Goal: Information Seeking & Learning: Learn about a topic

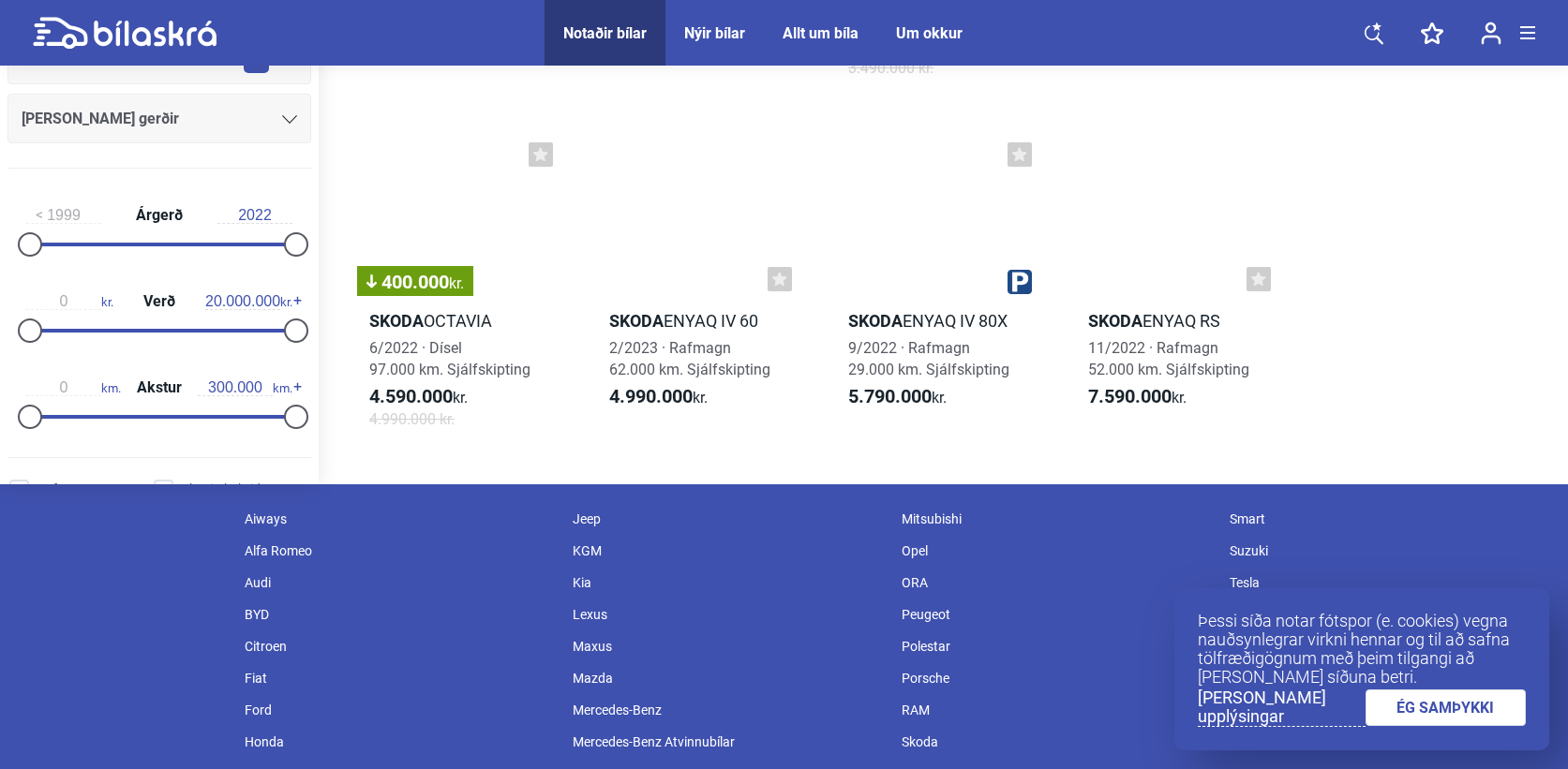
scroll to position [1109, 0]
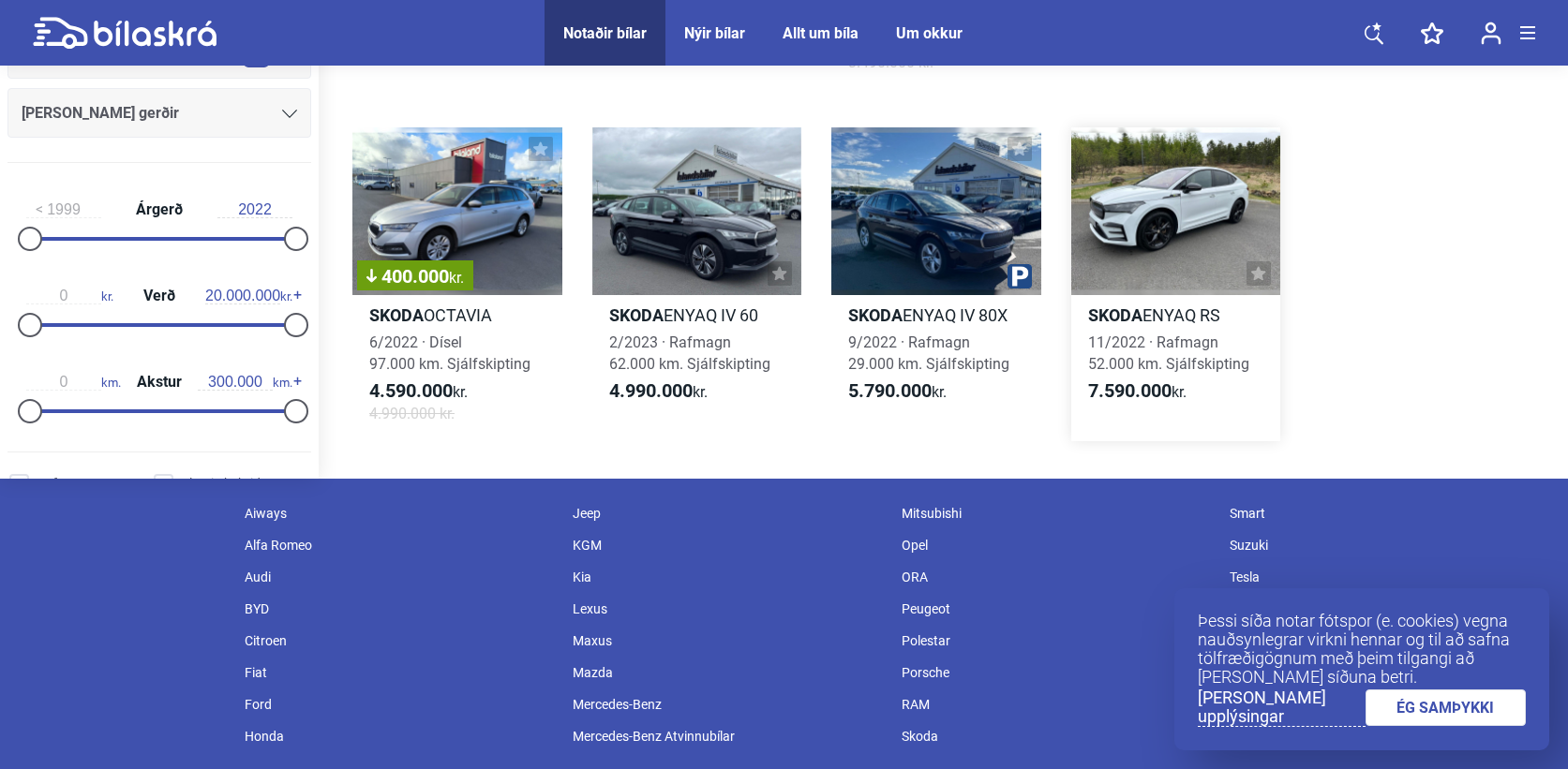
click at [1165, 207] on div at bounding box center [1176, 211] width 210 height 167
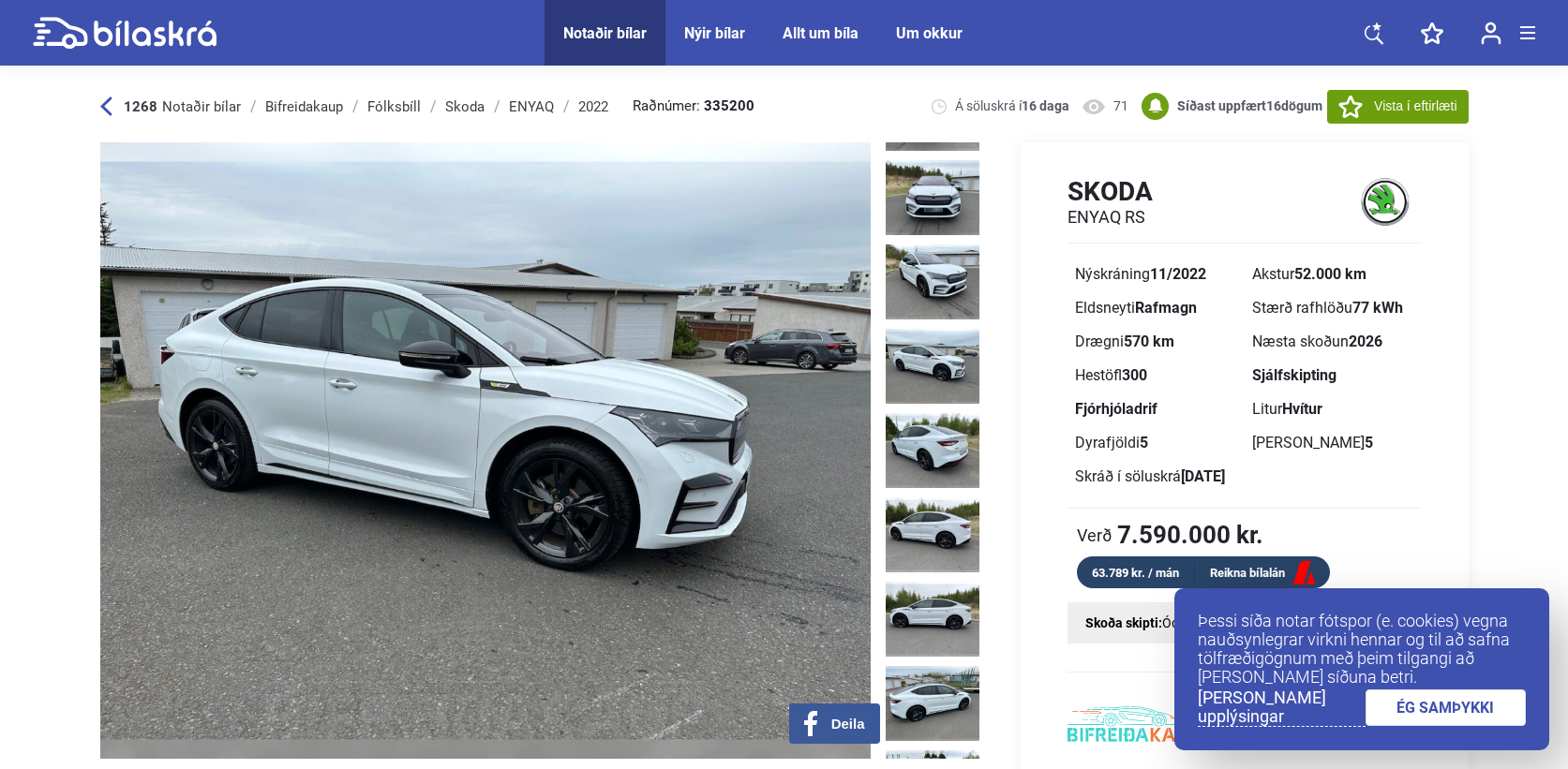
scroll to position [221, 0]
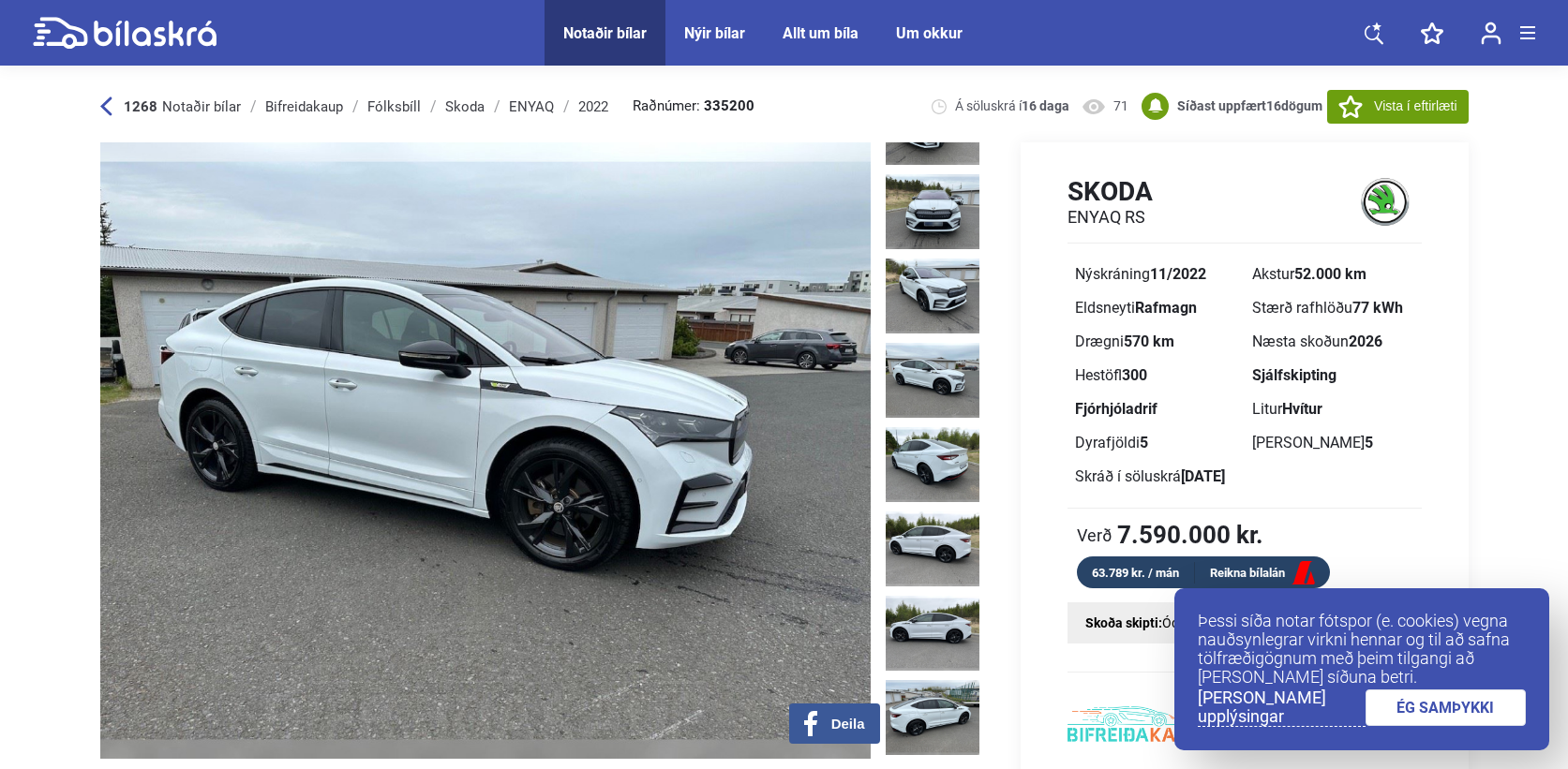
click at [916, 350] on img at bounding box center [933, 380] width 94 height 75
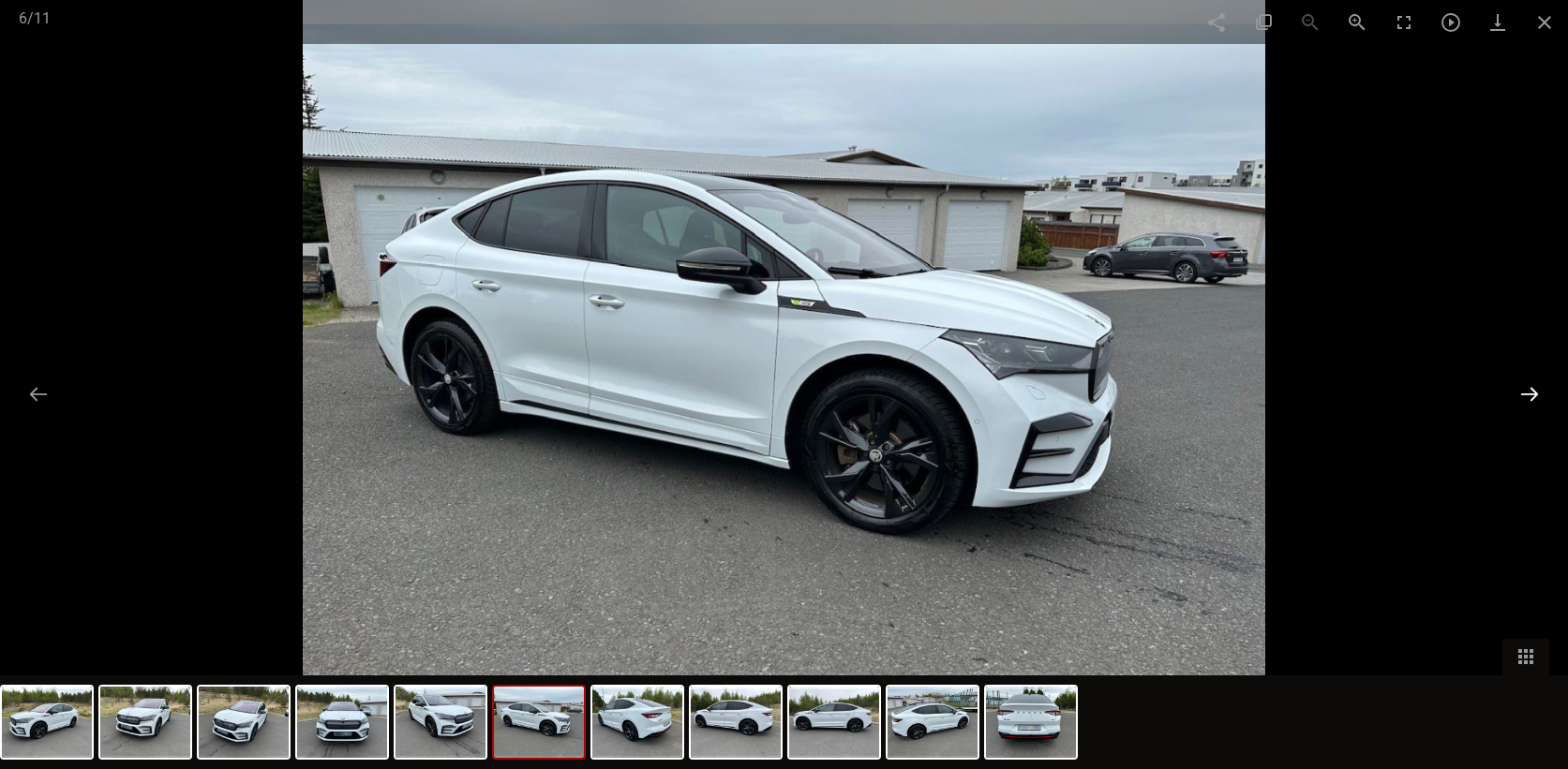
click at [1534, 399] on button at bounding box center [1529, 394] width 39 height 36
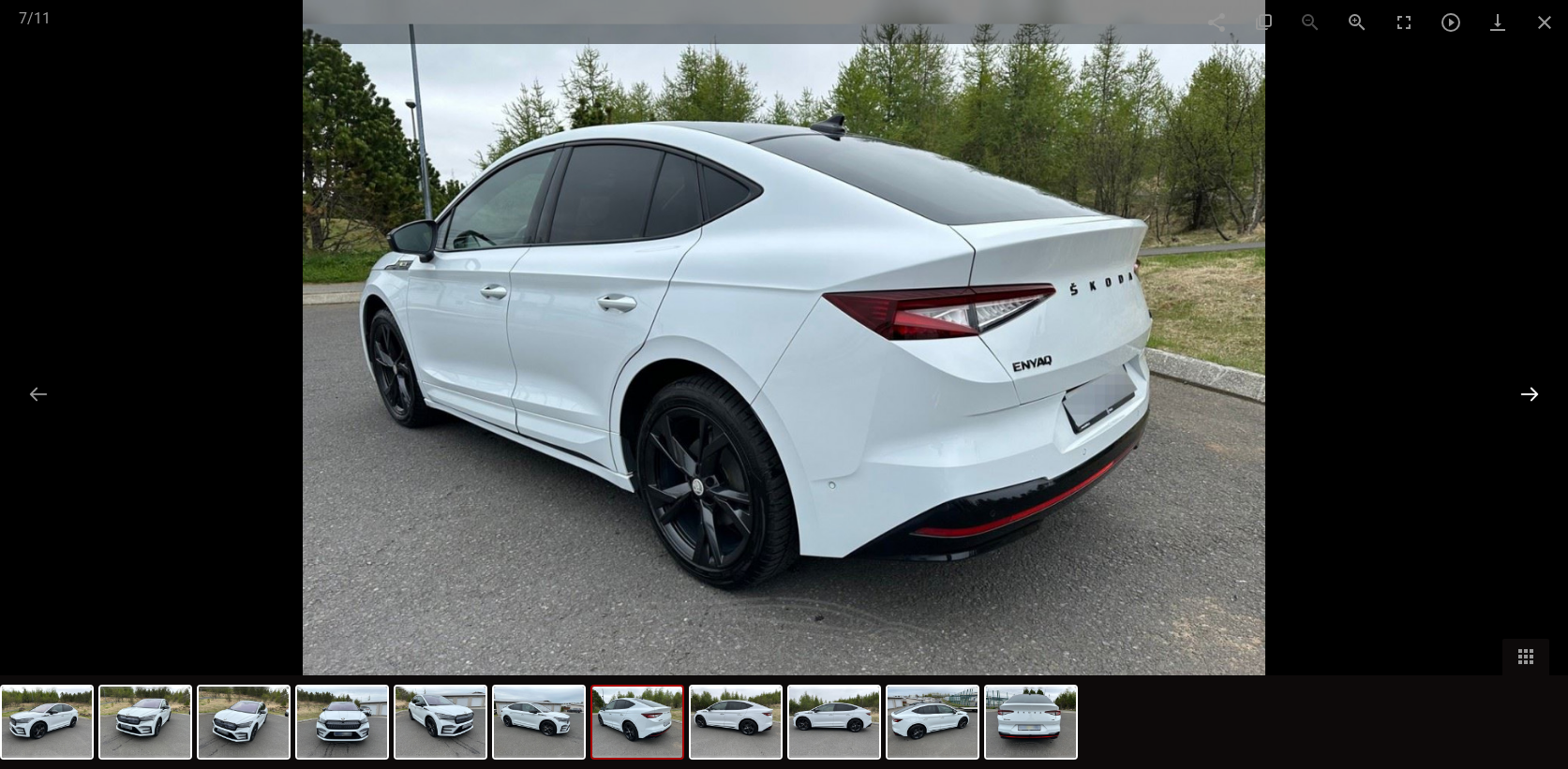
click at [1537, 399] on button at bounding box center [1529, 394] width 39 height 36
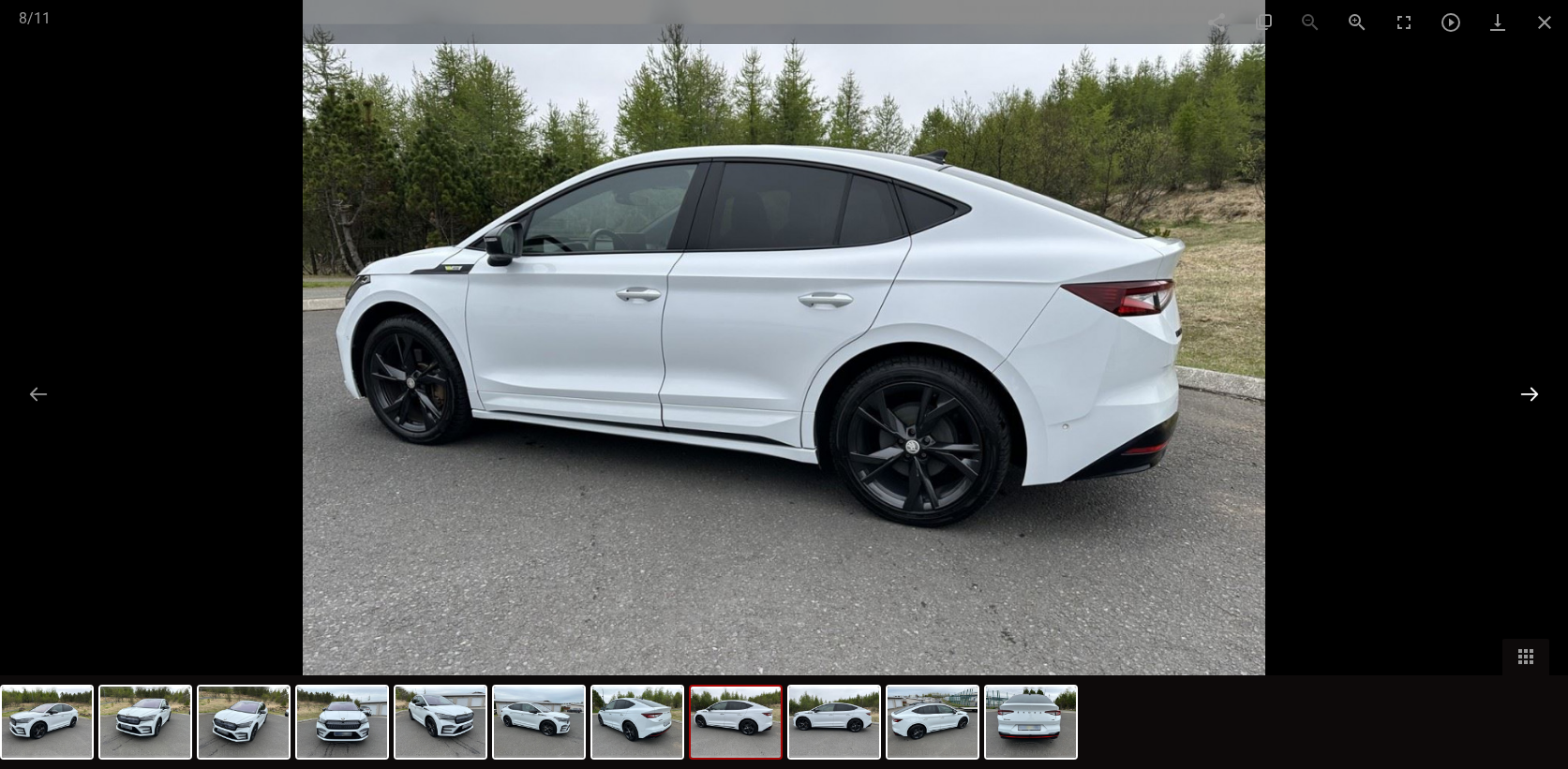
click at [1537, 399] on button at bounding box center [1529, 394] width 39 height 36
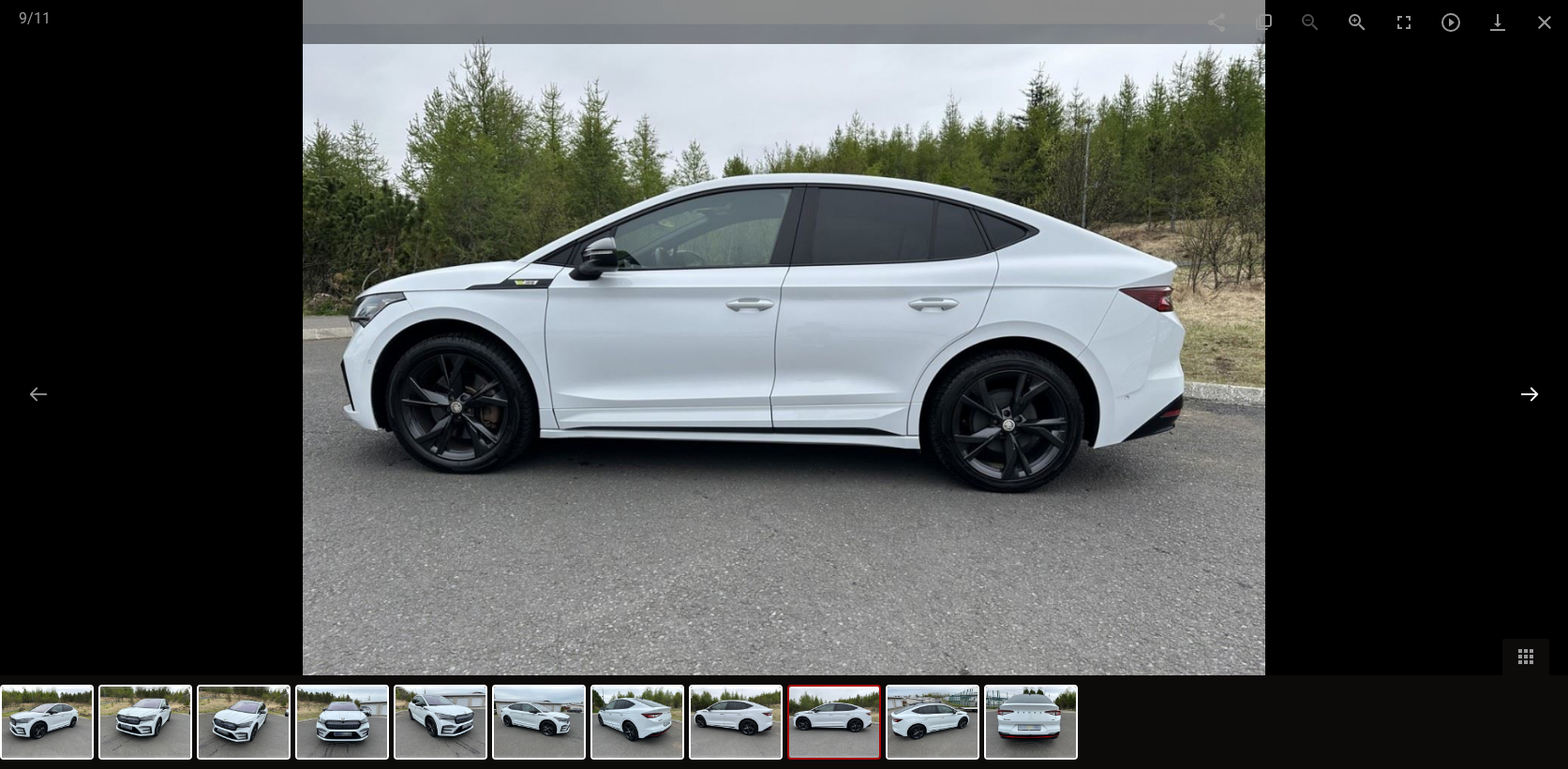
click at [1537, 399] on button at bounding box center [1529, 394] width 39 height 36
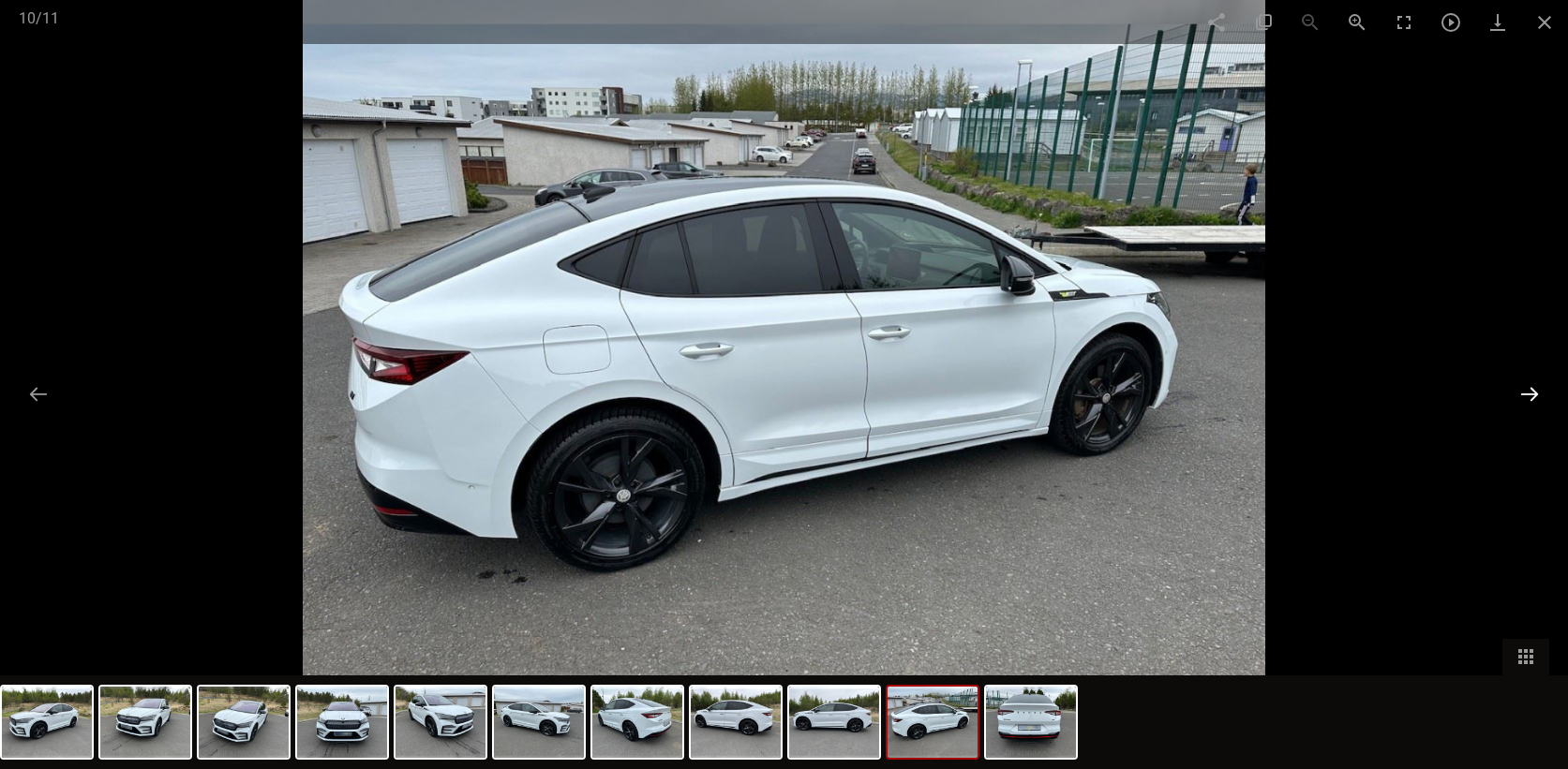
click at [1537, 399] on button at bounding box center [1529, 394] width 39 height 36
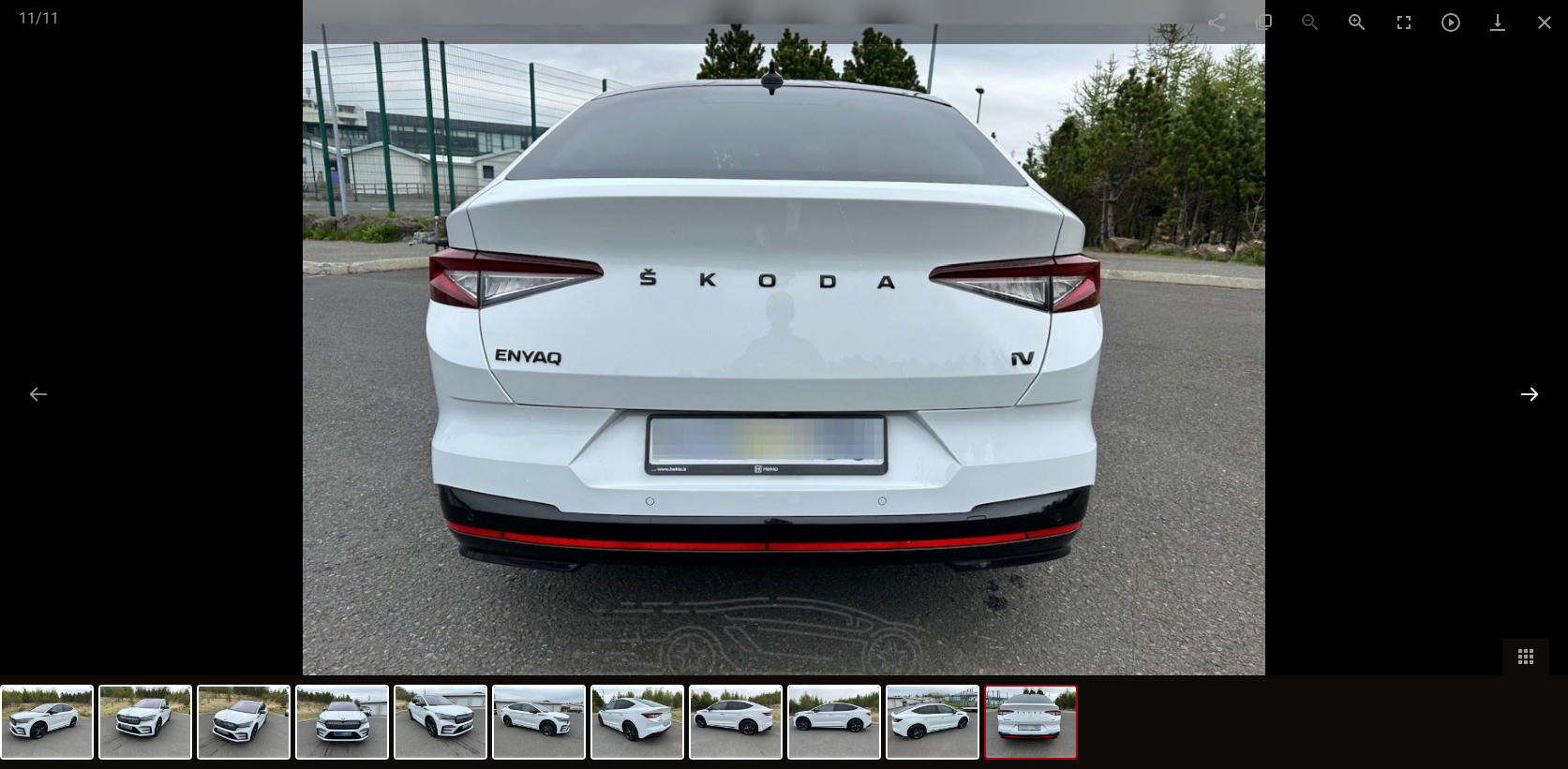
click at [1536, 392] on button at bounding box center [1529, 394] width 39 height 36
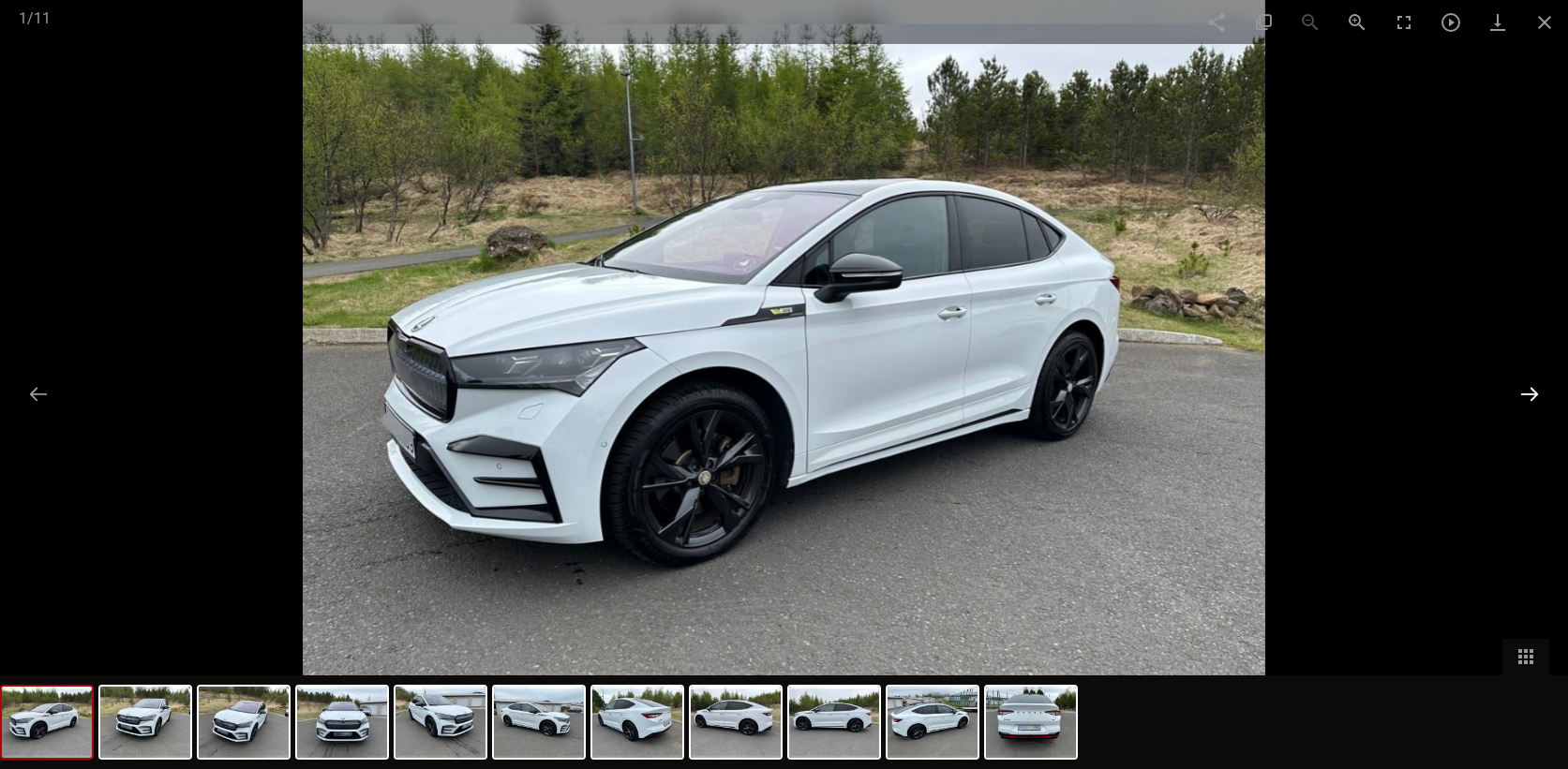
click at [1536, 392] on button at bounding box center [1529, 394] width 39 height 36
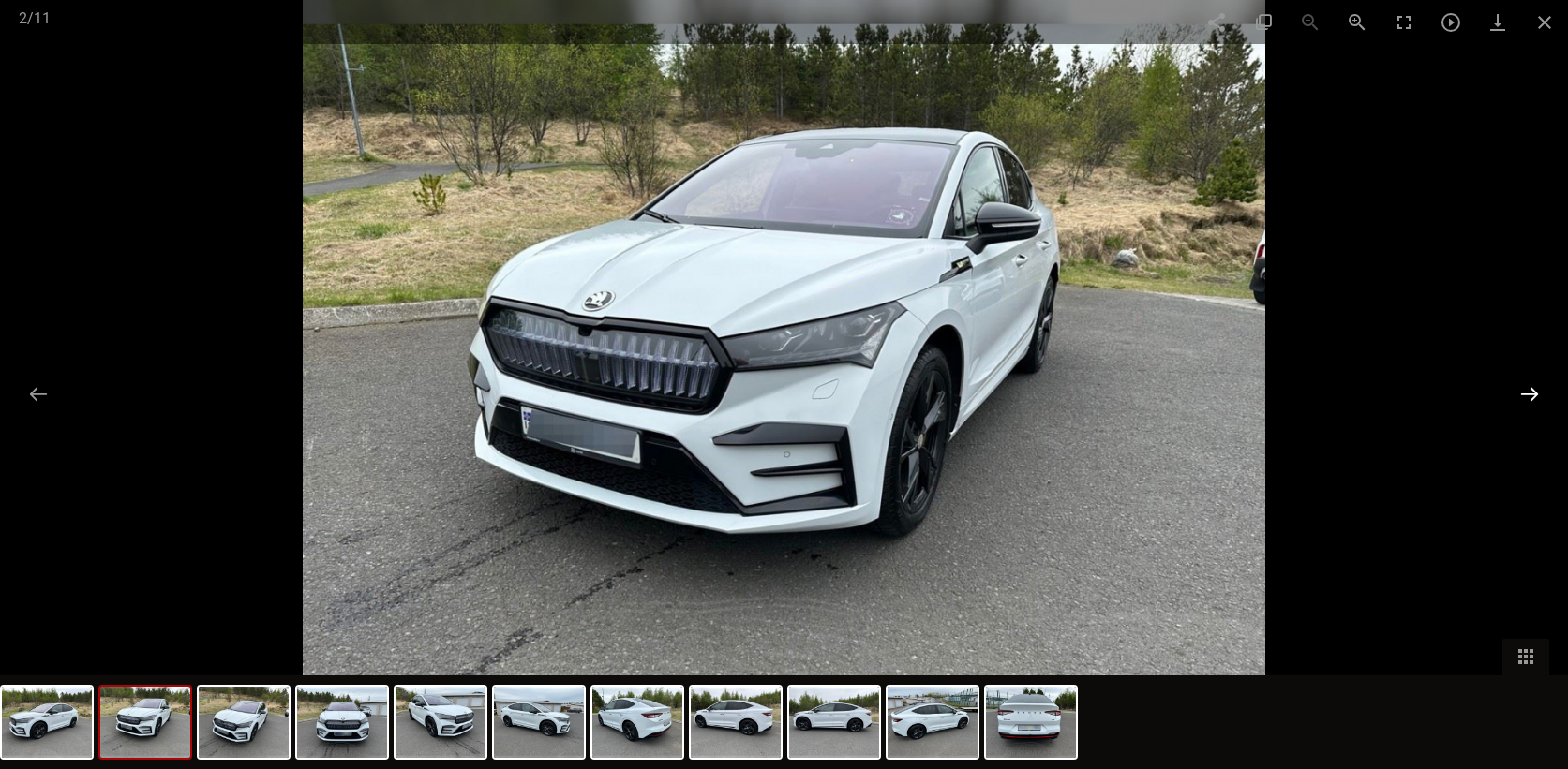
click at [1536, 392] on button at bounding box center [1529, 394] width 39 height 36
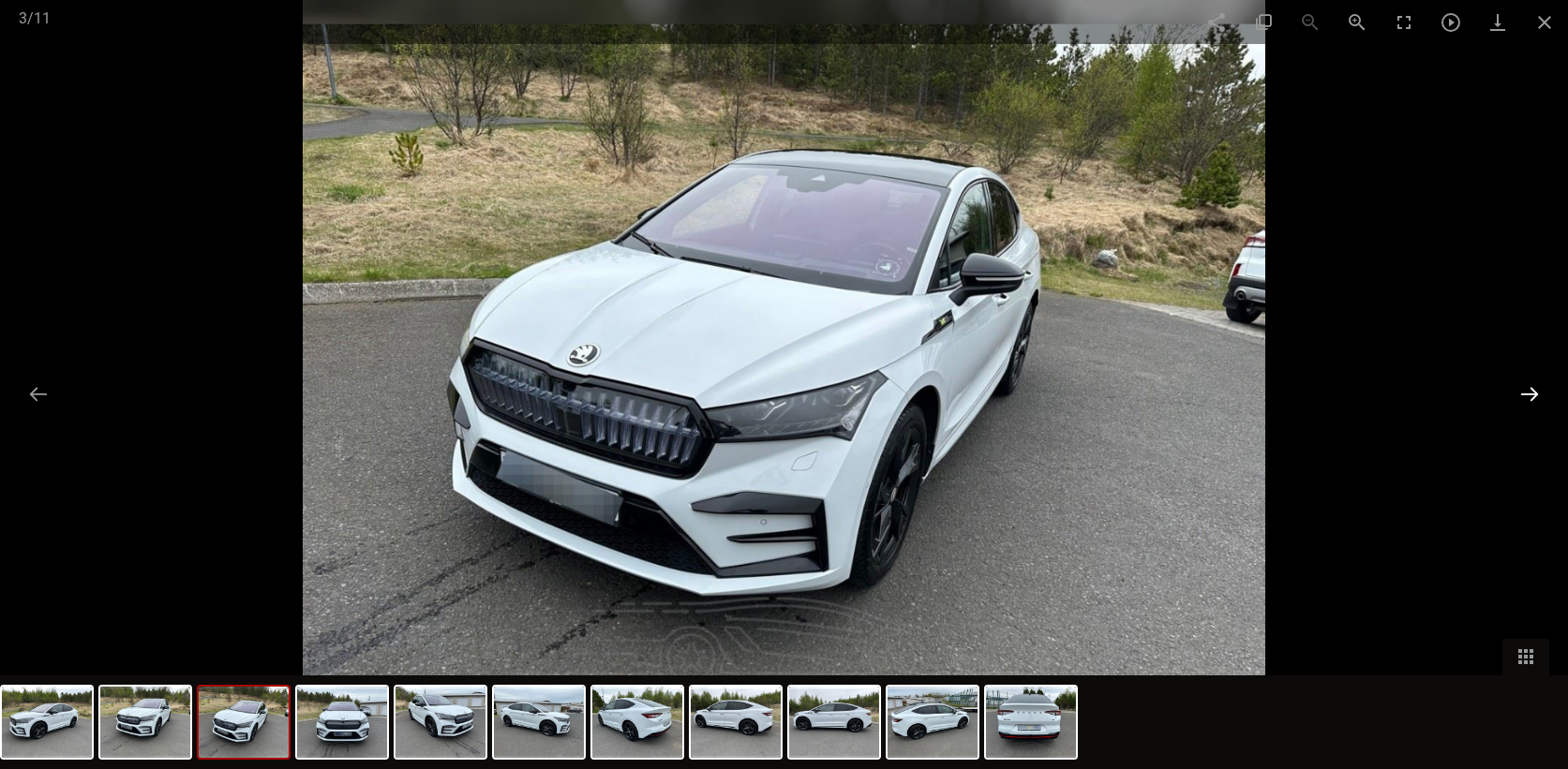
click at [1534, 390] on button at bounding box center [1529, 394] width 39 height 36
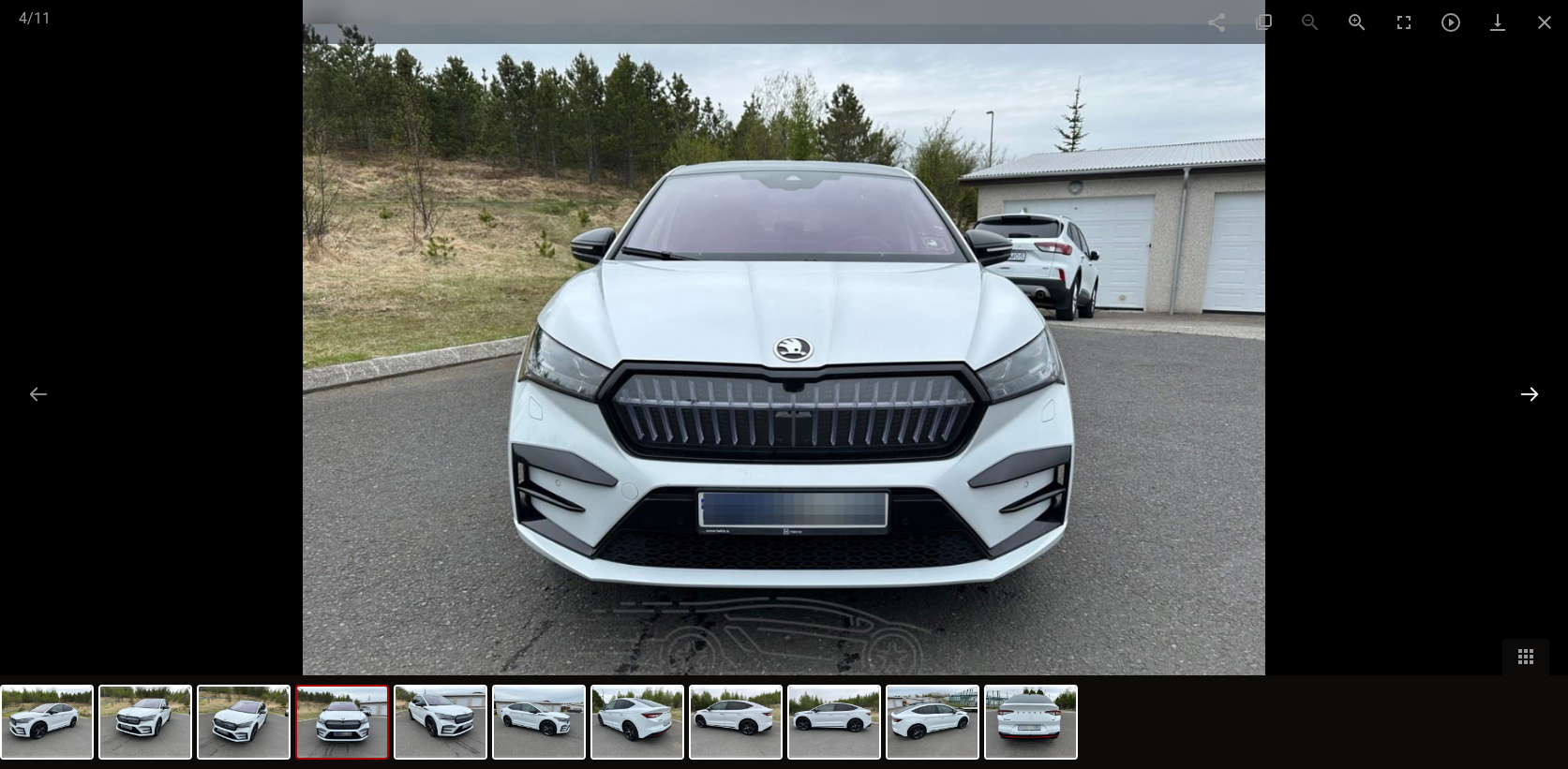
click at [1534, 390] on button at bounding box center [1529, 394] width 39 height 36
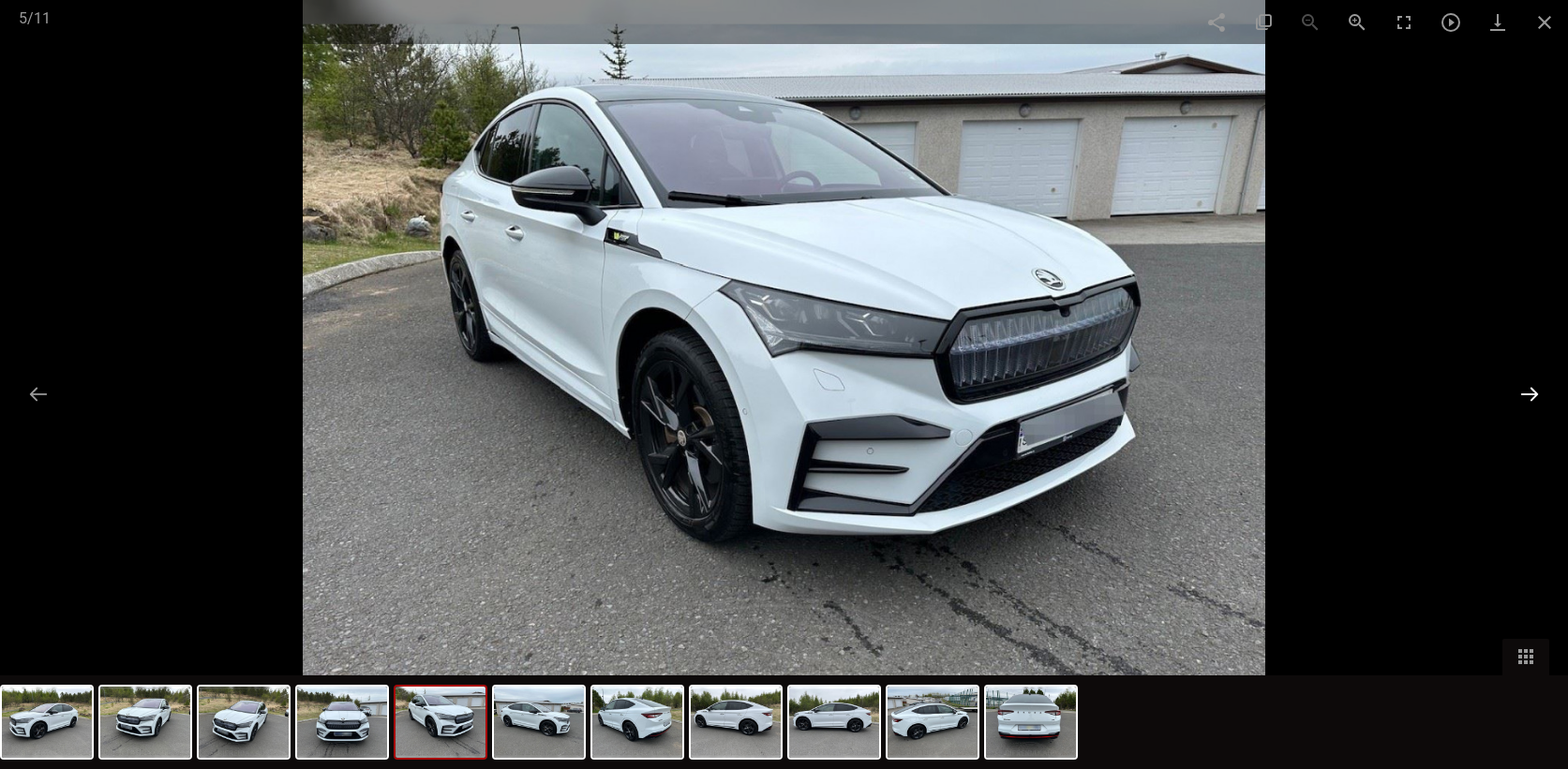
click at [1534, 390] on button at bounding box center [1529, 394] width 39 height 36
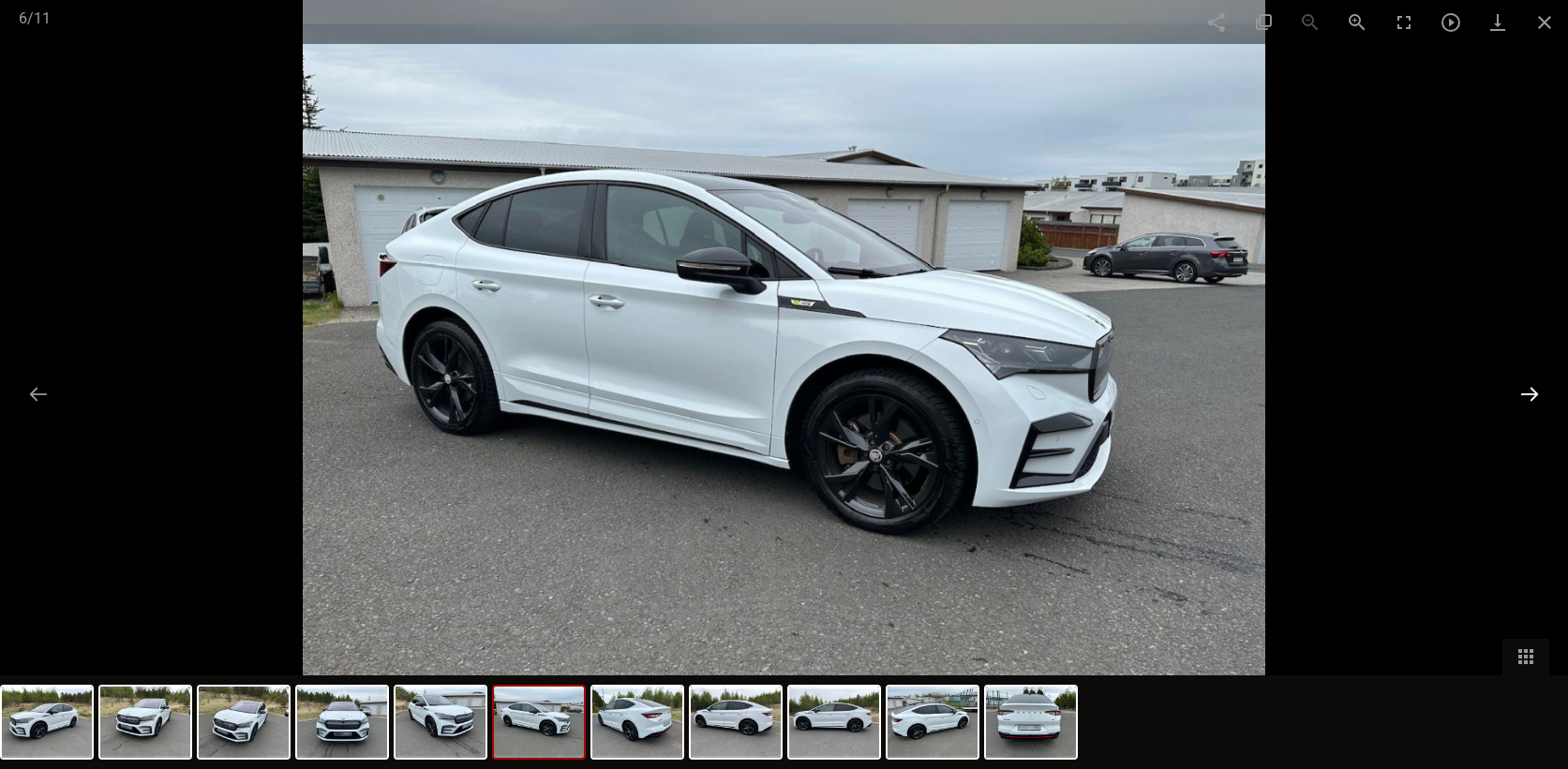
click at [1534, 390] on button at bounding box center [1529, 394] width 39 height 36
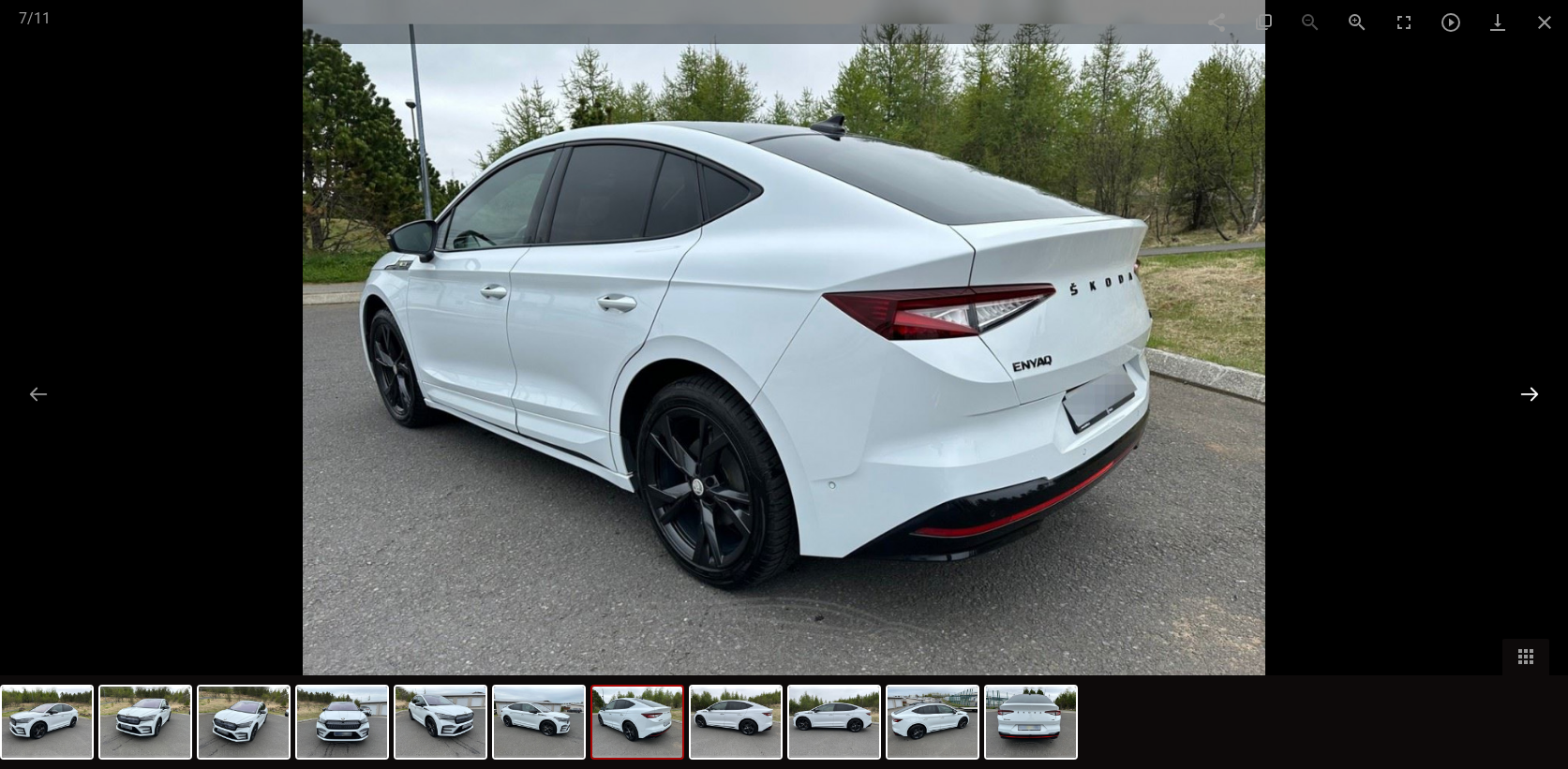
click at [1535, 383] on button at bounding box center [1529, 394] width 39 height 36
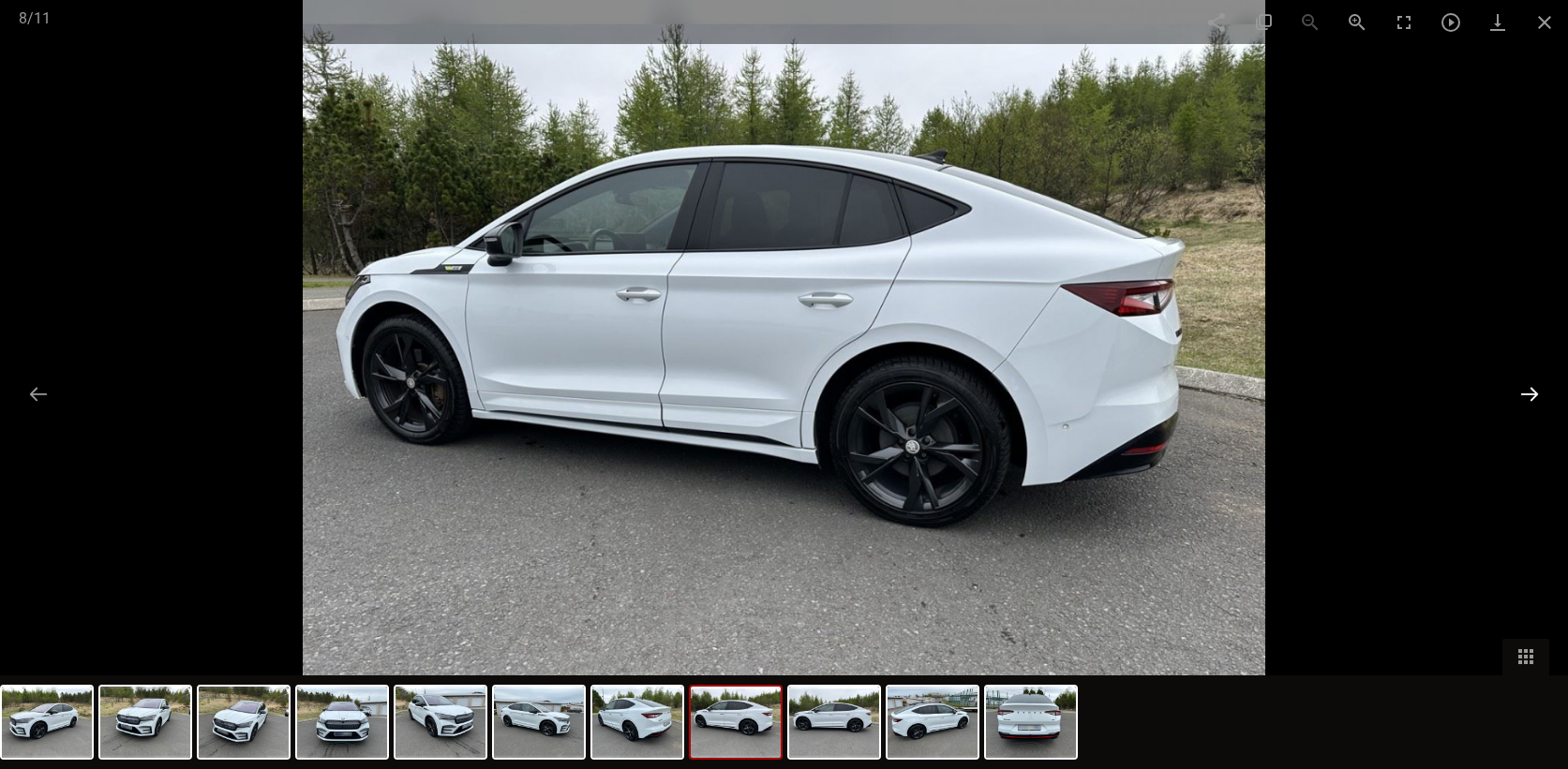
click at [1535, 382] on button at bounding box center [1529, 394] width 39 height 36
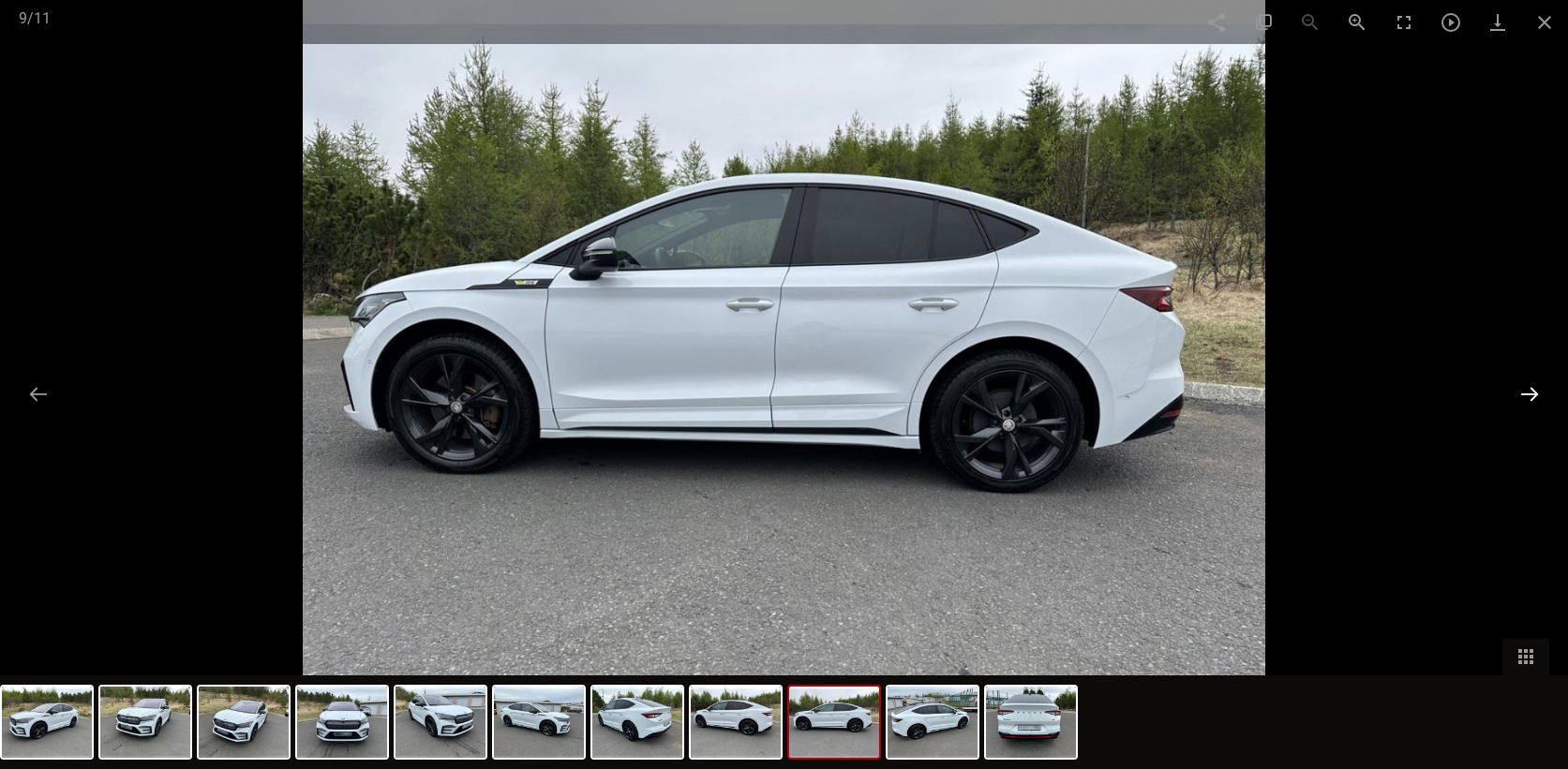
click at [1535, 382] on button at bounding box center [1529, 394] width 39 height 36
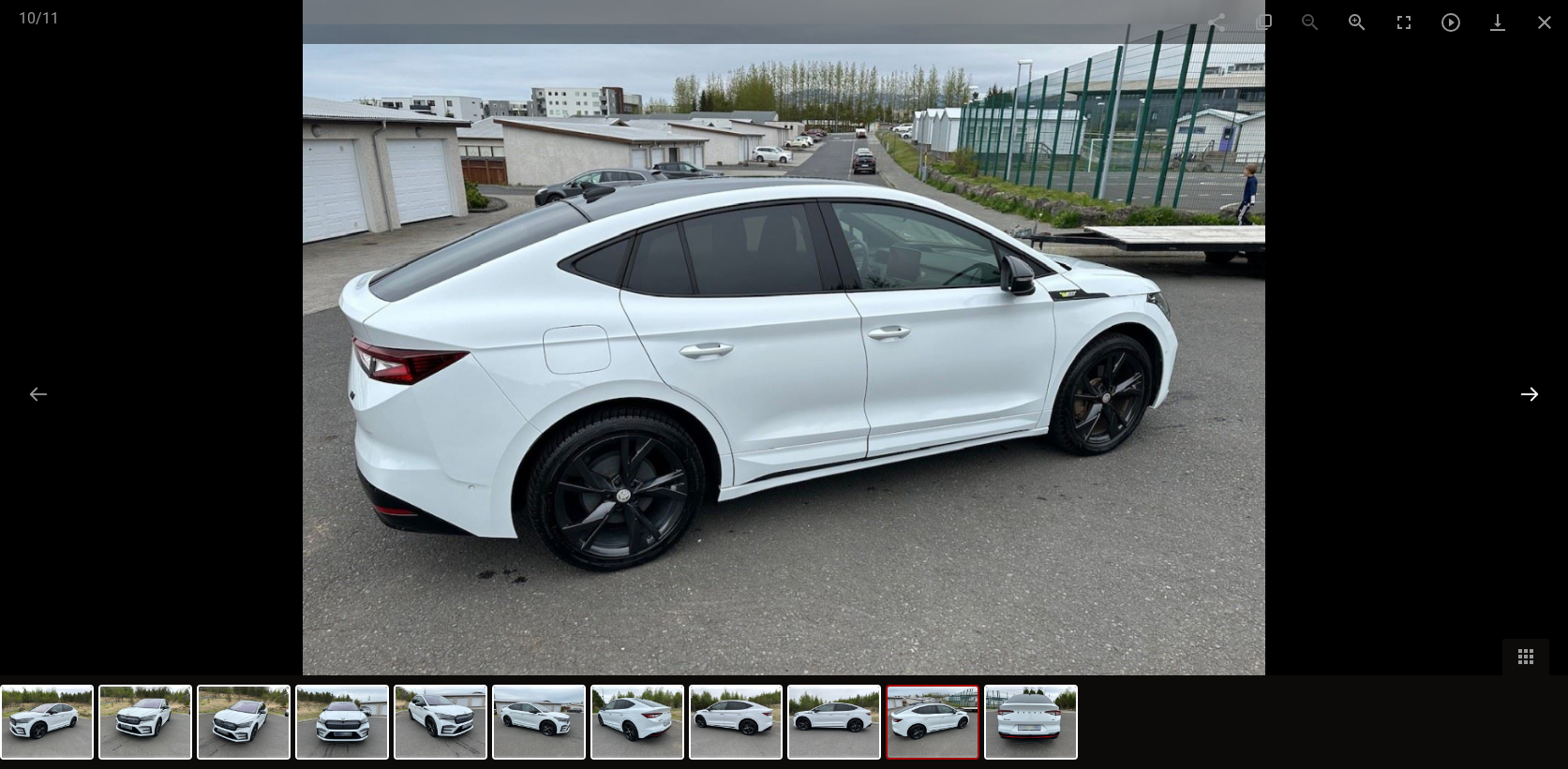
click at [1535, 382] on button at bounding box center [1529, 394] width 39 height 36
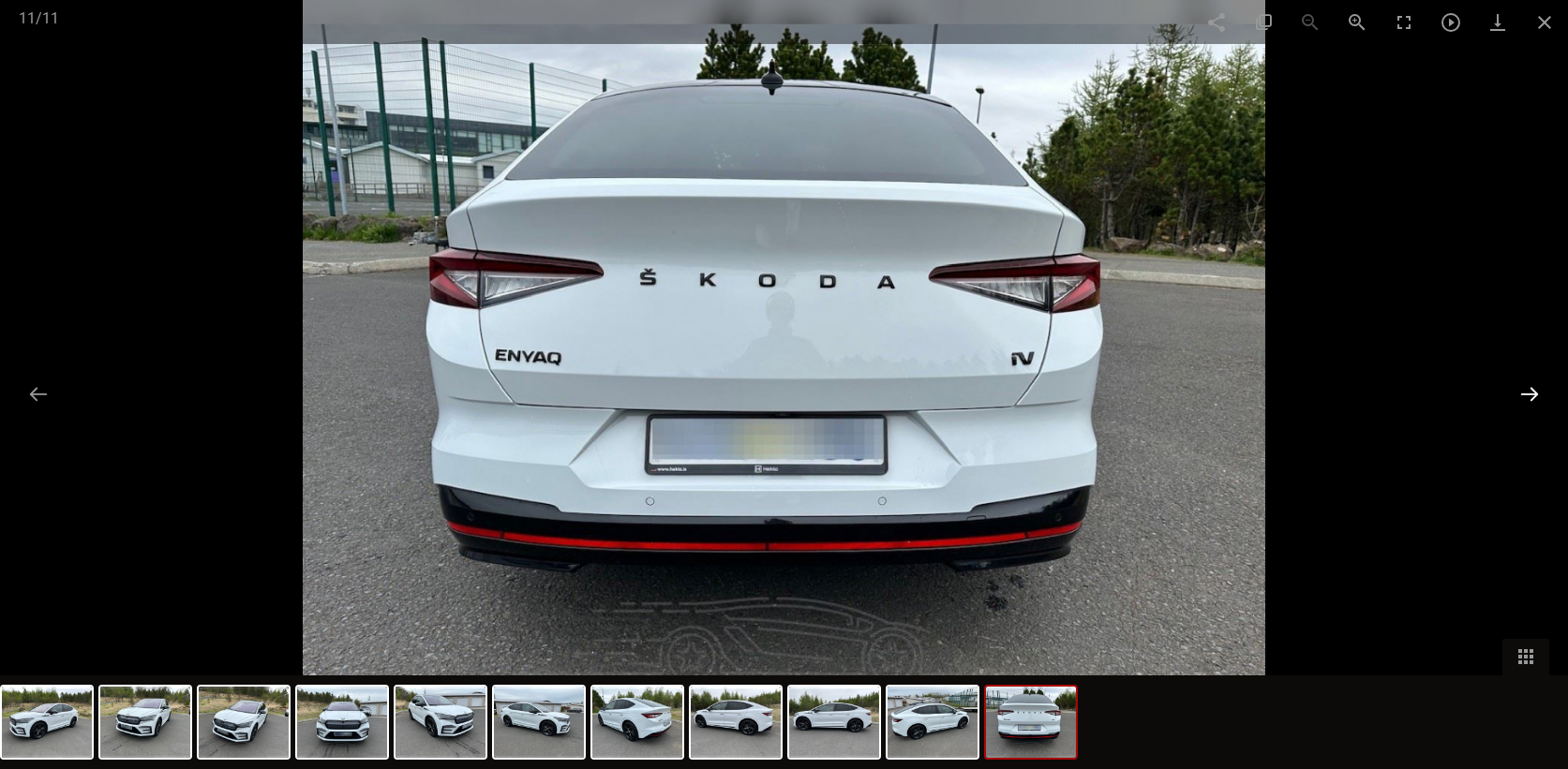
click at [1535, 382] on button at bounding box center [1529, 394] width 39 height 36
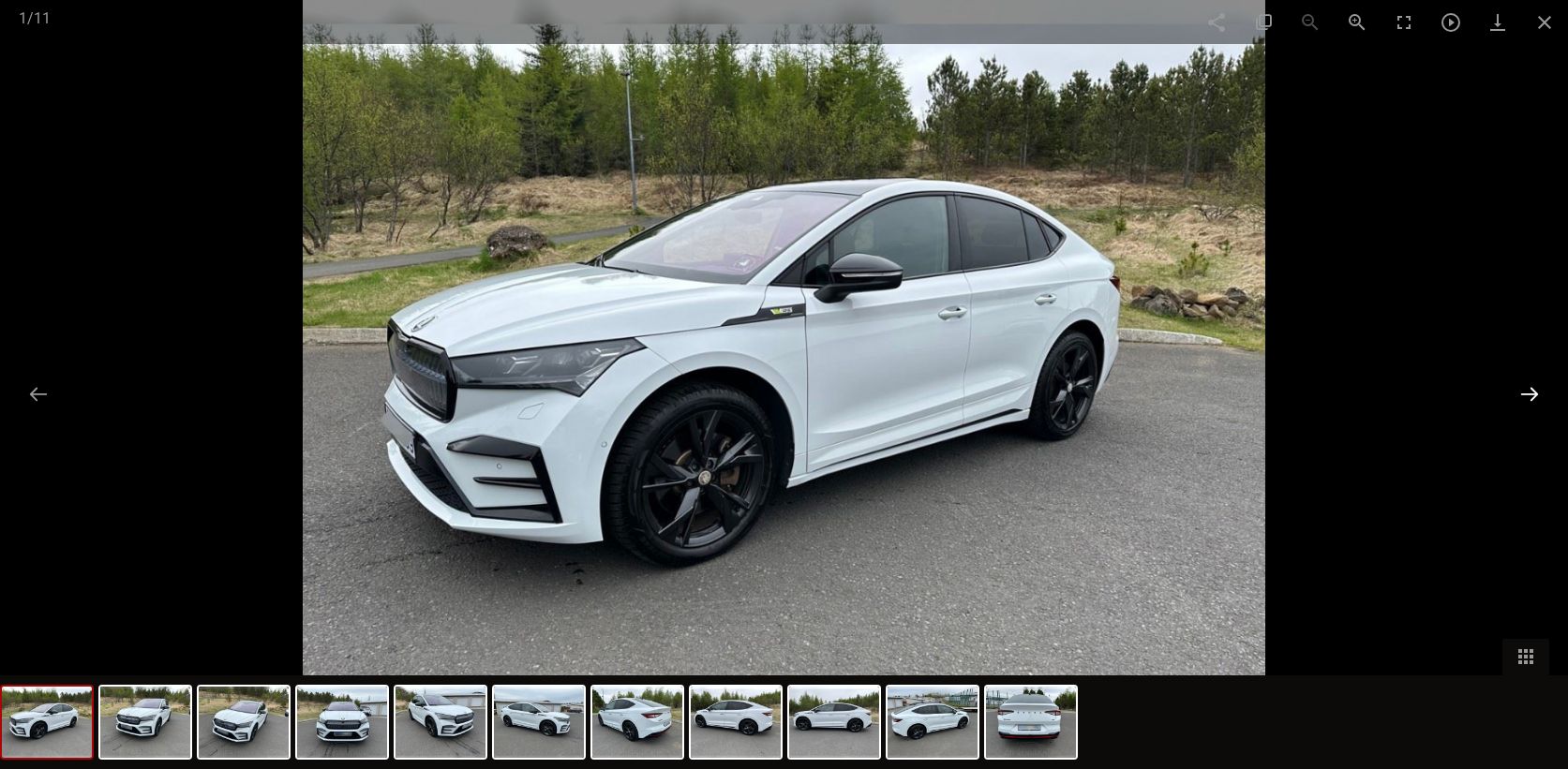
click at [1535, 382] on button at bounding box center [1529, 394] width 39 height 36
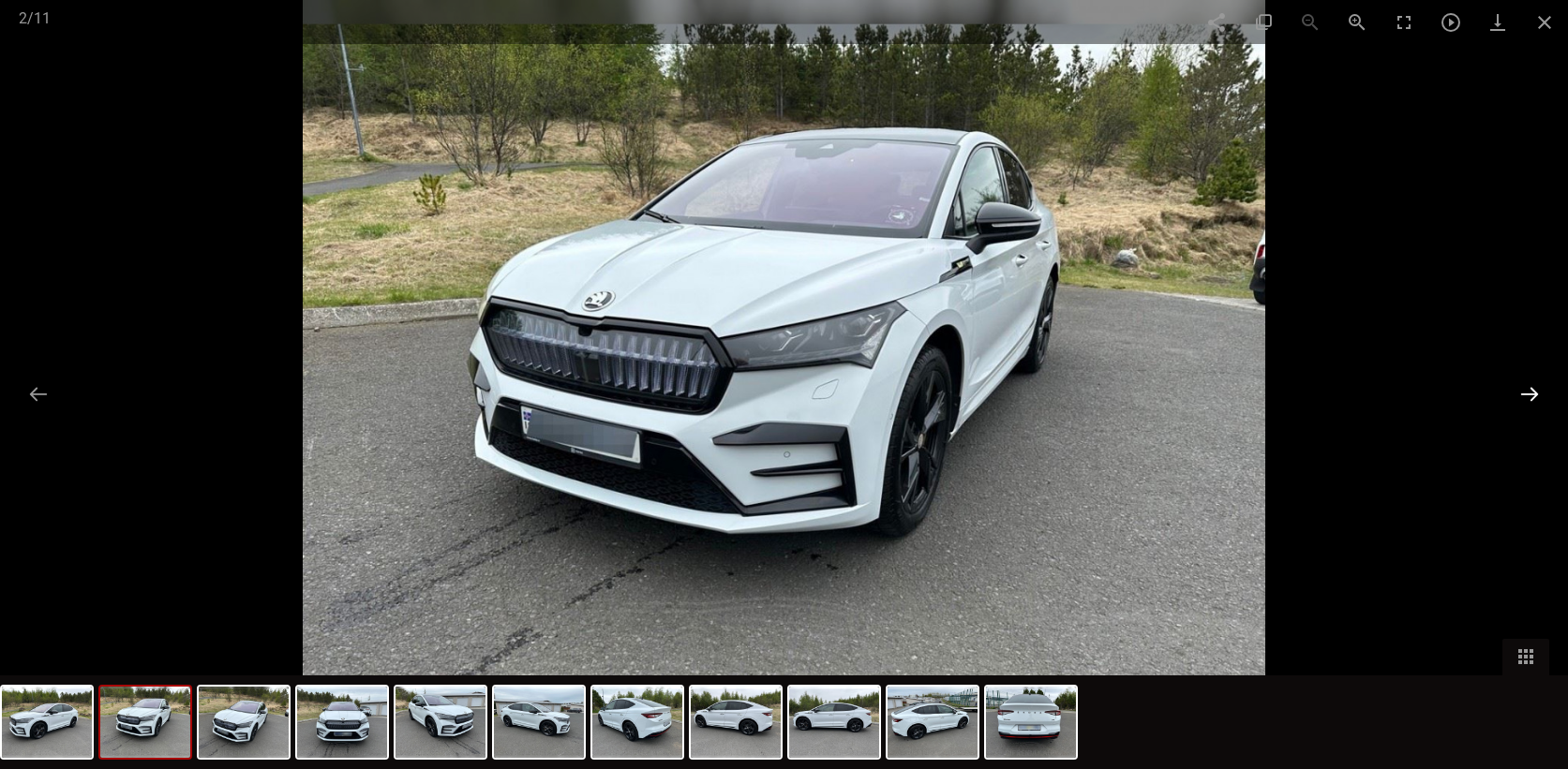
click at [1533, 388] on button at bounding box center [1529, 394] width 39 height 36
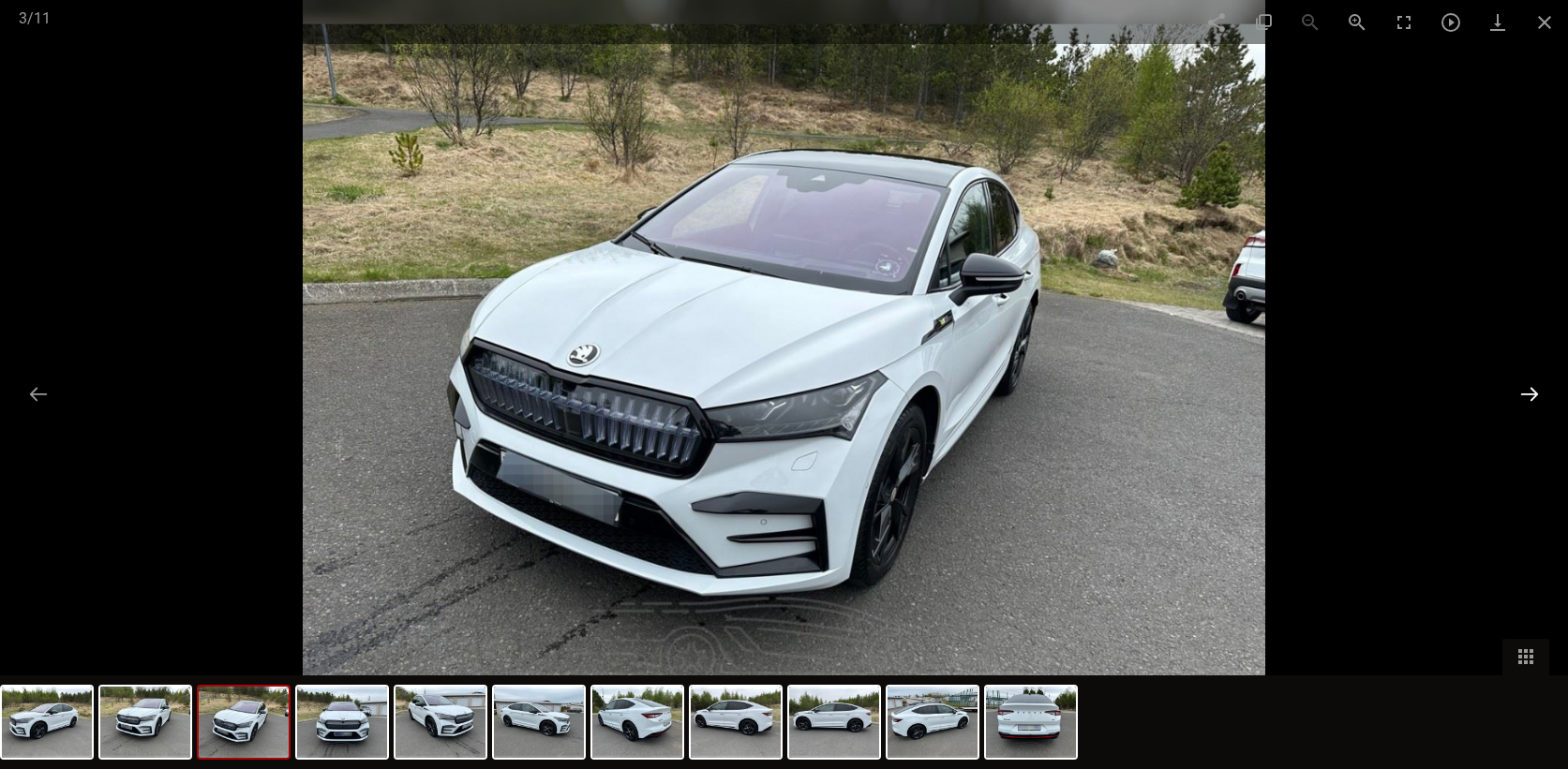
click at [1533, 388] on button at bounding box center [1529, 394] width 39 height 36
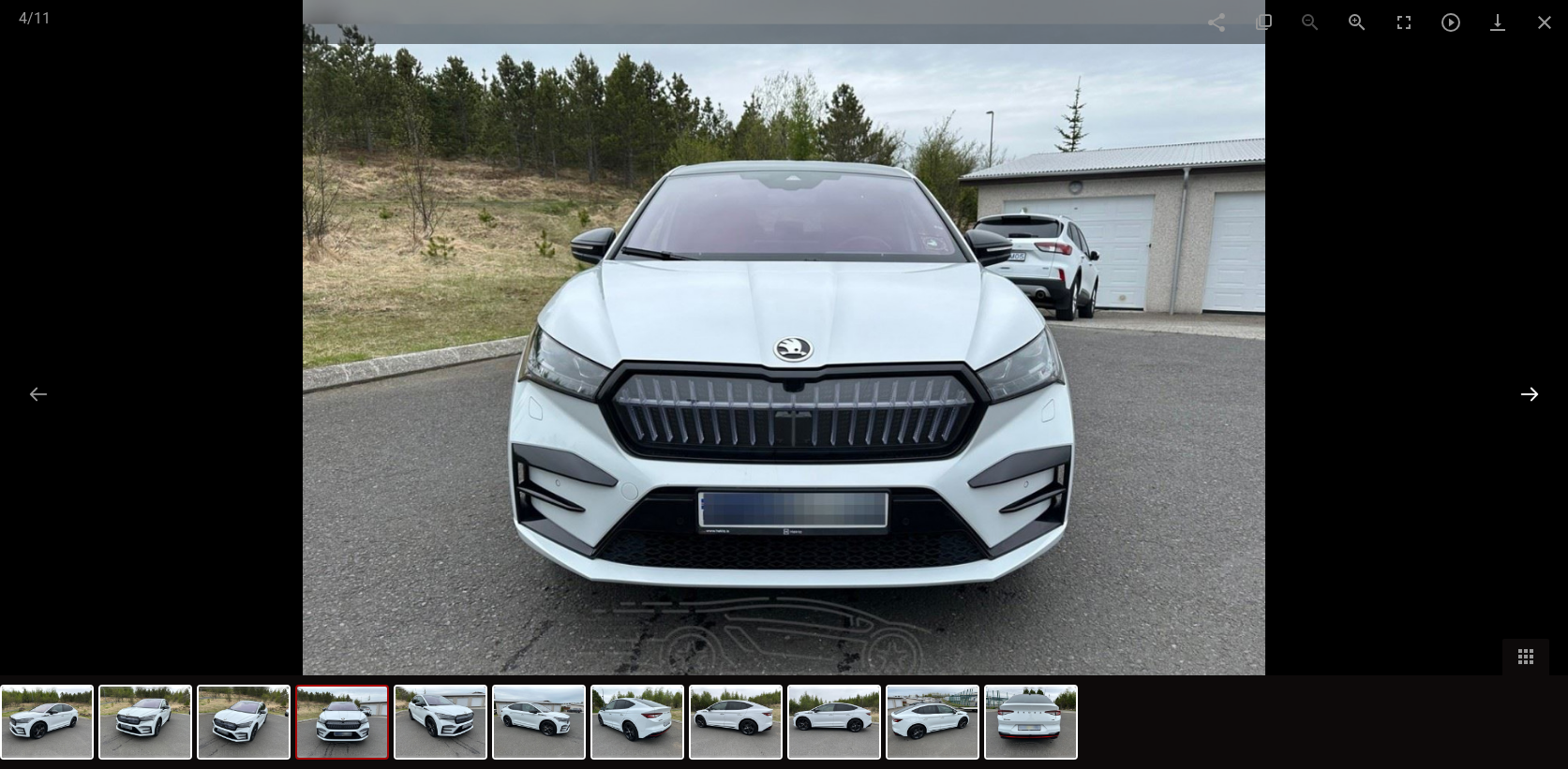
click at [1533, 388] on button at bounding box center [1529, 394] width 39 height 36
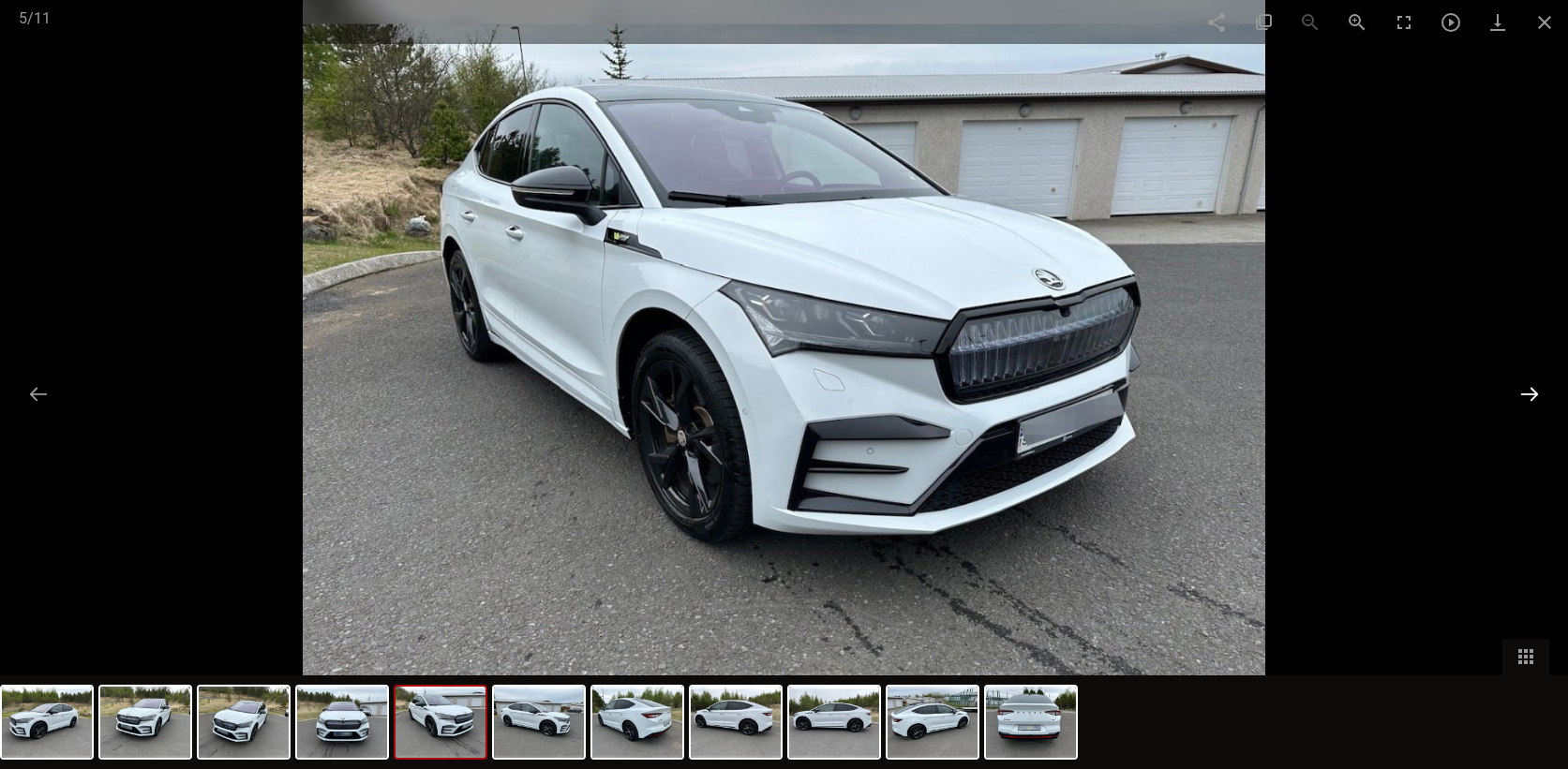
click at [1533, 388] on button at bounding box center [1529, 394] width 39 height 36
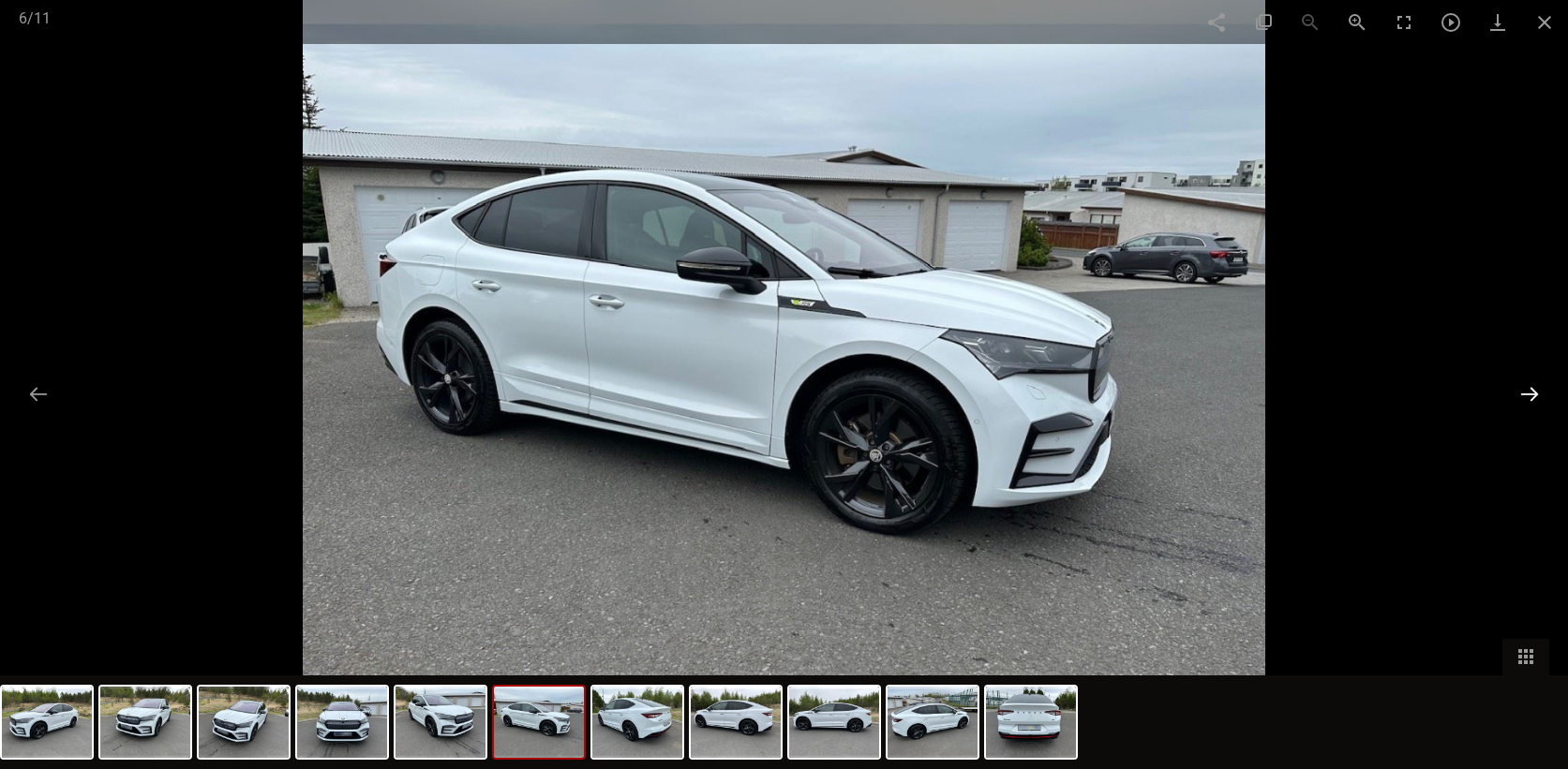
click at [1533, 388] on button at bounding box center [1529, 394] width 39 height 36
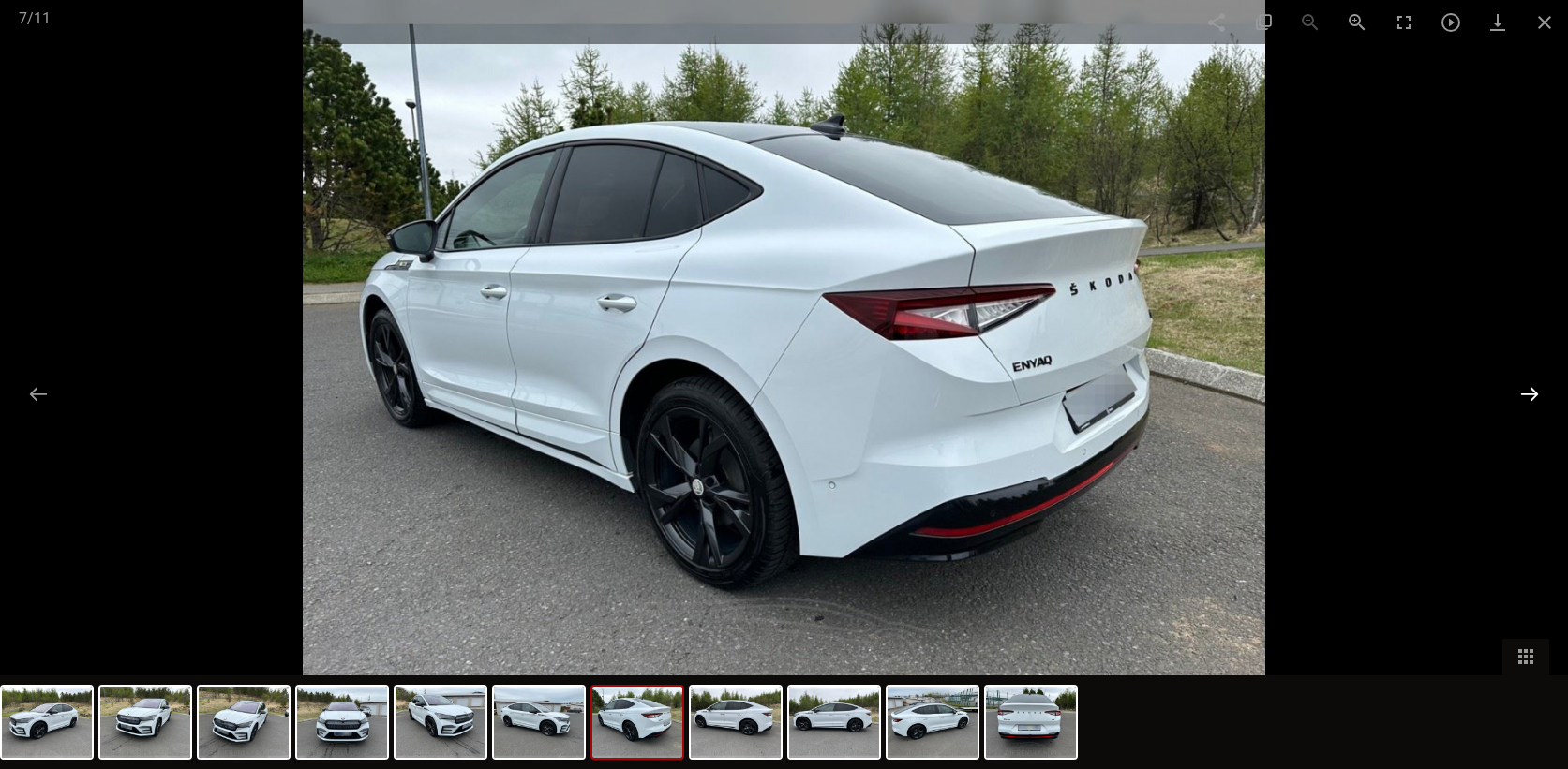
click at [1531, 393] on button at bounding box center [1529, 394] width 39 height 36
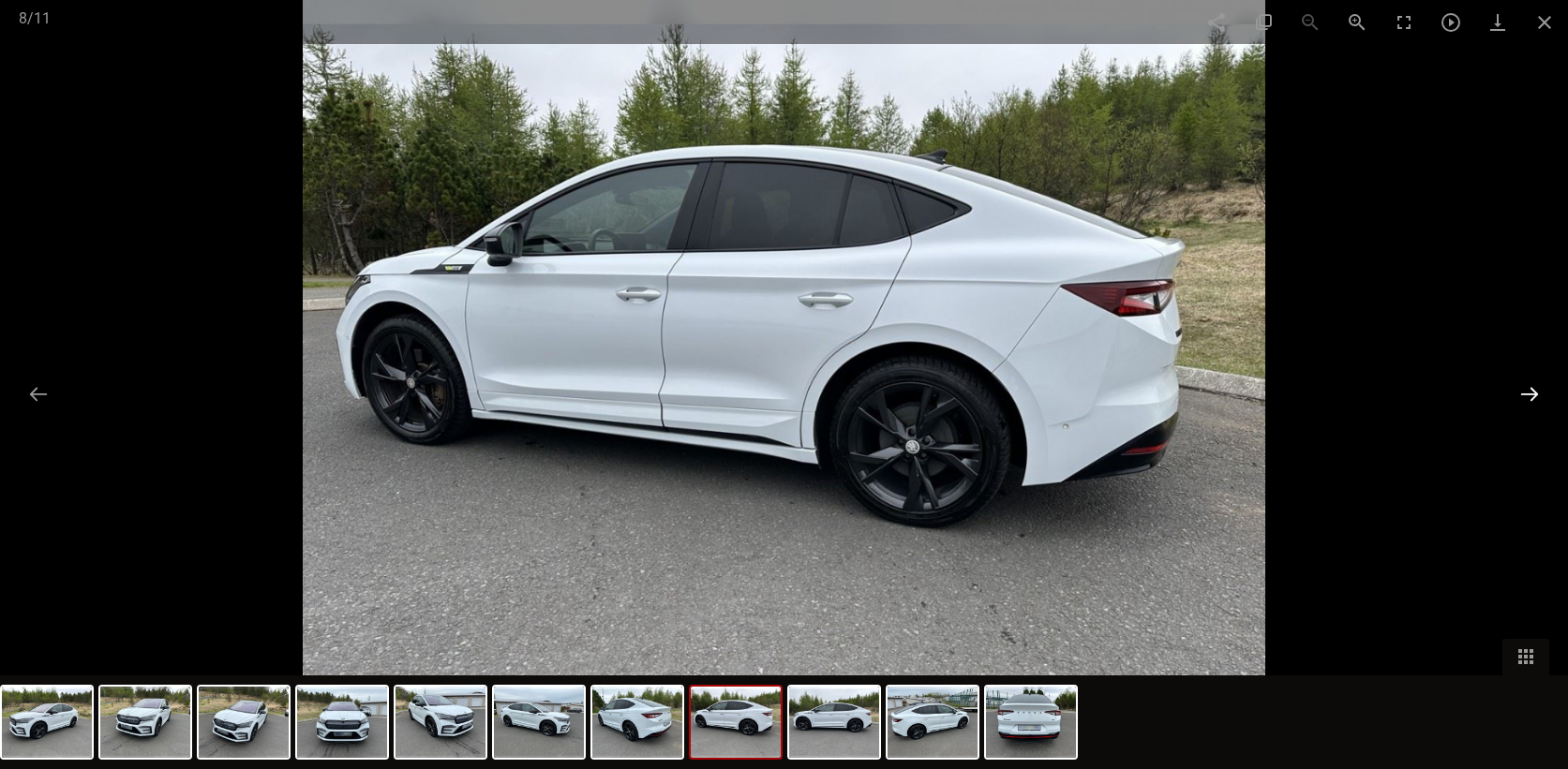
click at [1531, 393] on button at bounding box center [1529, 394] width 39 height 36
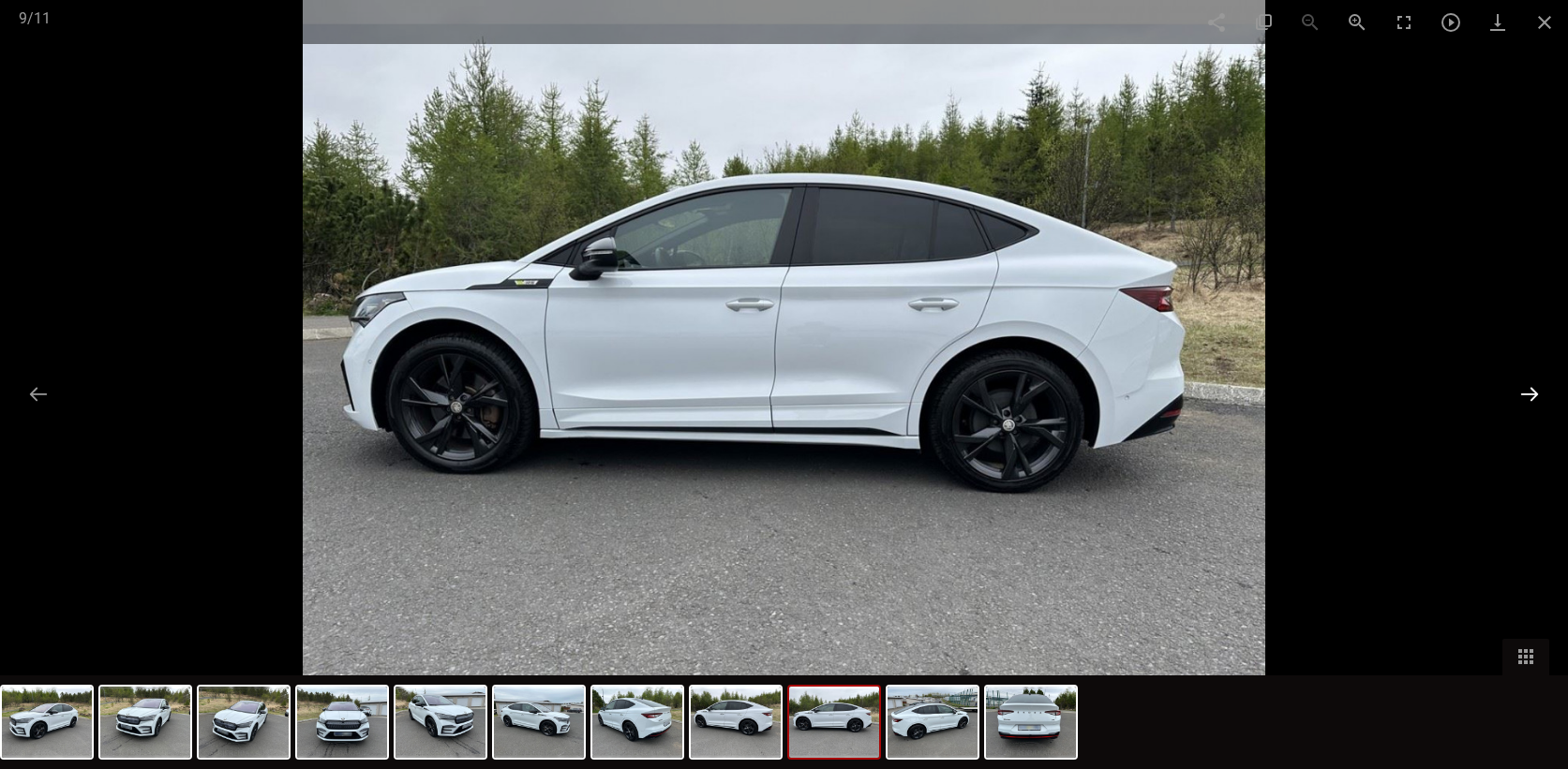
click at [1531, 393] on button at bounding box center [1529, 394] width 39 height 36
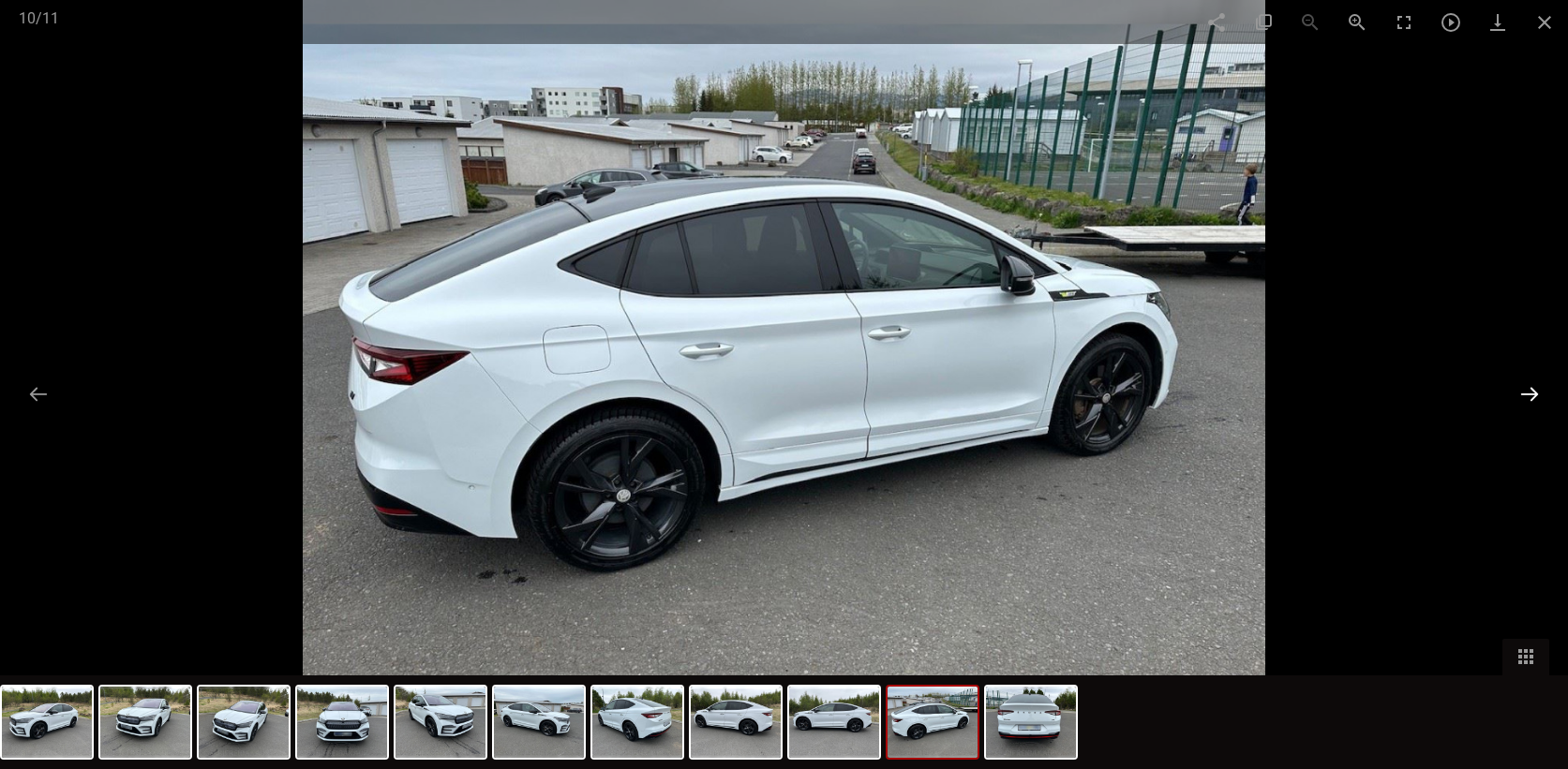
click at [1531, 393] on button at bounding box center [1529, 394] width 39 height 36
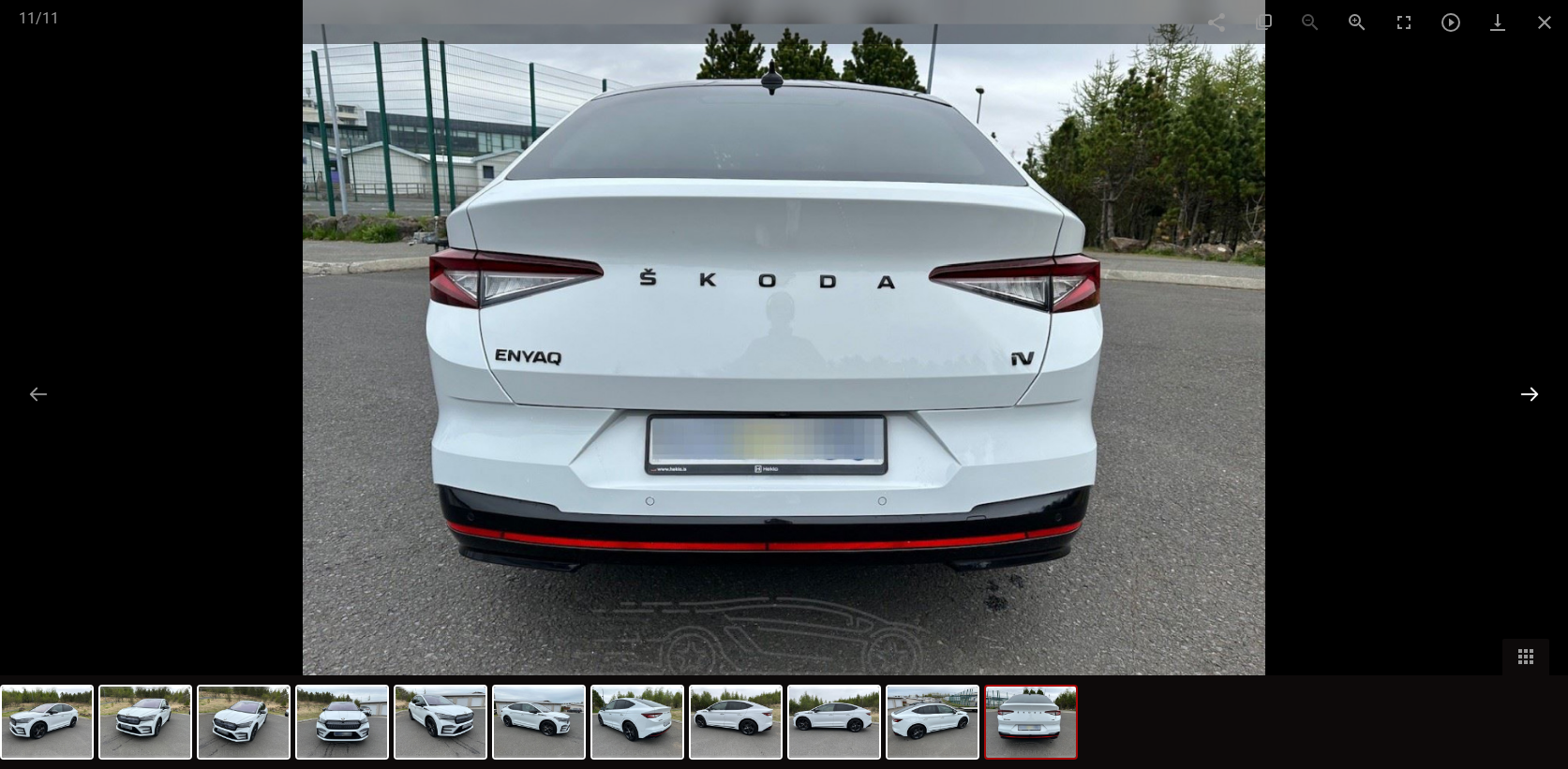
click at [1531, 393] on button at bounding box center [1529, 394] width 39 height 36
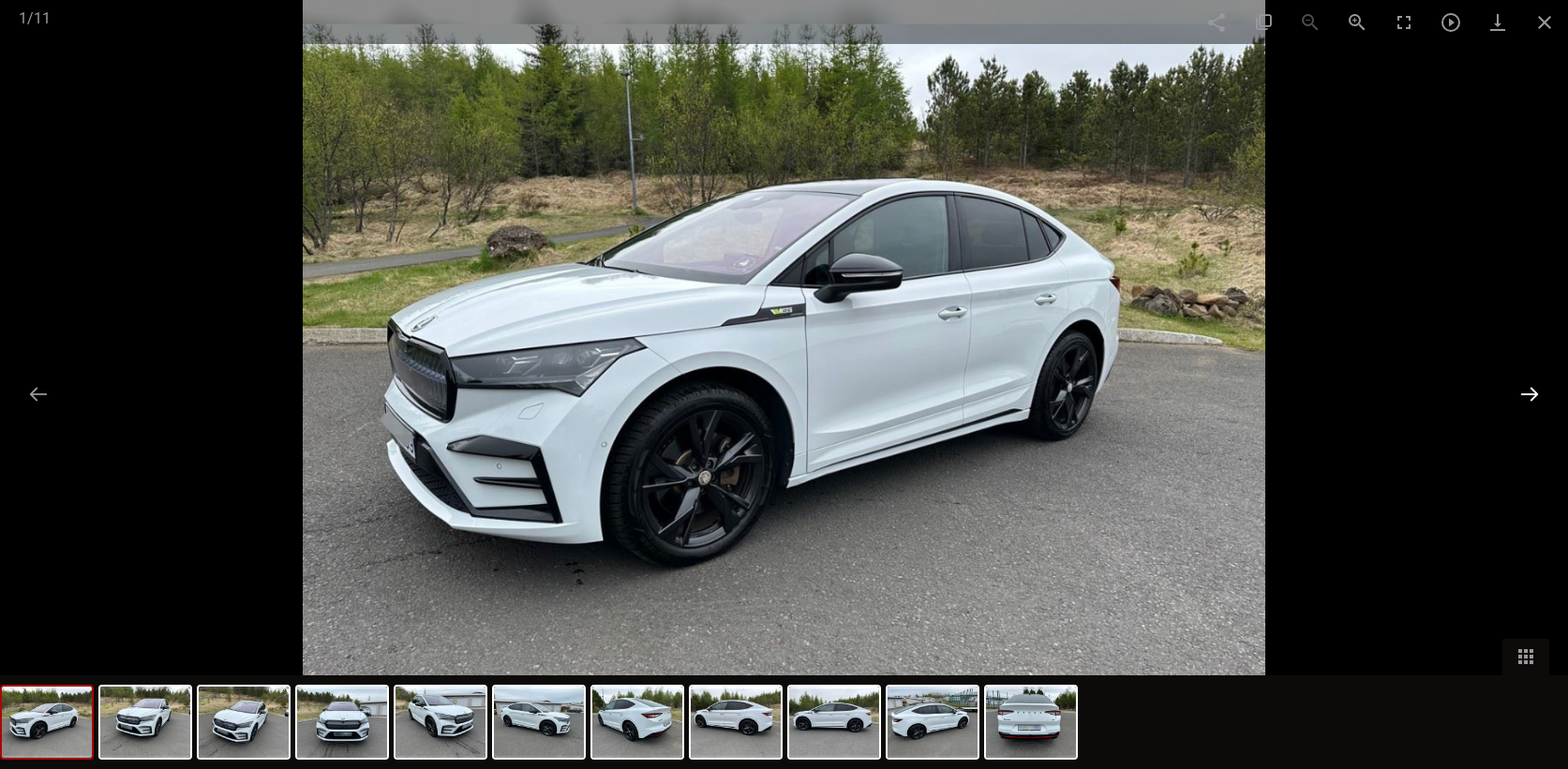
click at [1531, 391] on button at bounding box center [1529, 394] width 39 height 36
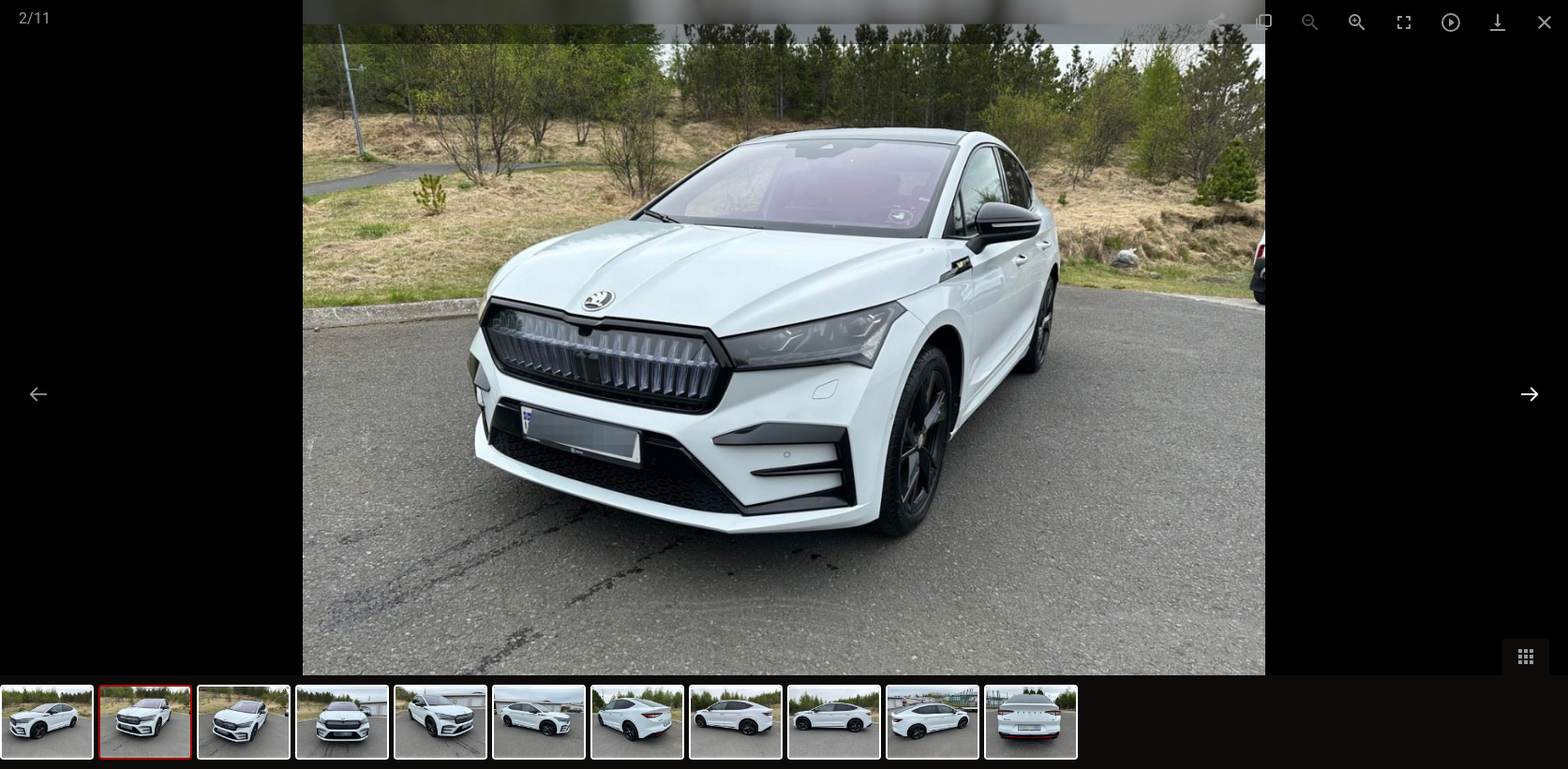
click at [1531, 391] on button at bounding box center [1529, 394] width 39 height 36
click at [1531, 390] on button at bounding box center [1529, 394] width 39 height 36
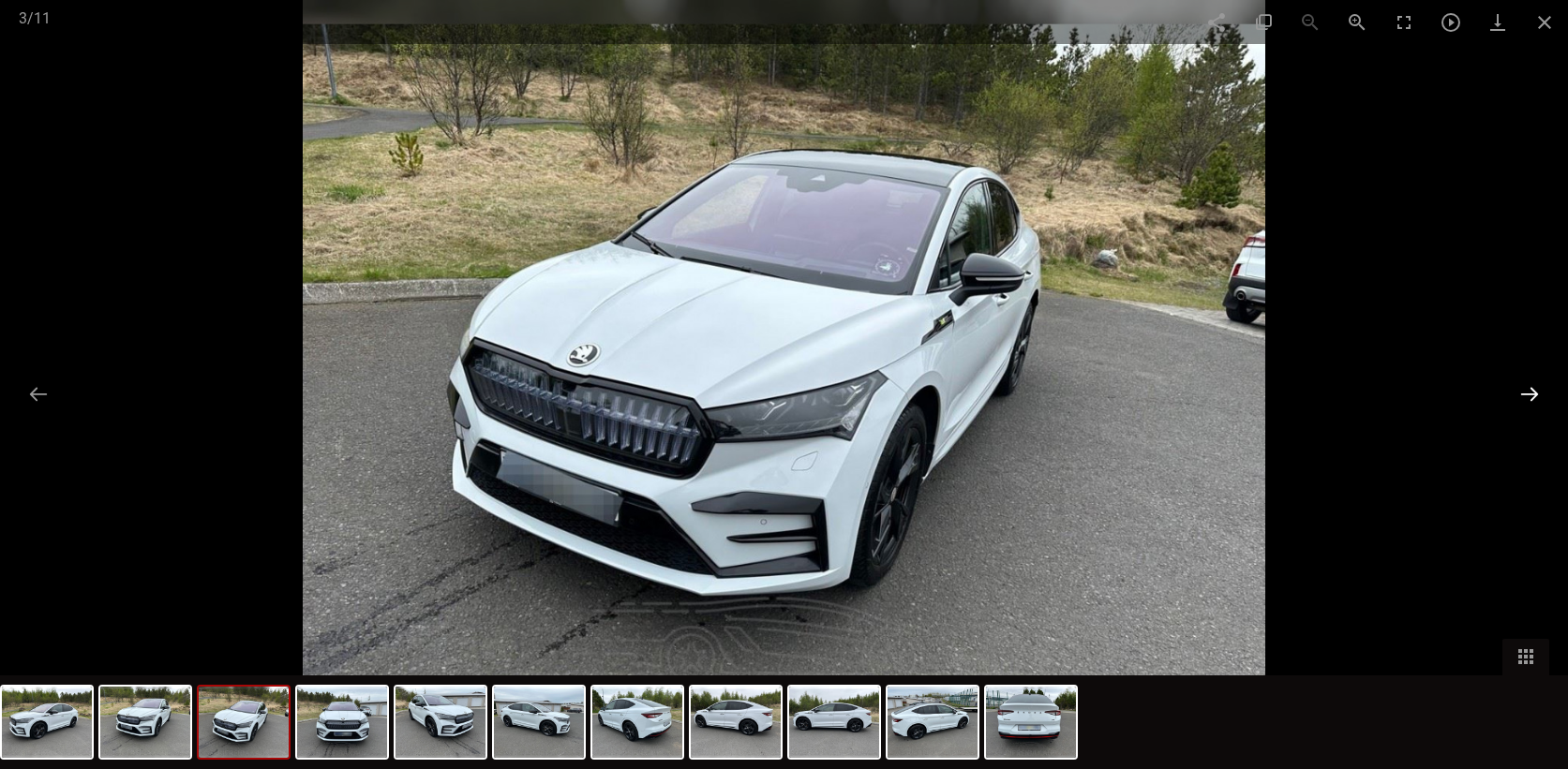
click at [1531, 385] on button at bounding box center [1529, 394] width 39 height 36
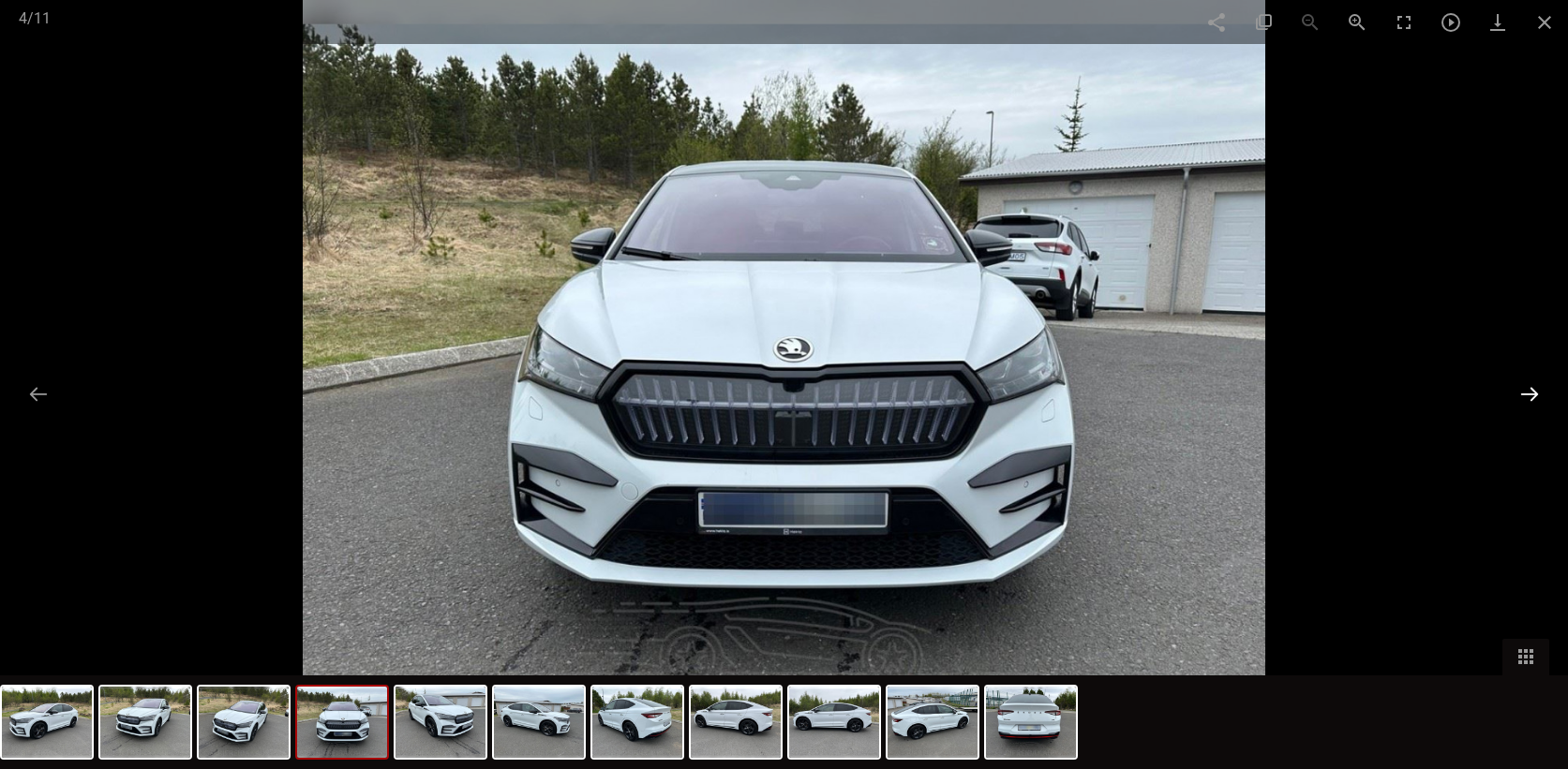
click at [1531, 384] on button at bounding box center [1529, 394] width 39 height 36
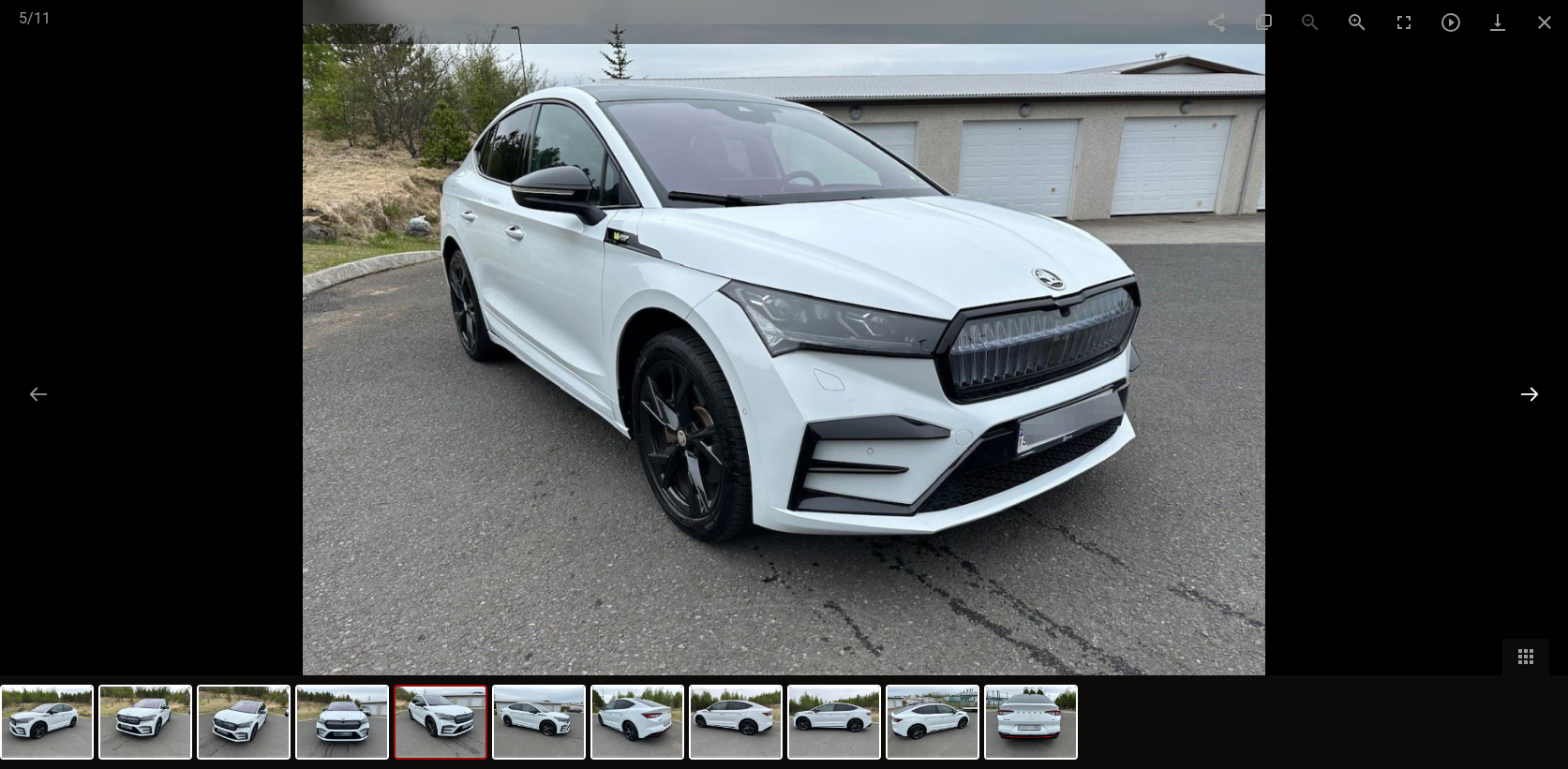
click at [1530, 382] on button at bounding box center [1529, 394] width 39 height 36
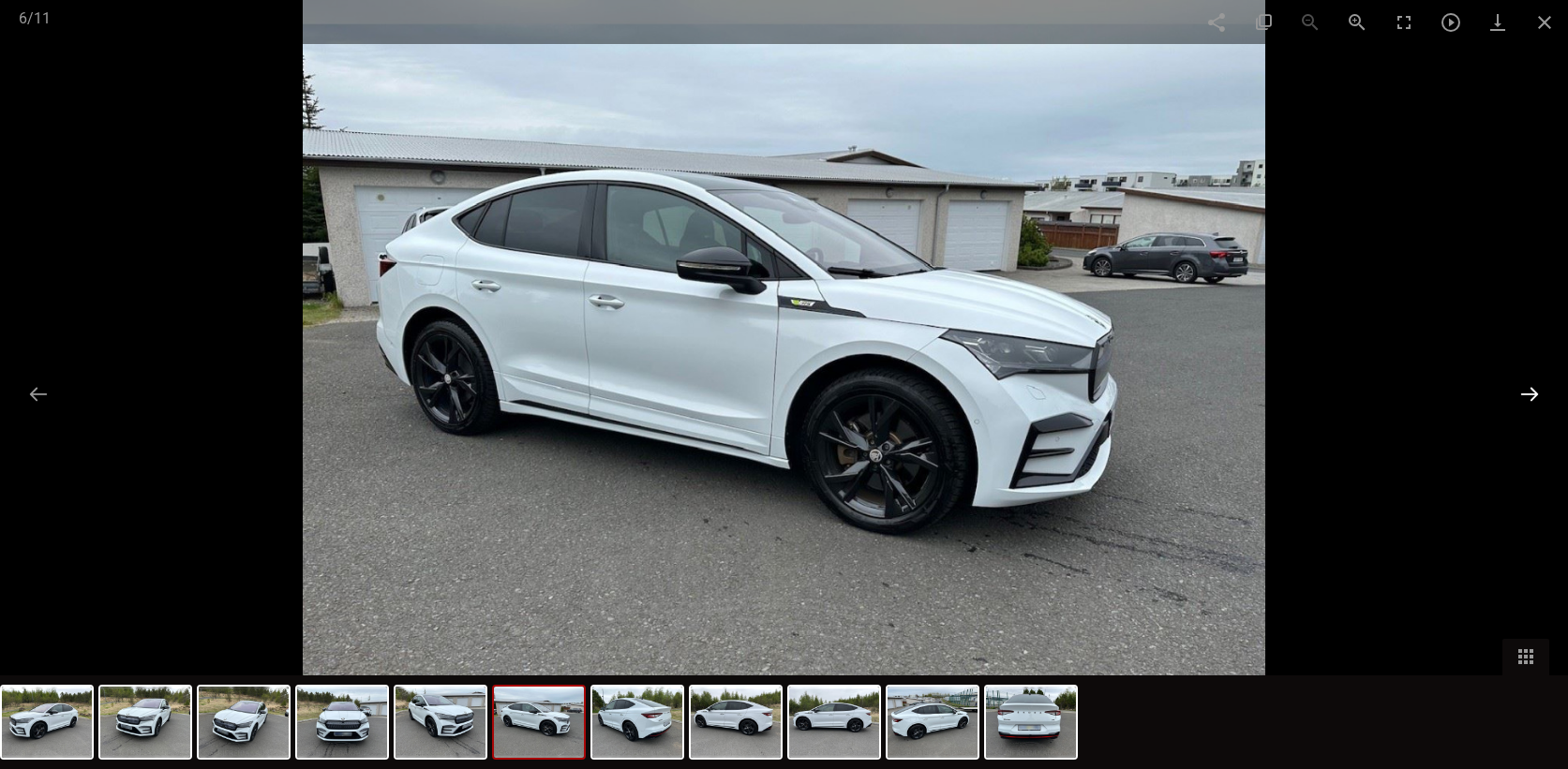
click at [1530, 382] on button at bounding box center [1529, 394] width 39 height 36
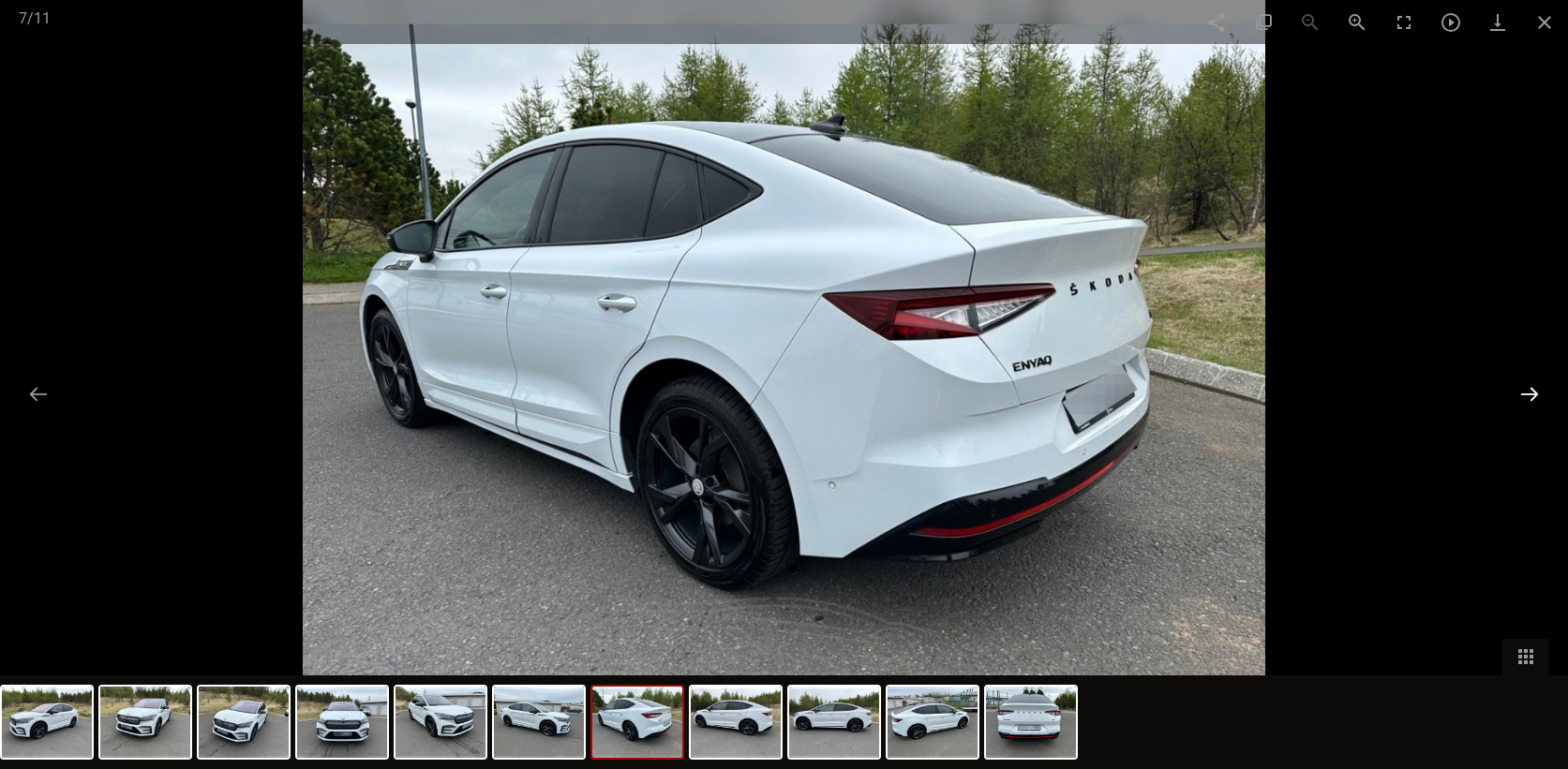
click at [1530, 382] on button at bounding box center [1529, 394] width 39 height 36
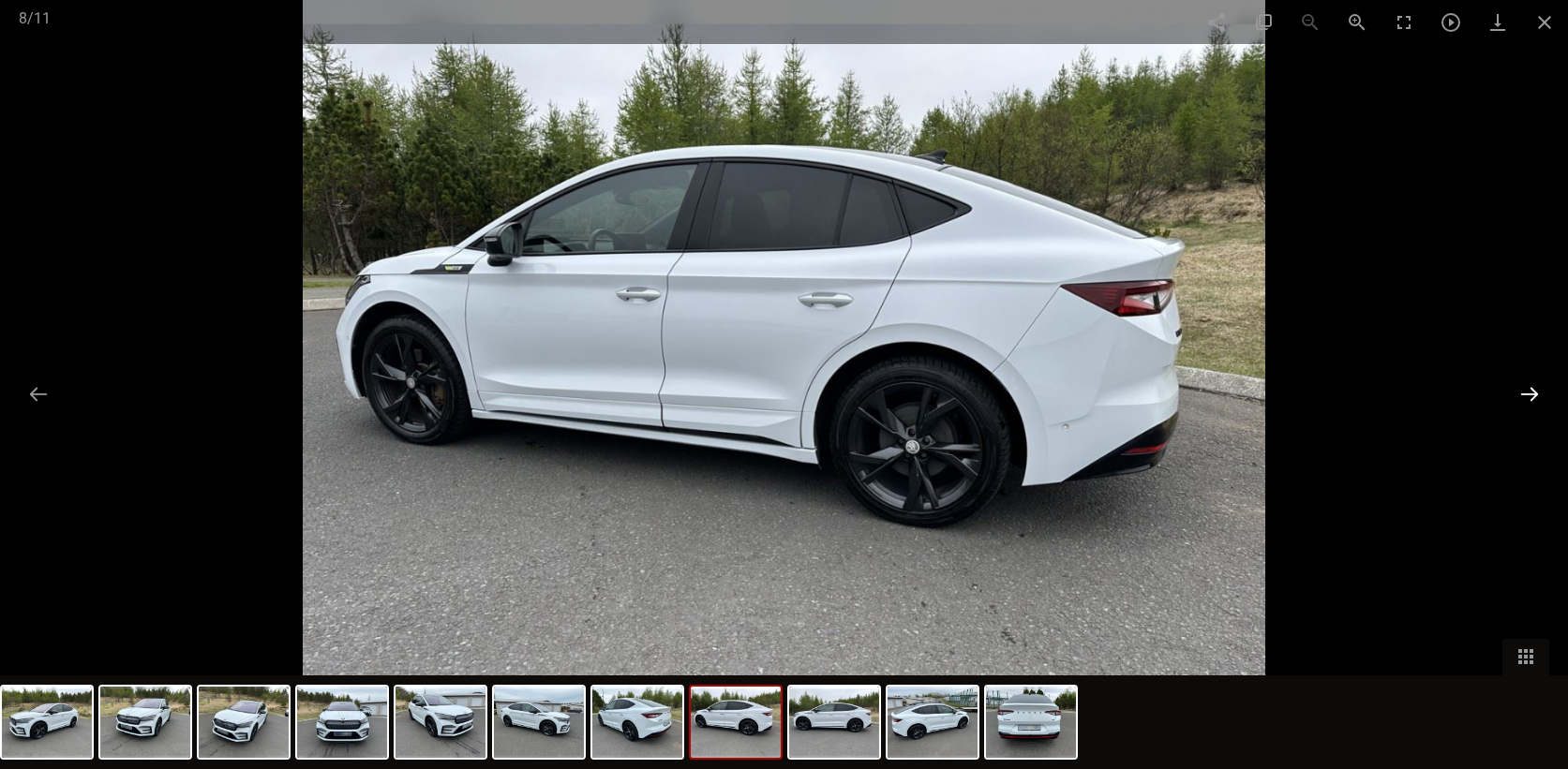
click at [1530, 382] on button at bounding box center [1529, 394] width 39 height 36
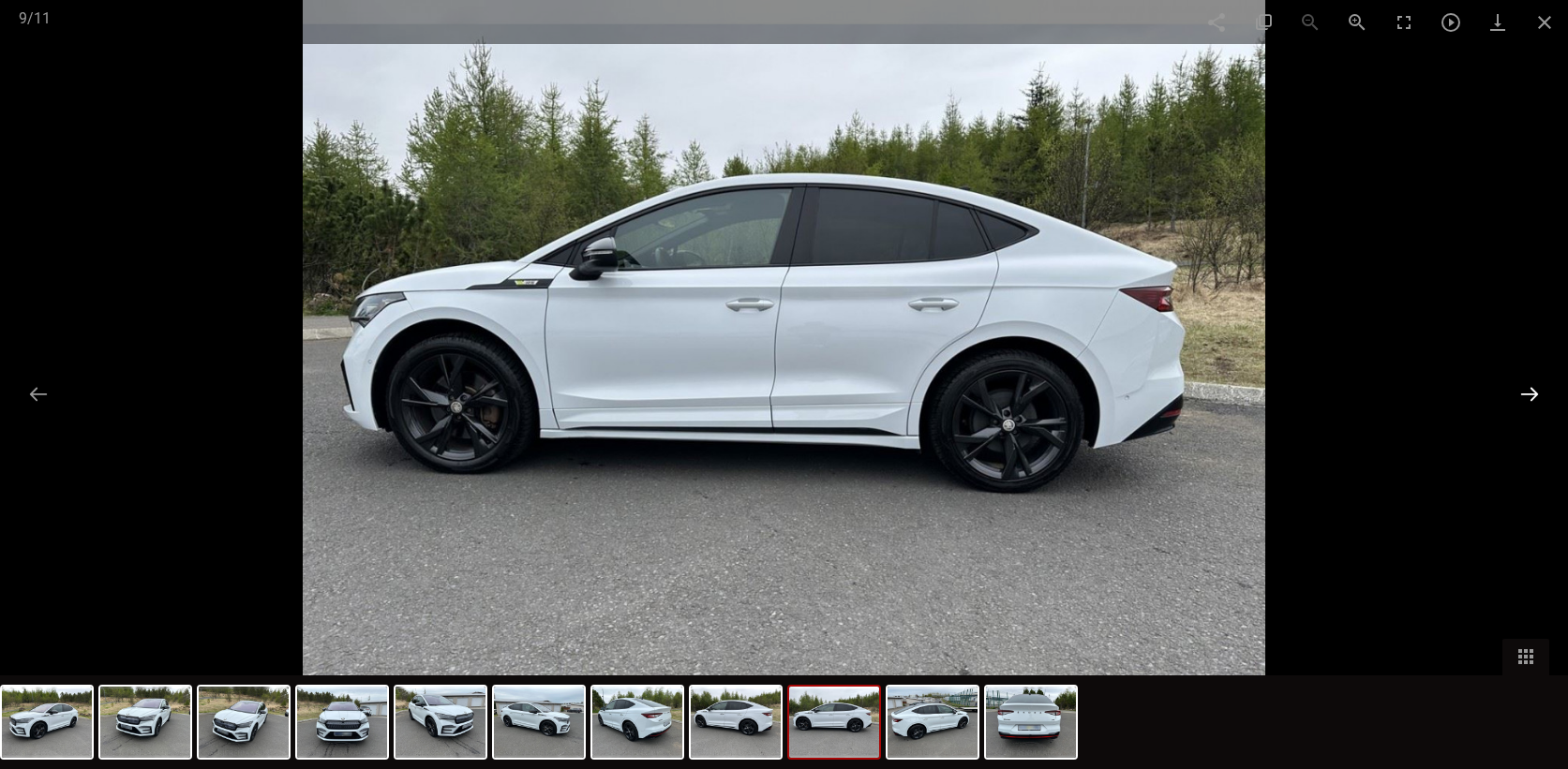
click at [1530, 382] on button at bounding box center [1529, 394] width 39 height 36
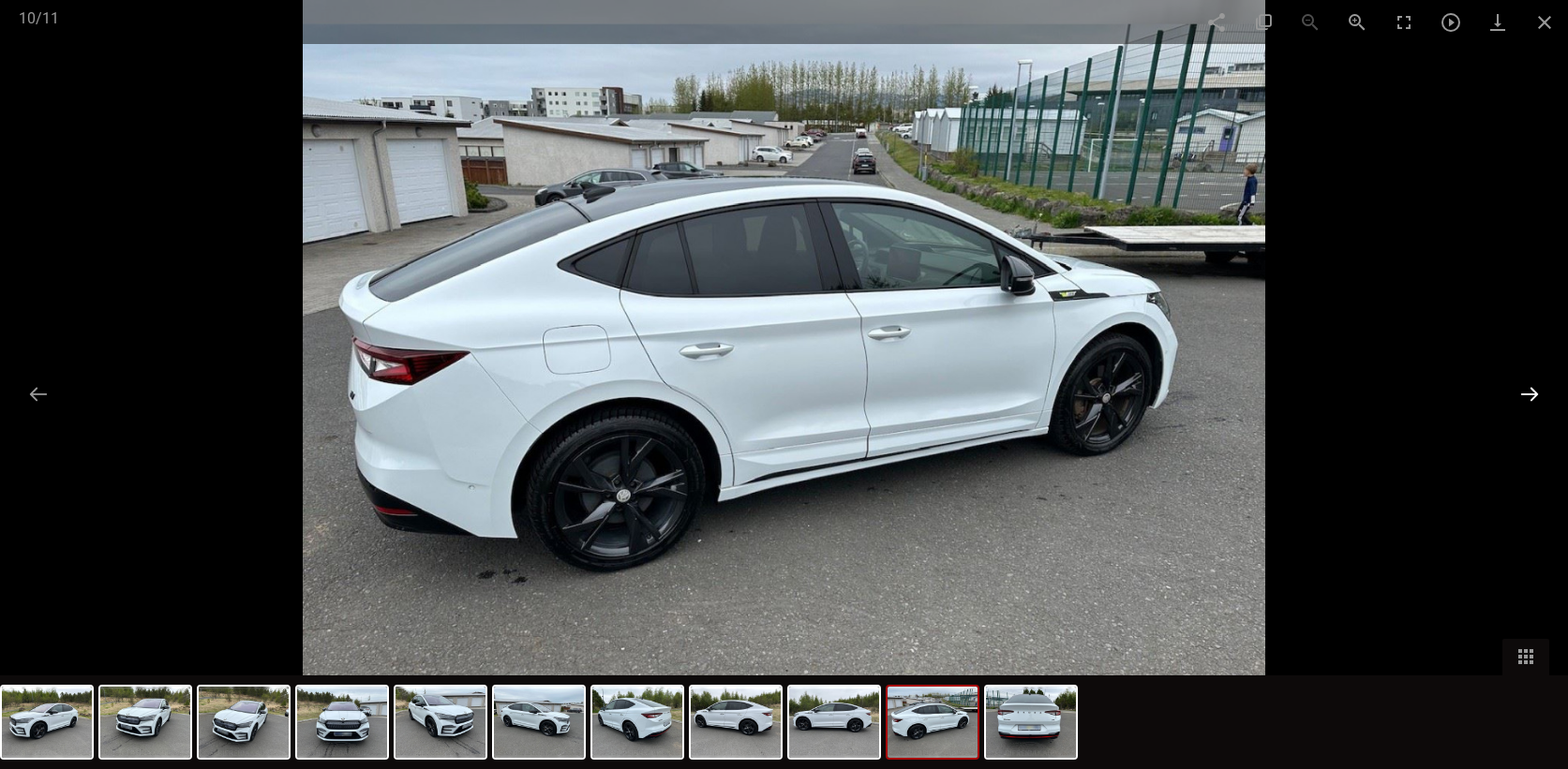
click at [1530, 382] on button at bounding box center [1529, 394] width 39 height 36
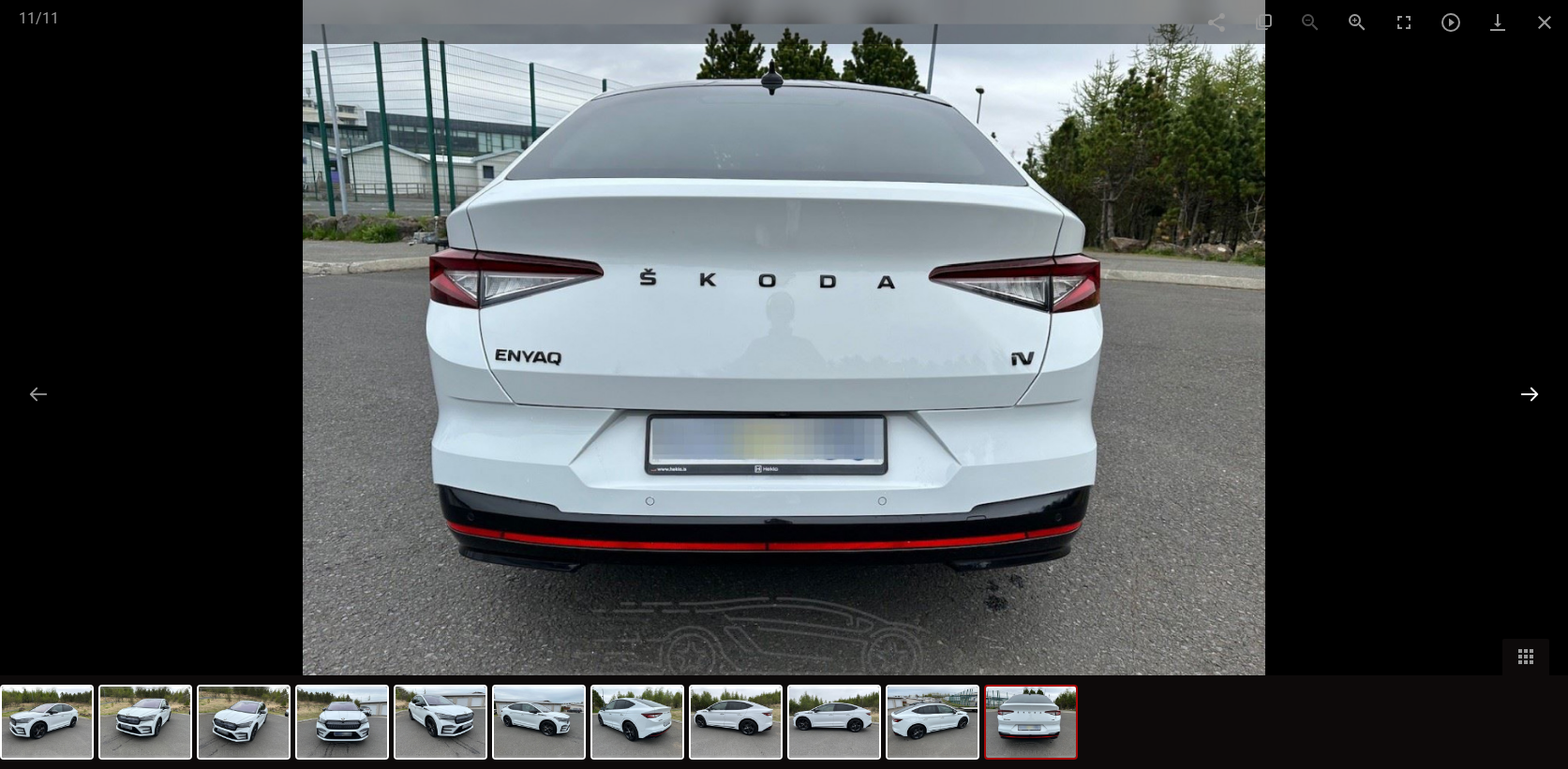
click at [1530, 381] on button at bounding box center [1529, 394] width 39 height 36
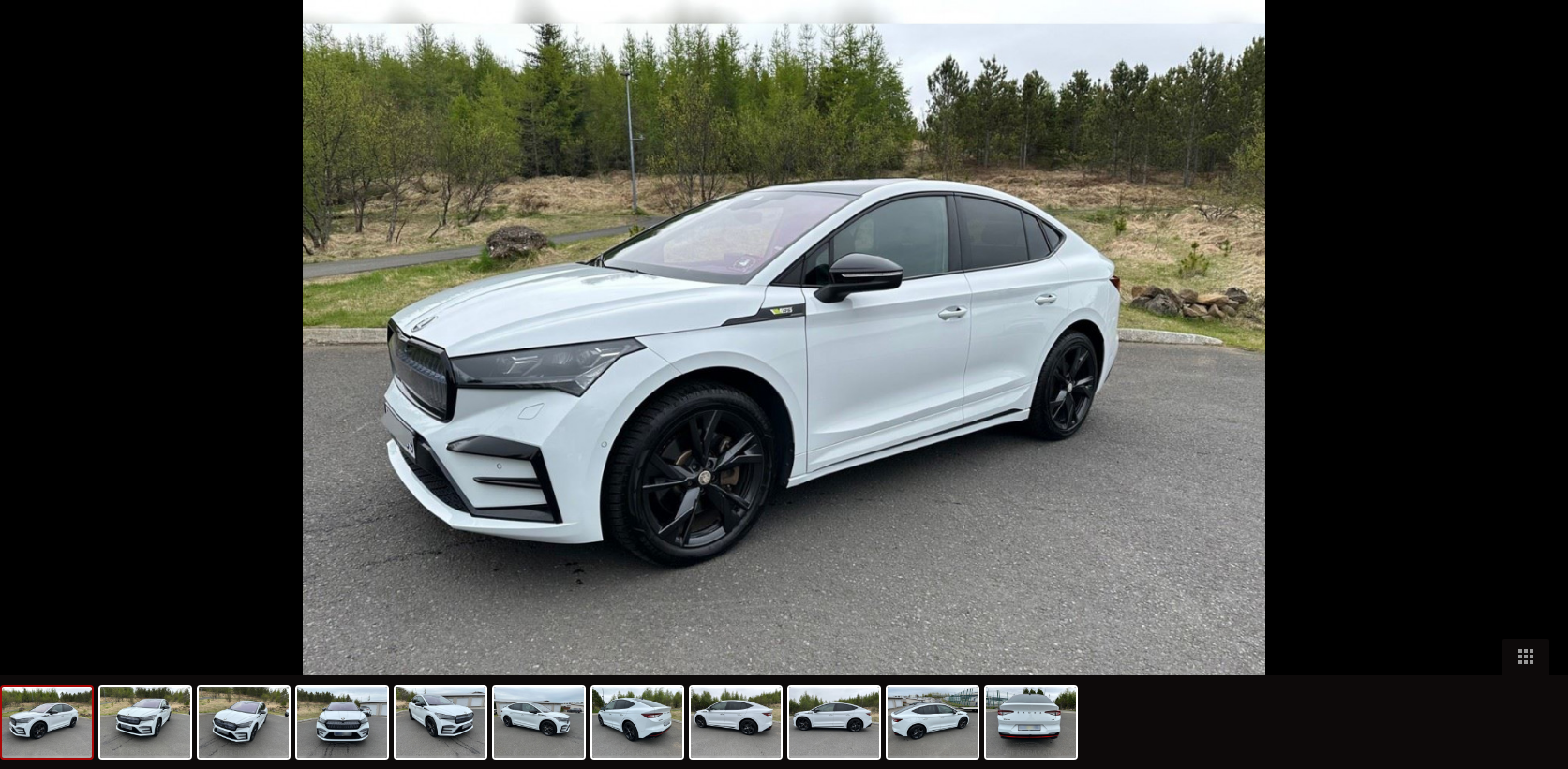
click at [1528, 381] on button at bounding box center [1539, 394] width 39 height 36
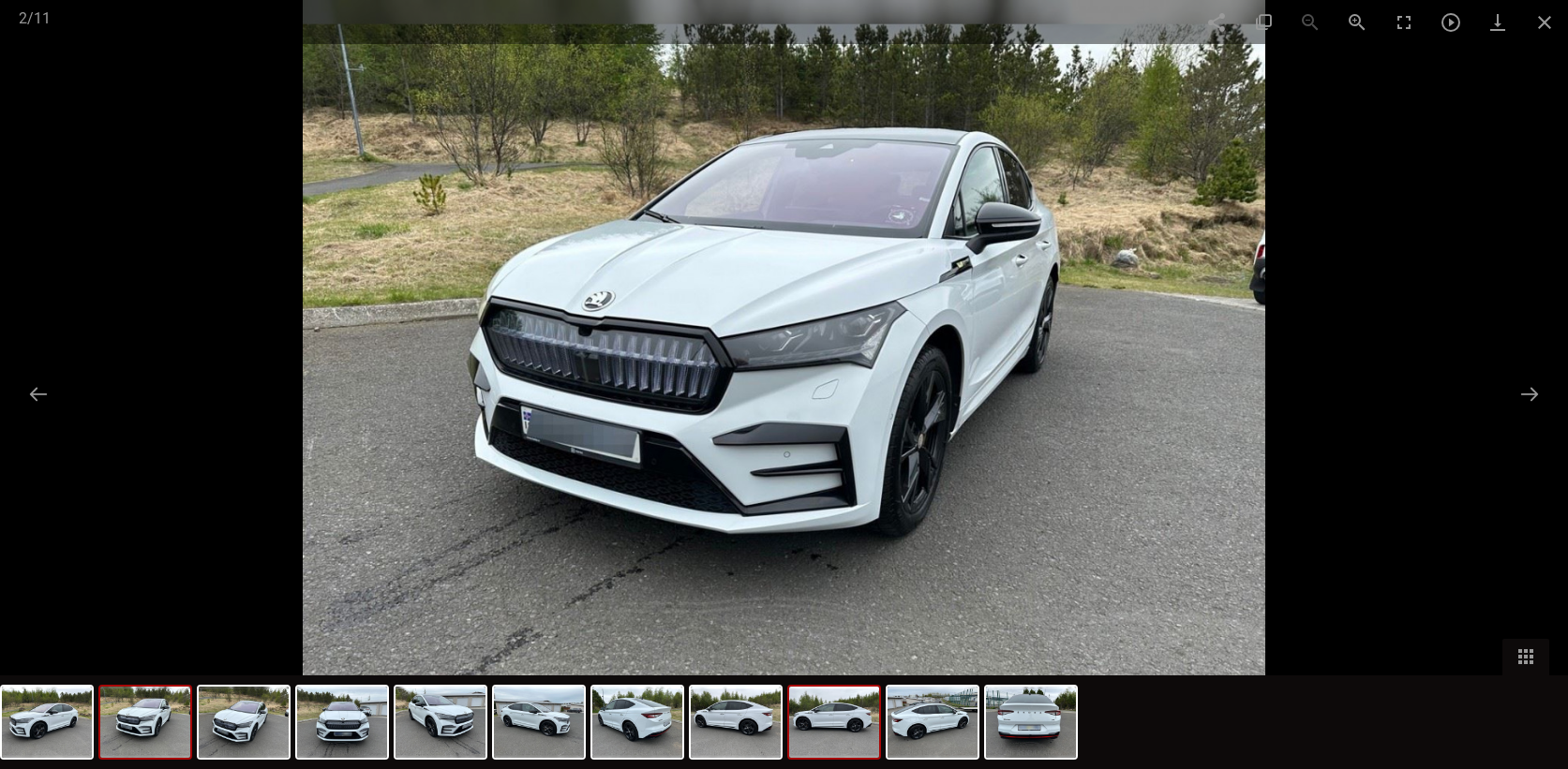
click at [848, 732] on img at bounding box center [834, 722] width 90 height 71
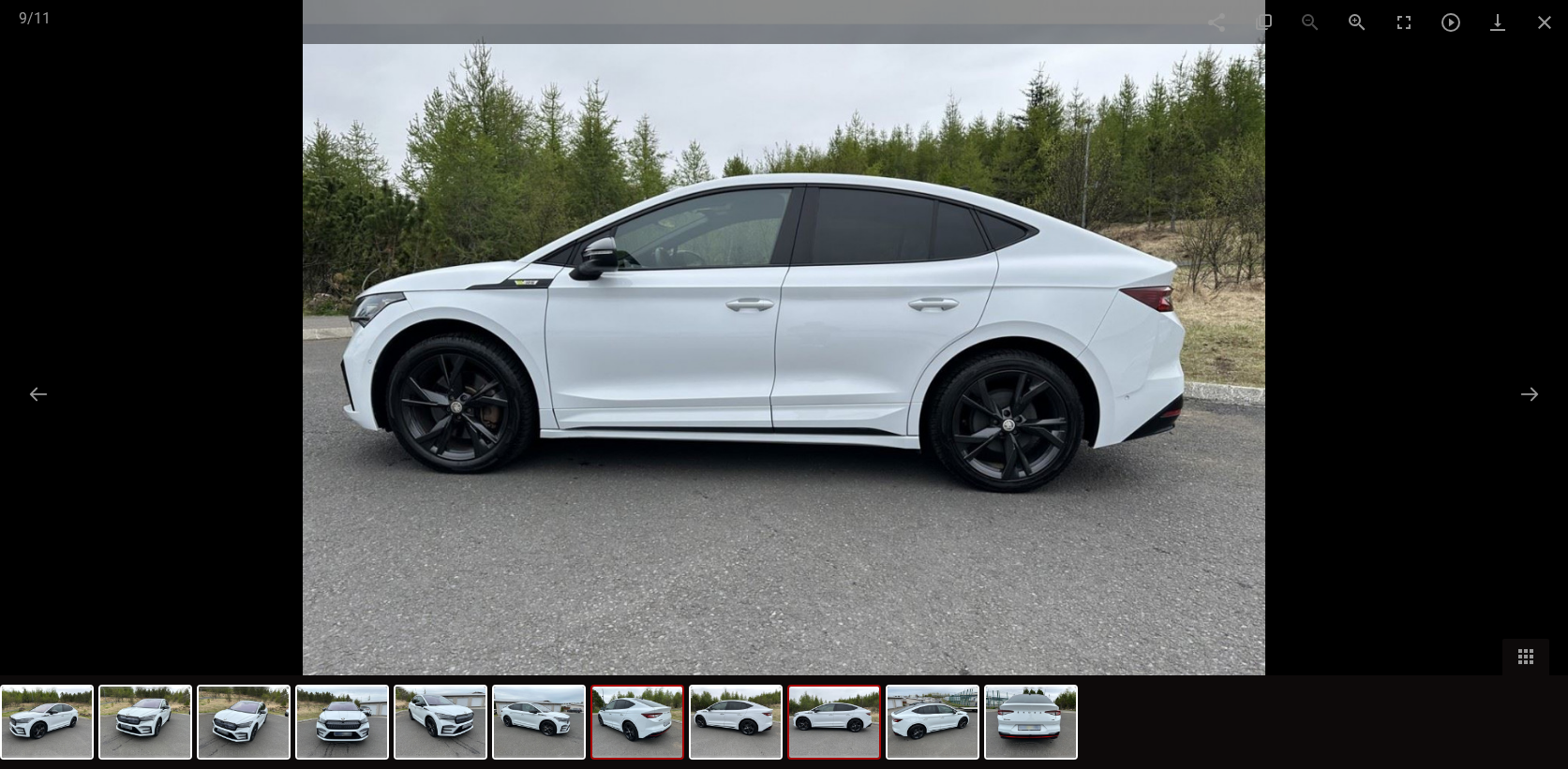
click at [636, 740] on img at bounding box center [637, 722] width 90 height 71
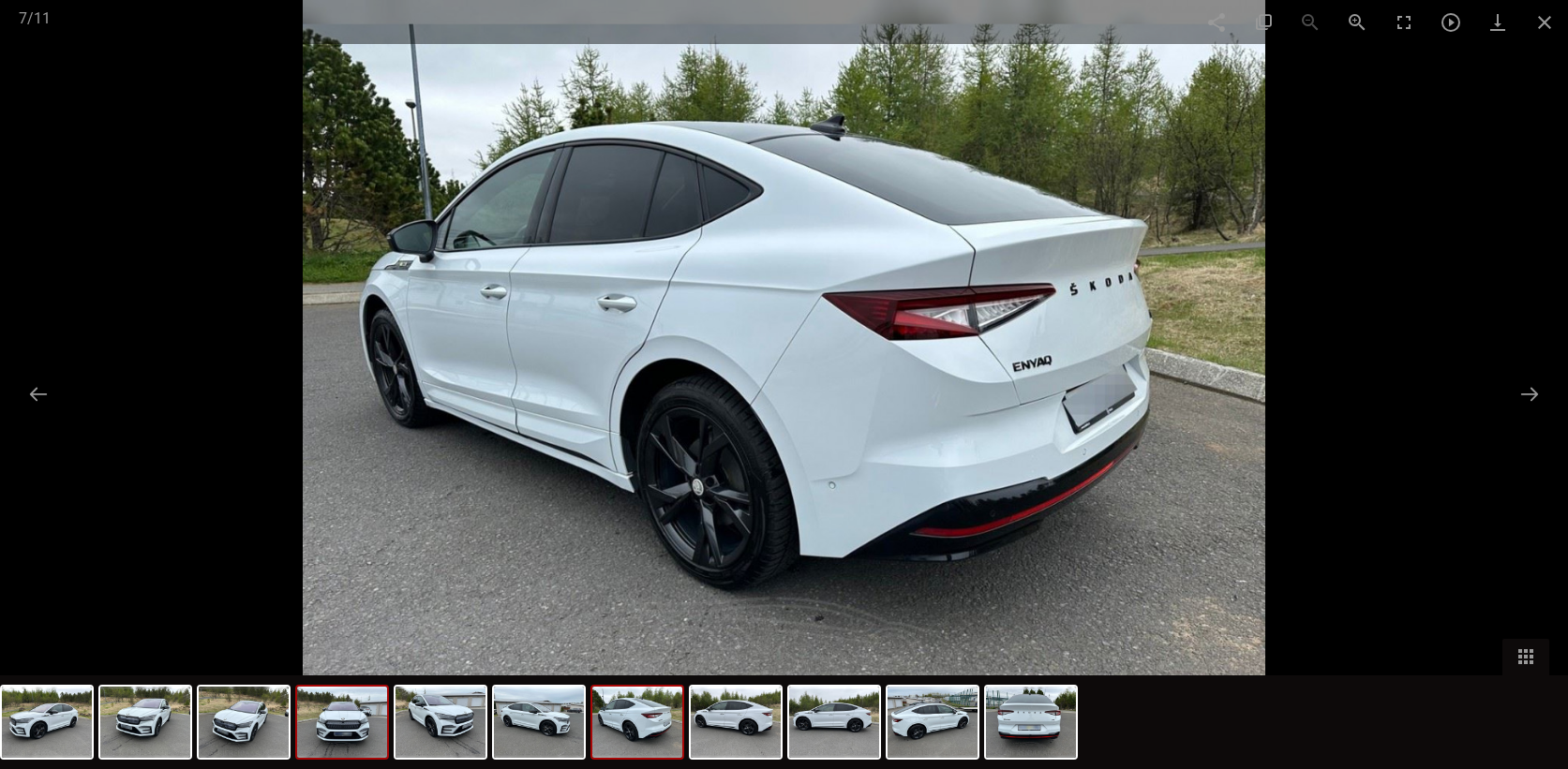
click at [319, 727] on img at bounding box center [341, 722] width 90 height 71
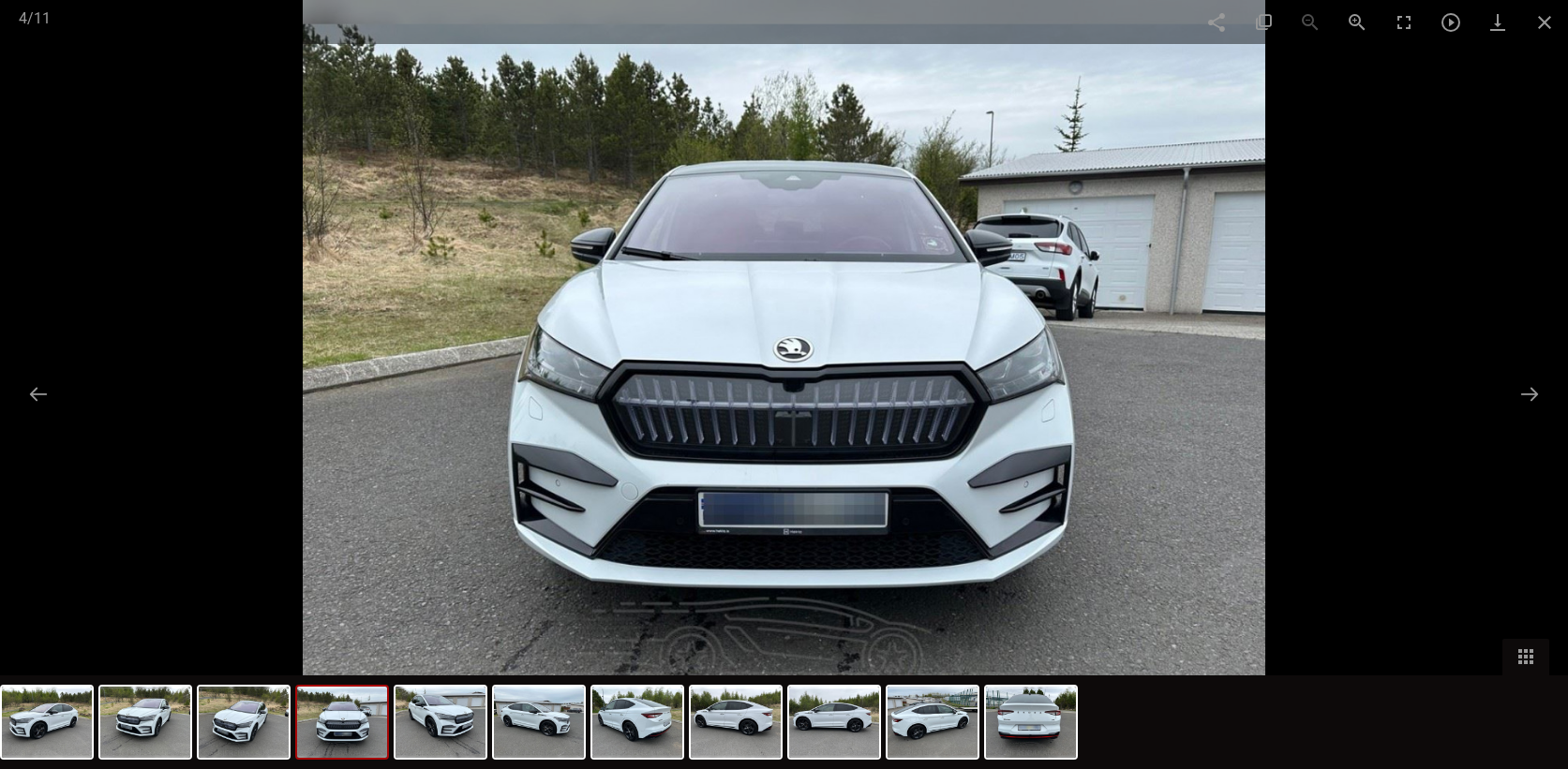
scroll to position [1109, 0]
click at [1525, 399] on button at bounding box center [1529, 394] width 39 height 36
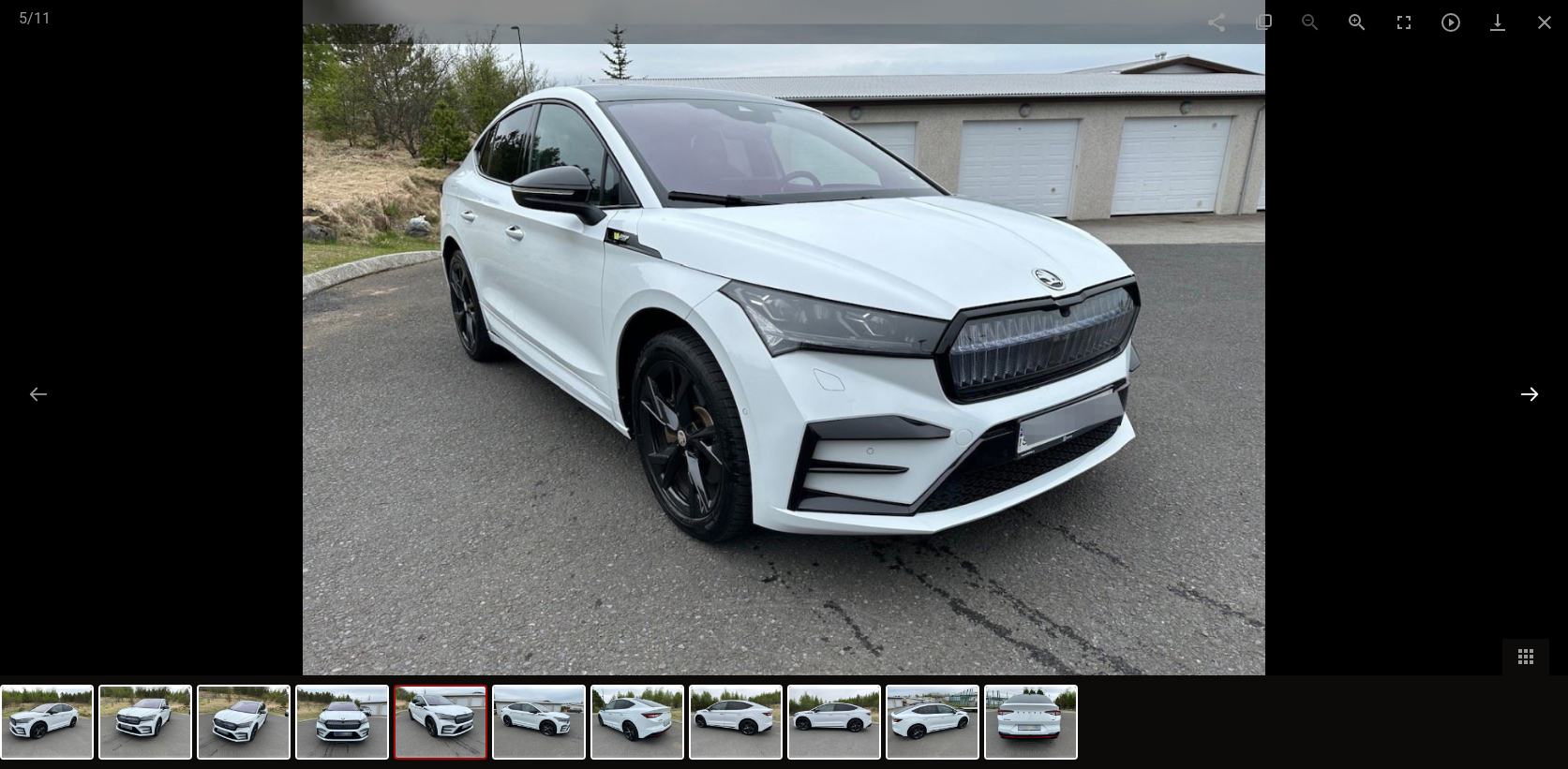
click at [1525, 394] on button at bounding box center [1529, 394] width 39 height 36
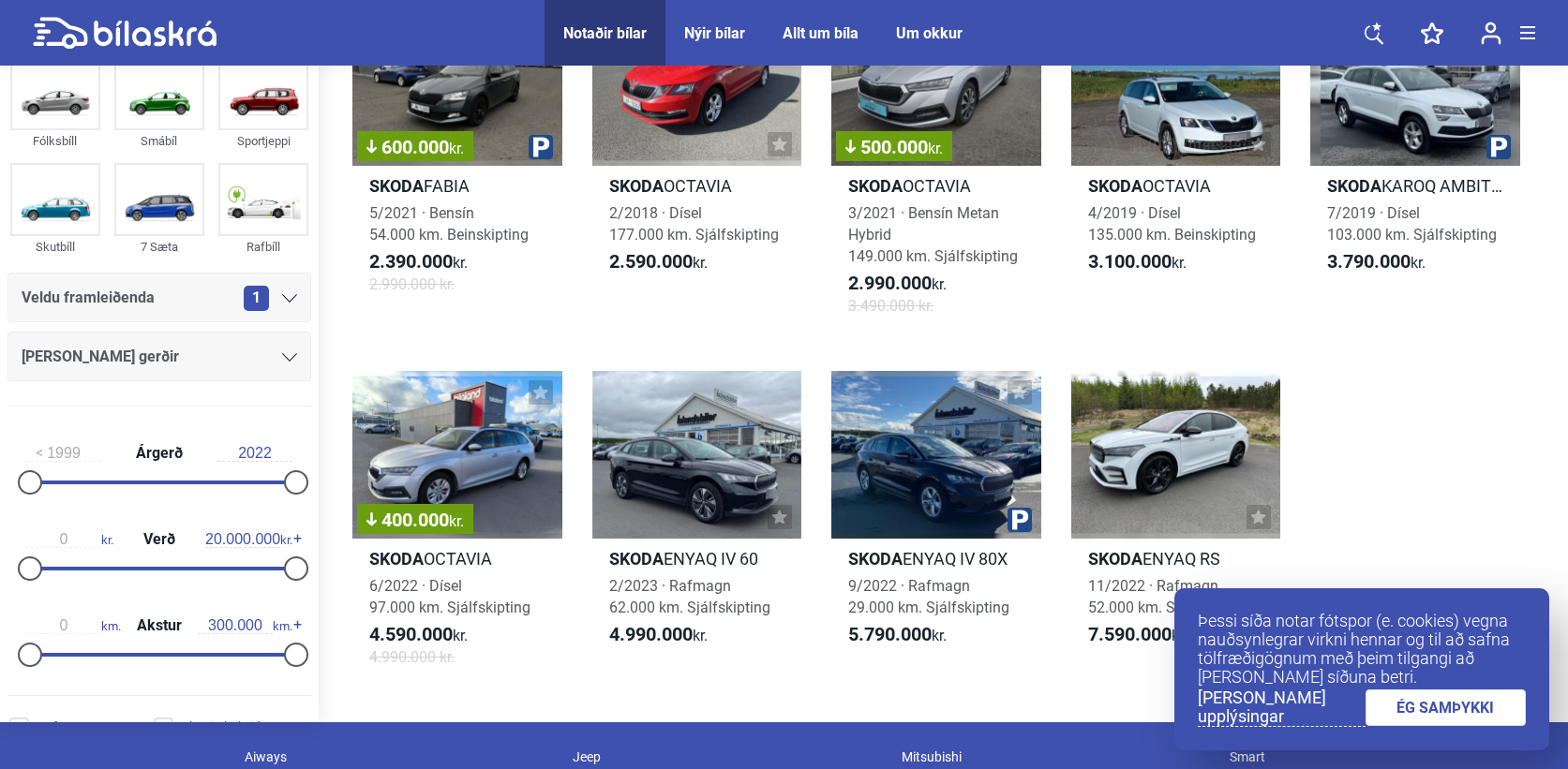
scroll to position [867, 0]
click at [959, 465] on div at bounding box center [936, 453] width 210 height 167
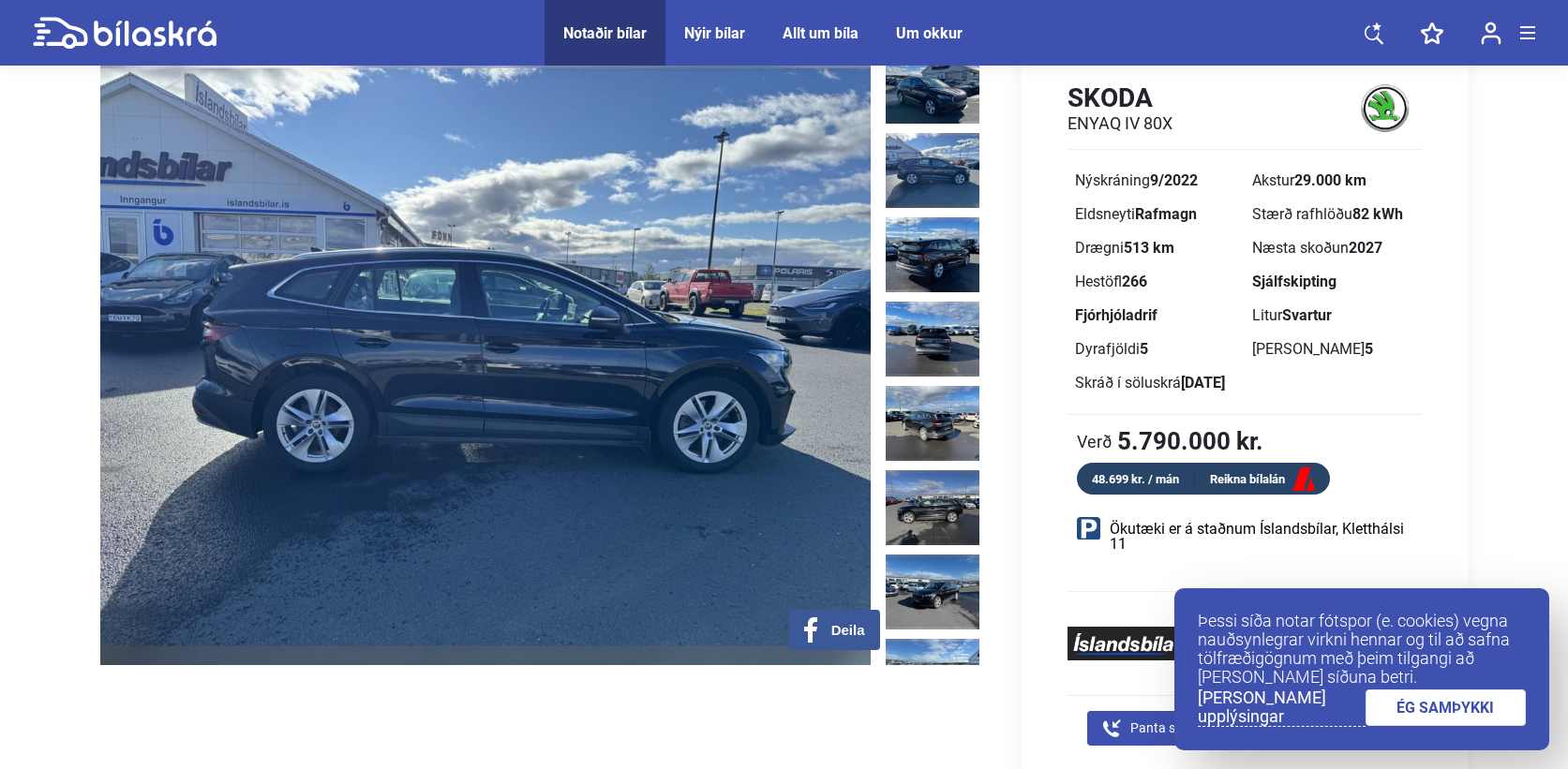
scroll to position [85, 0]
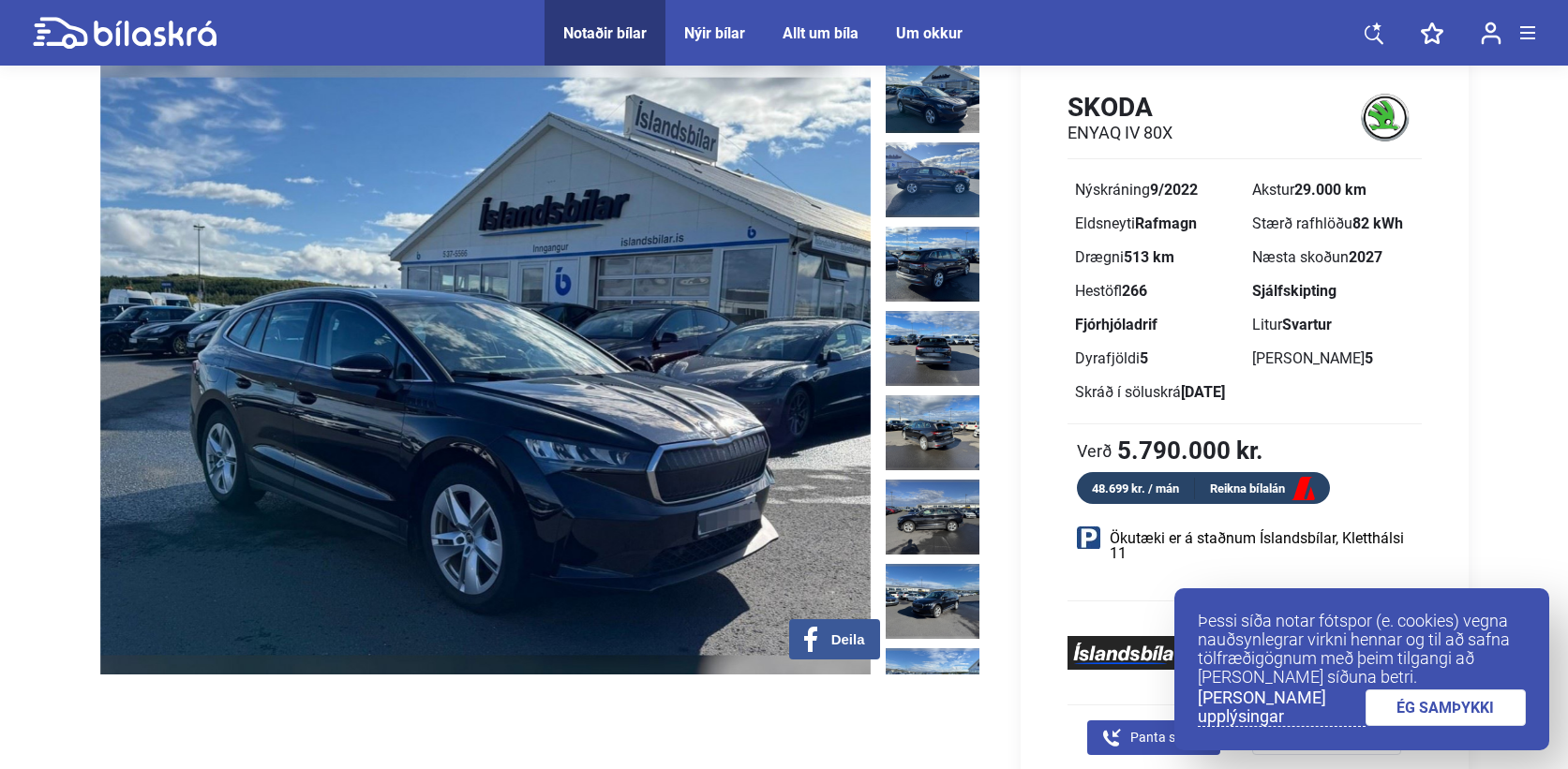
click at [950, 96] on img at bounding box center [933, 95] width 94 height 75
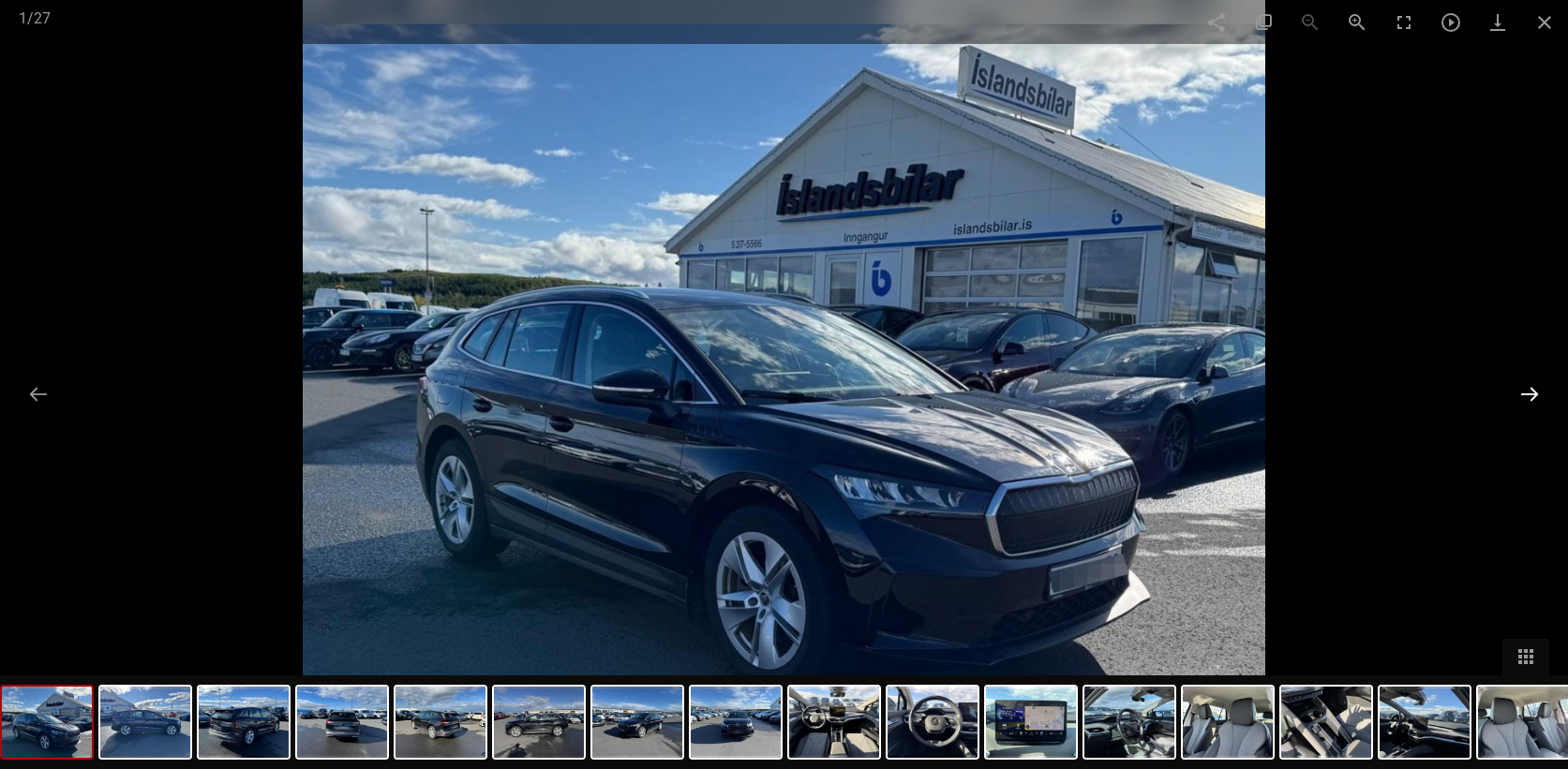
click at [1530, 394] on button at bounding box center [1529, 394] width 39 height 36
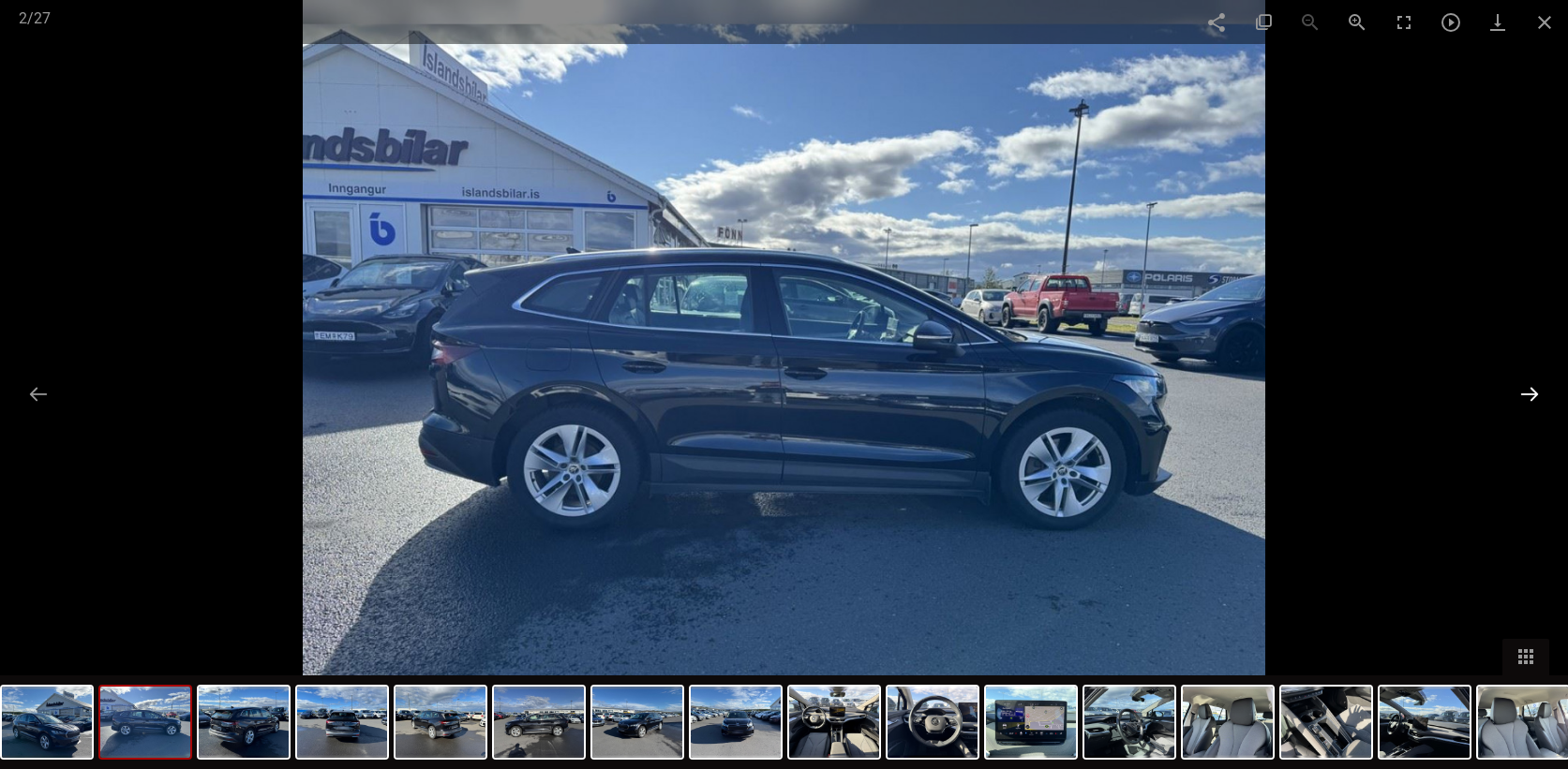
click at [1529, 393] on button at bounding box center [1529, 394] width 39 height 36
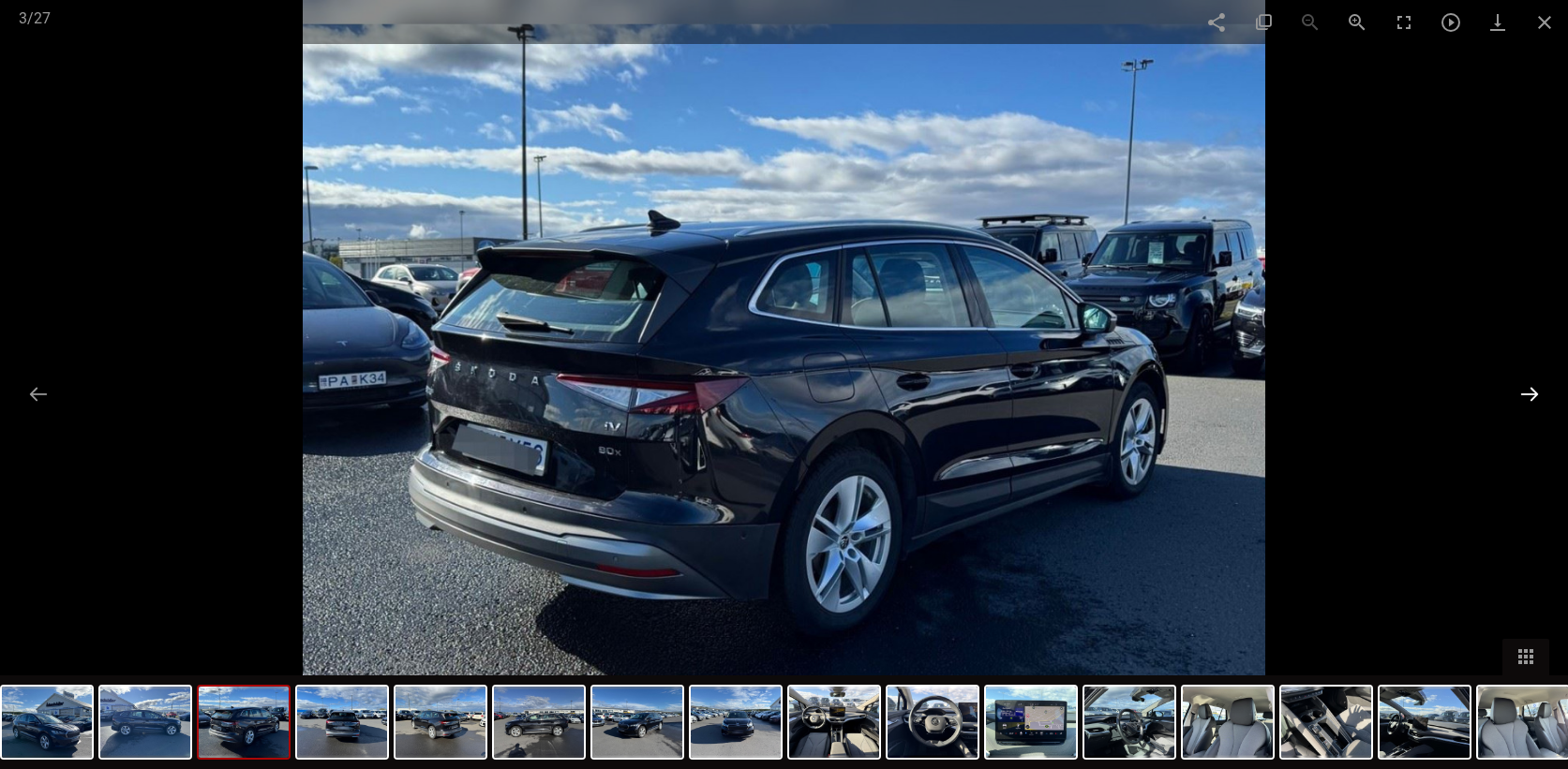
click at [1529, 392] on button at bounding box center [1529, 394] width 39 height 36
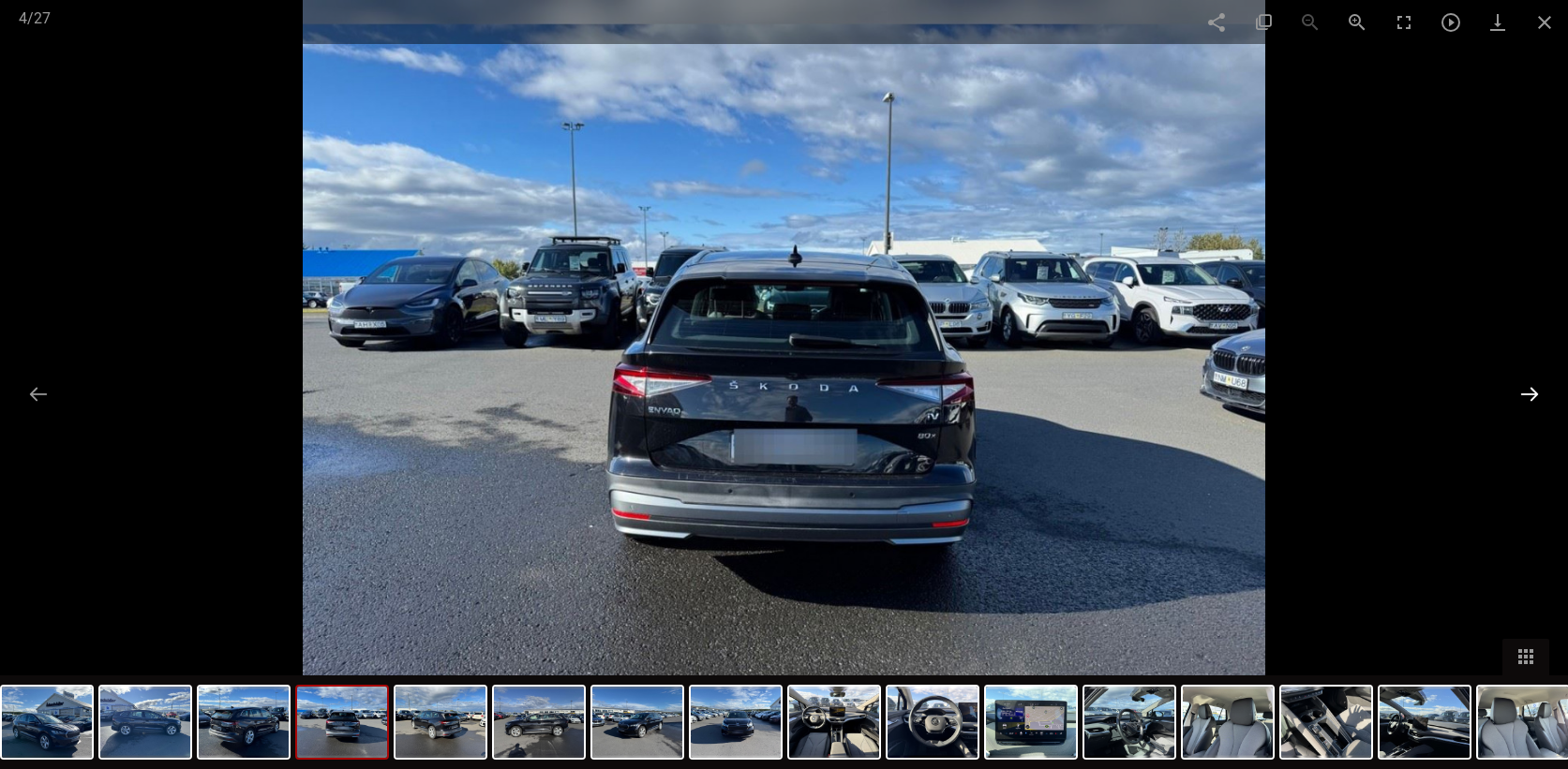
click at [1529, 392] on button at bounding box center [1529, 394] width 39 height 36
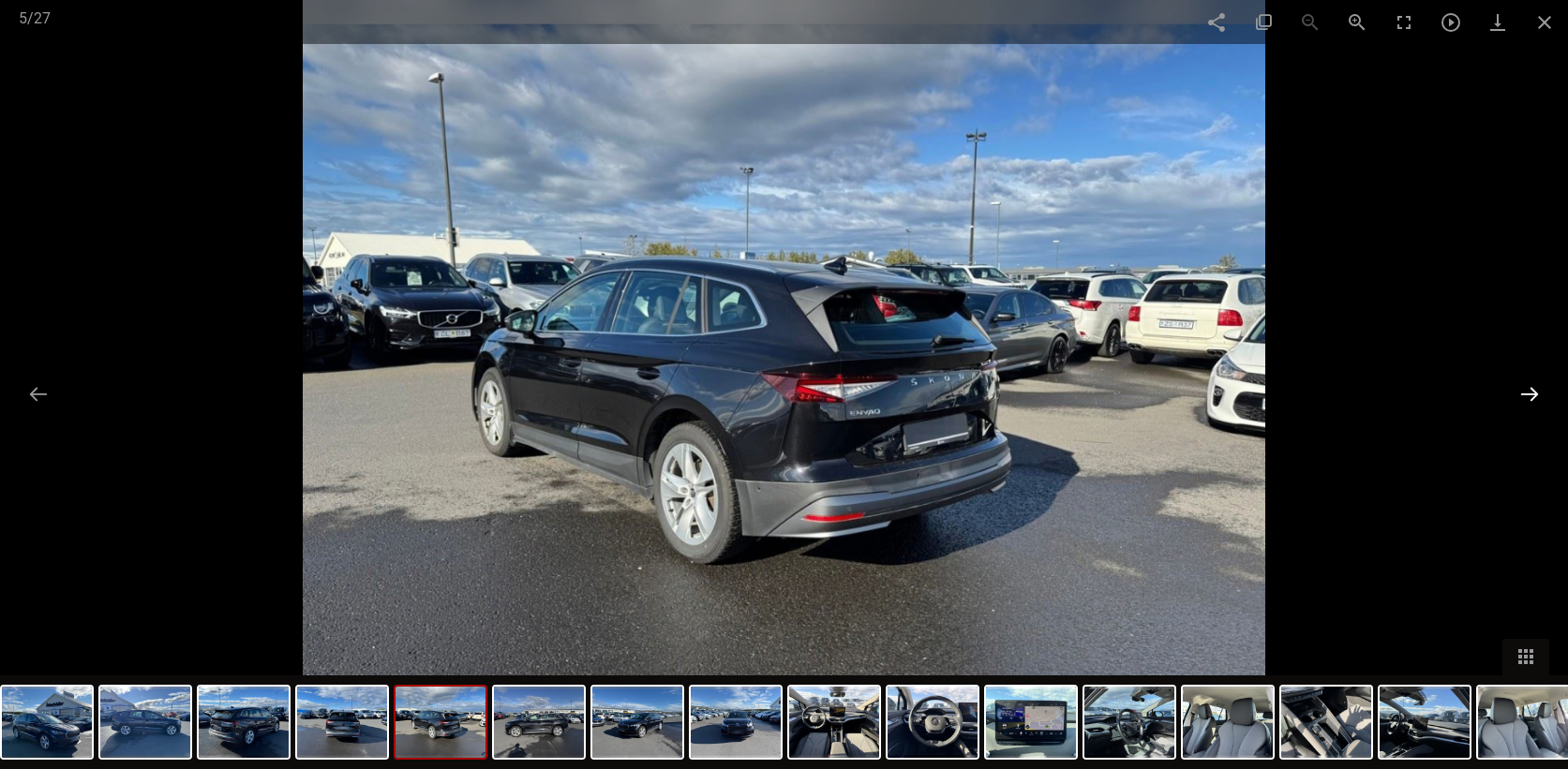
click at [1529, 392] on button at bounding box center [1529, 394] width 39 height 36
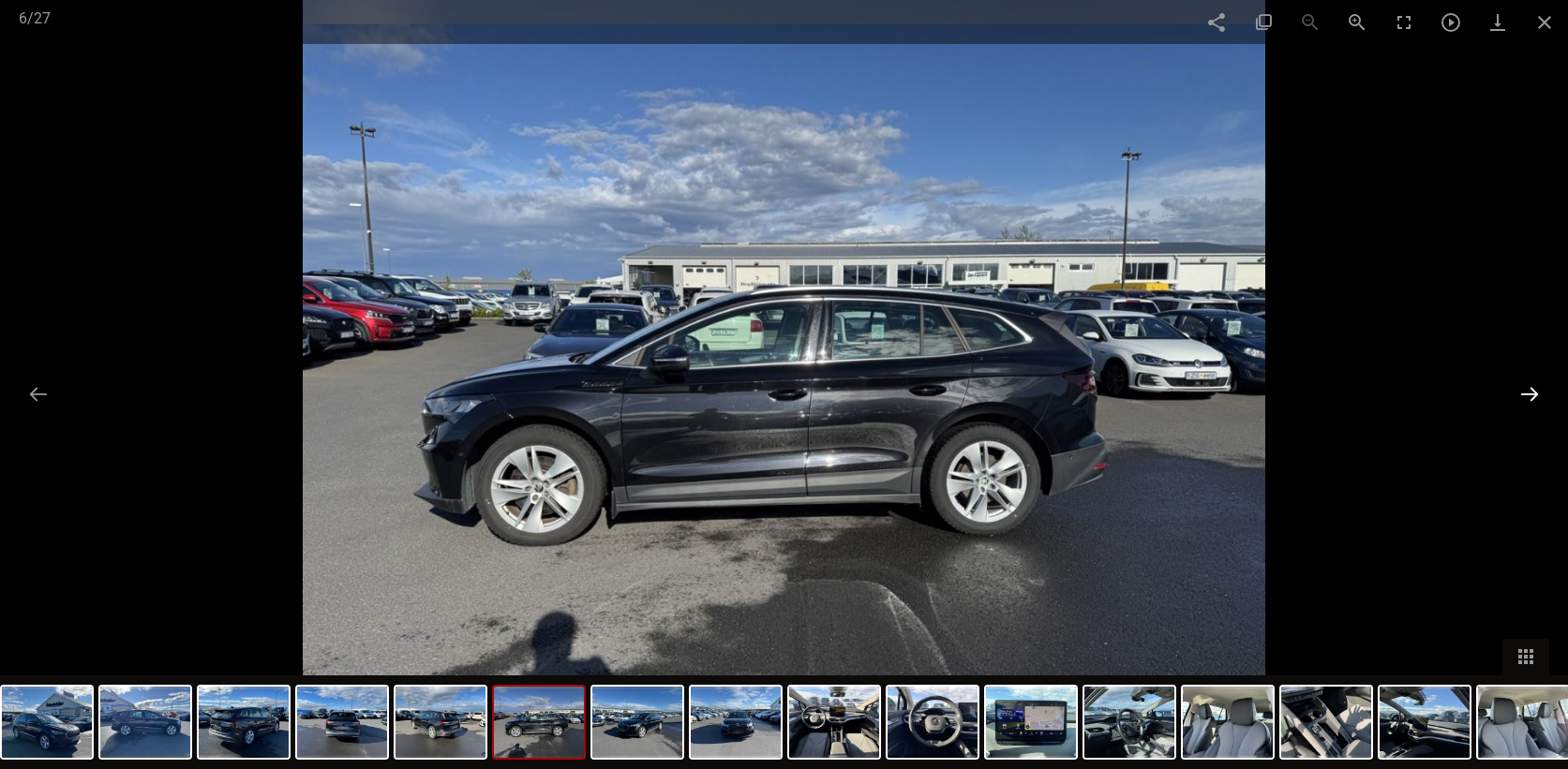
click at [1529, 392] on button at bounding box center [1529, 394] width 39 height 36
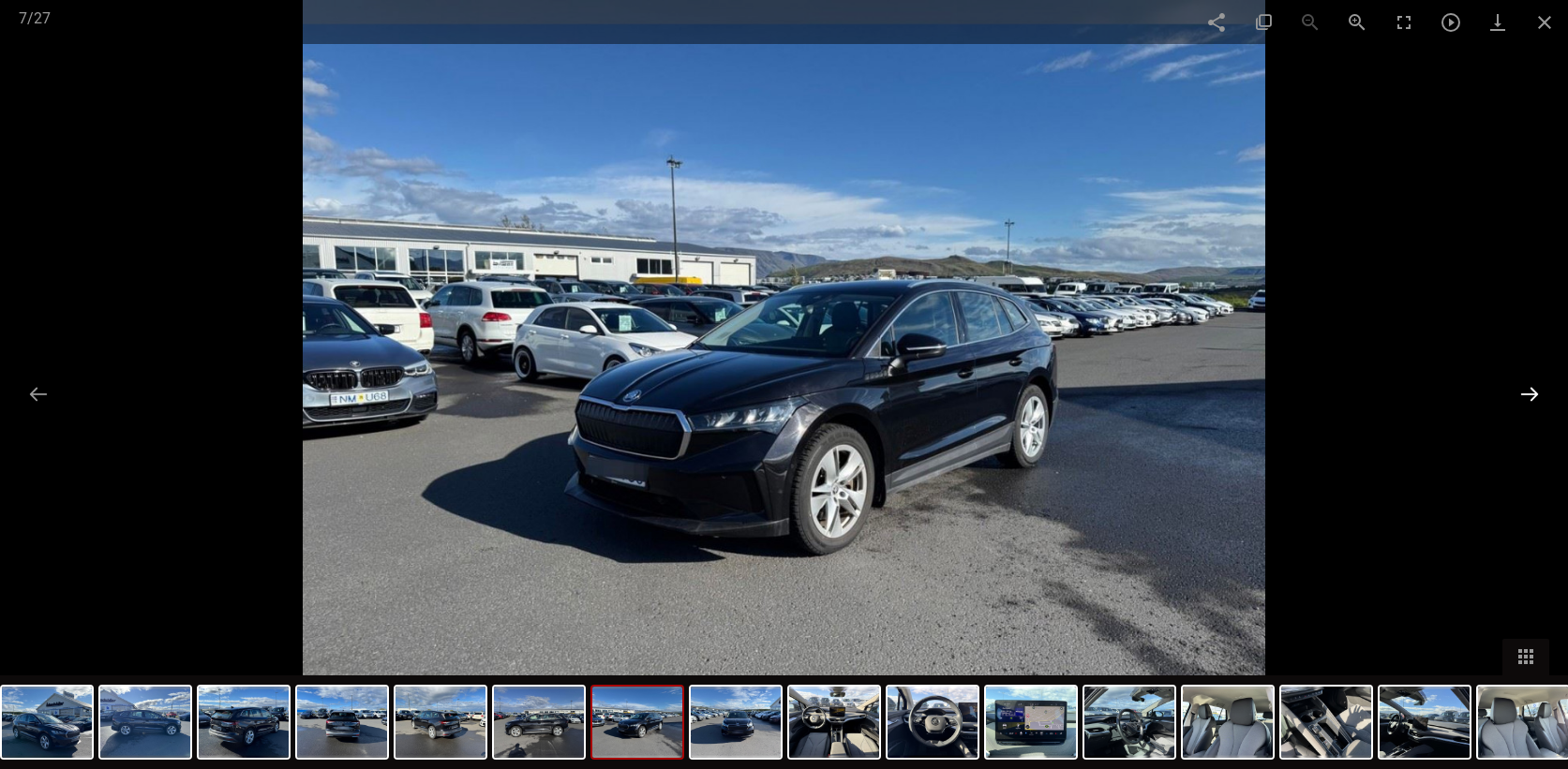
click at [1535, 386] on button at bounding box center [1529, 394] width 39 height 36
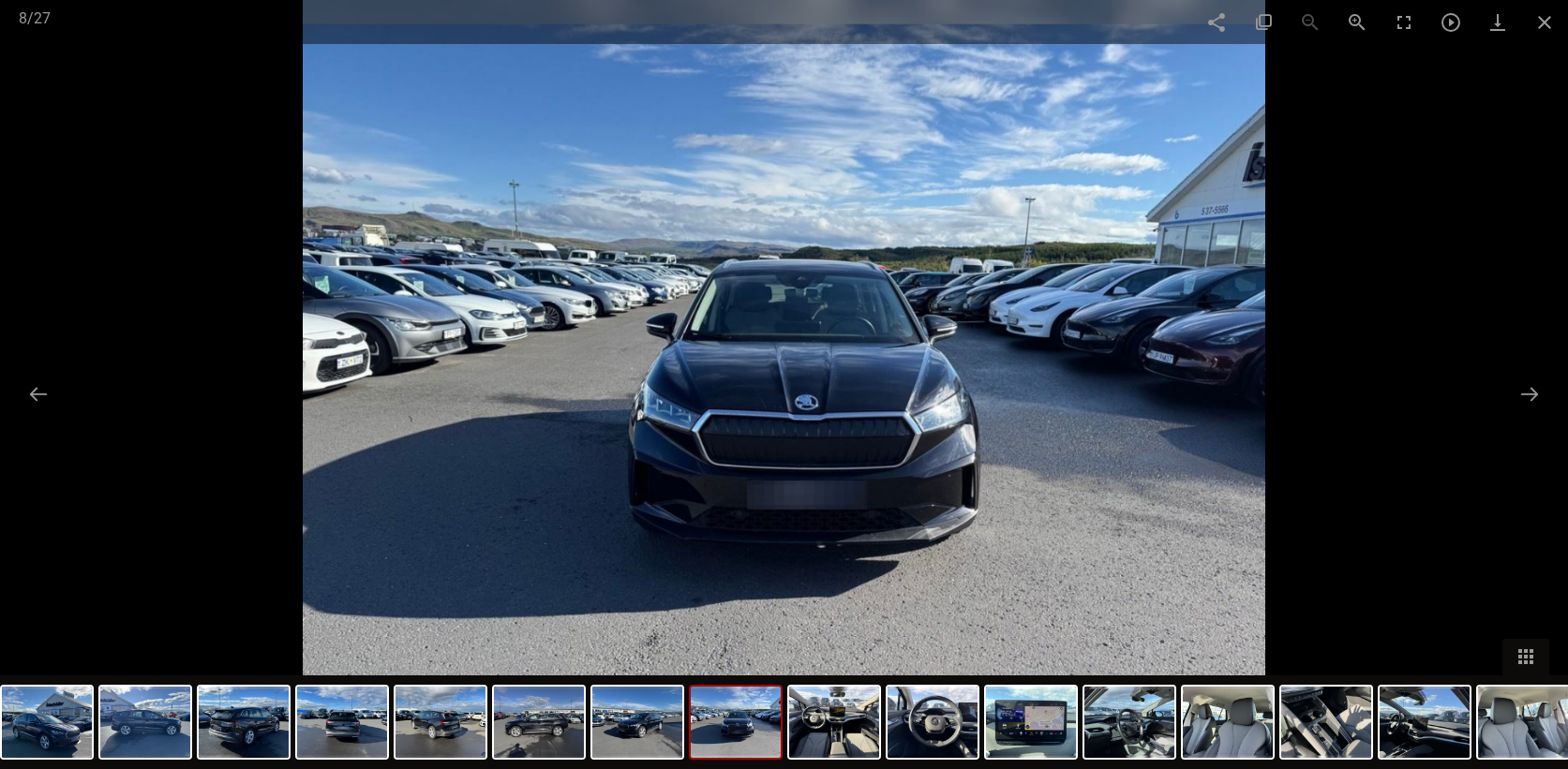
click at [19, 261] on div at bounding box center [784, 384] width 1568 height 769
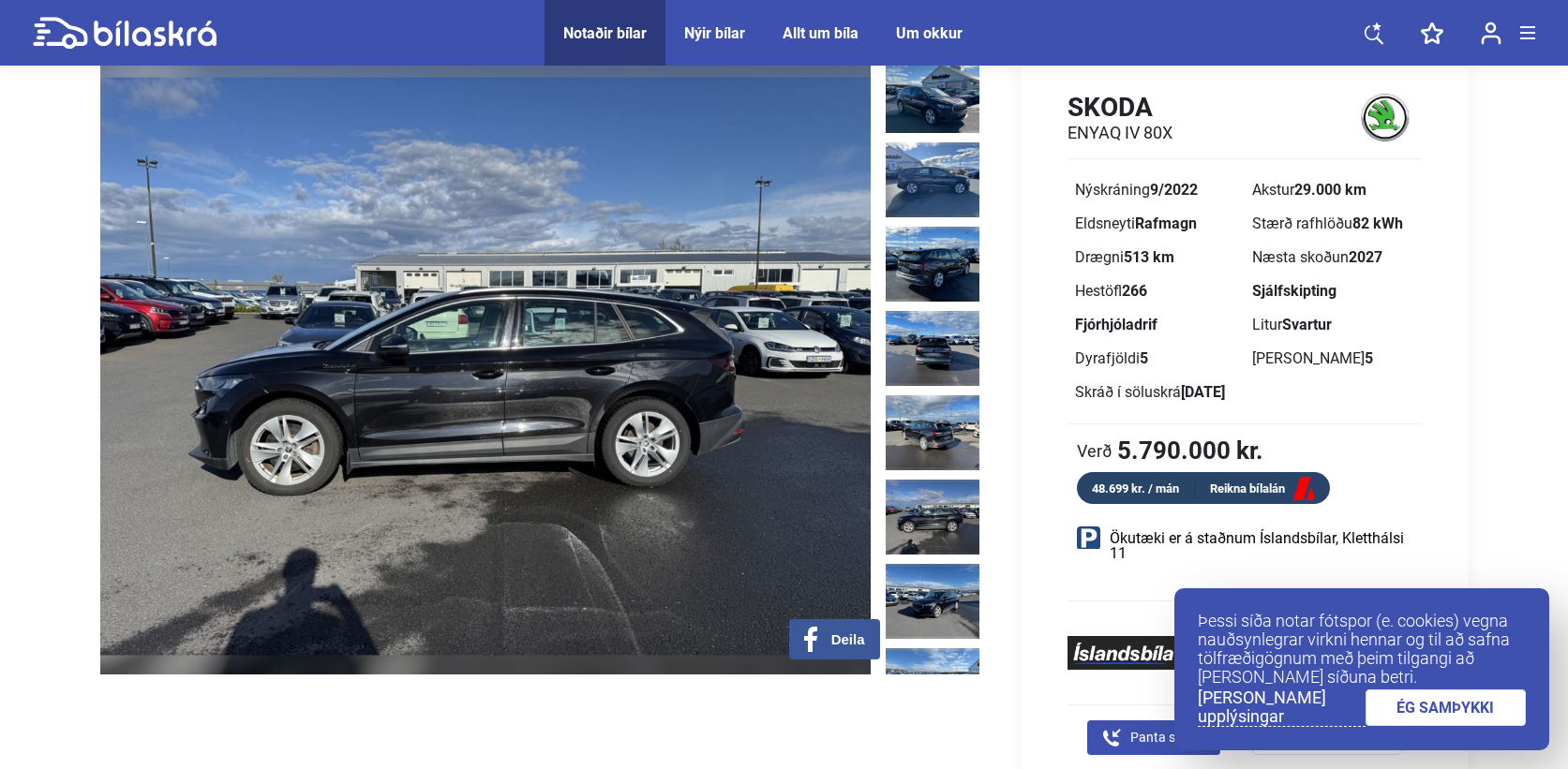
scroll to position [86, 0]
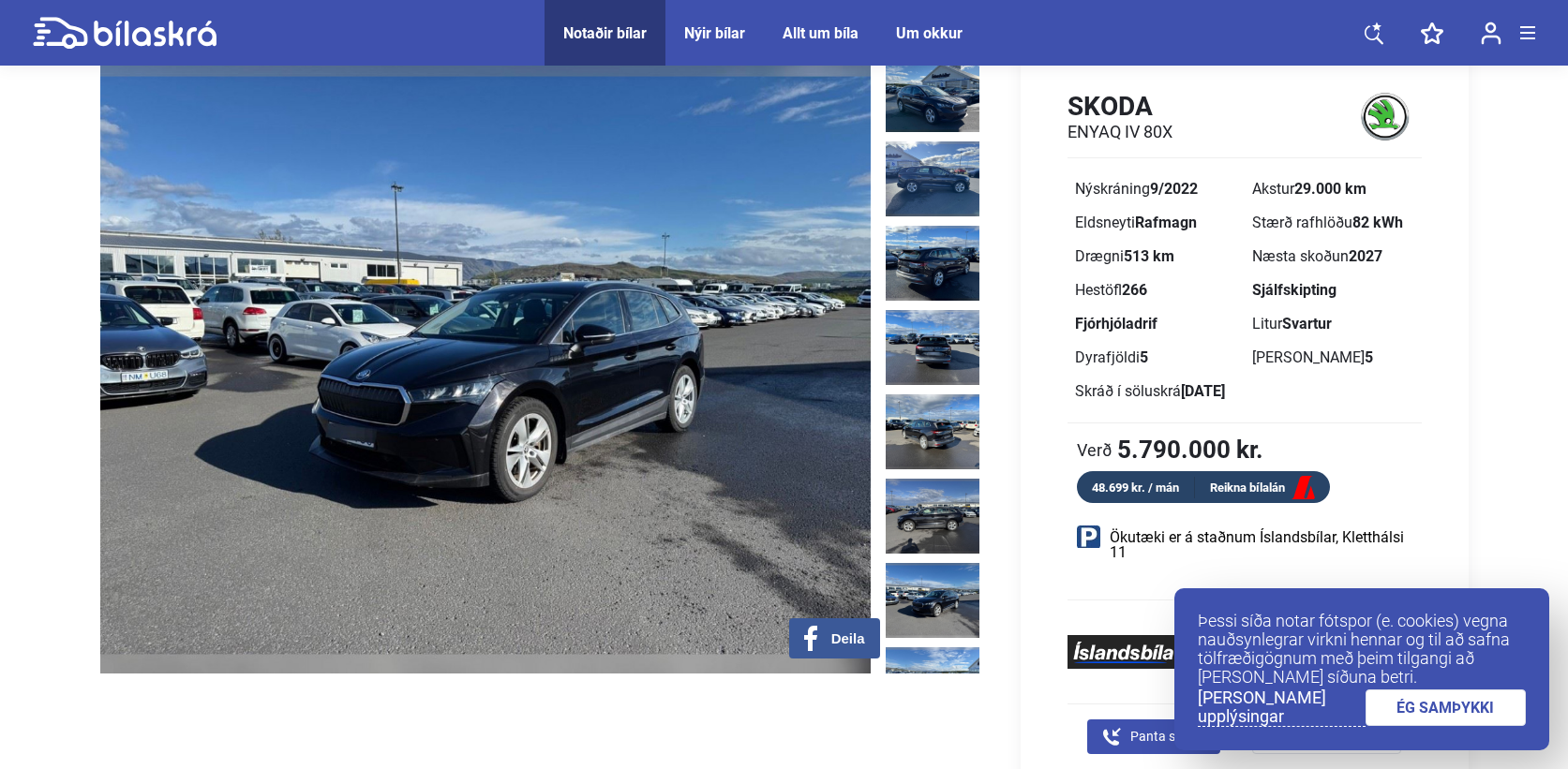
click at [606, 398] on img at bounding box center [485, 365] width 770 height 617
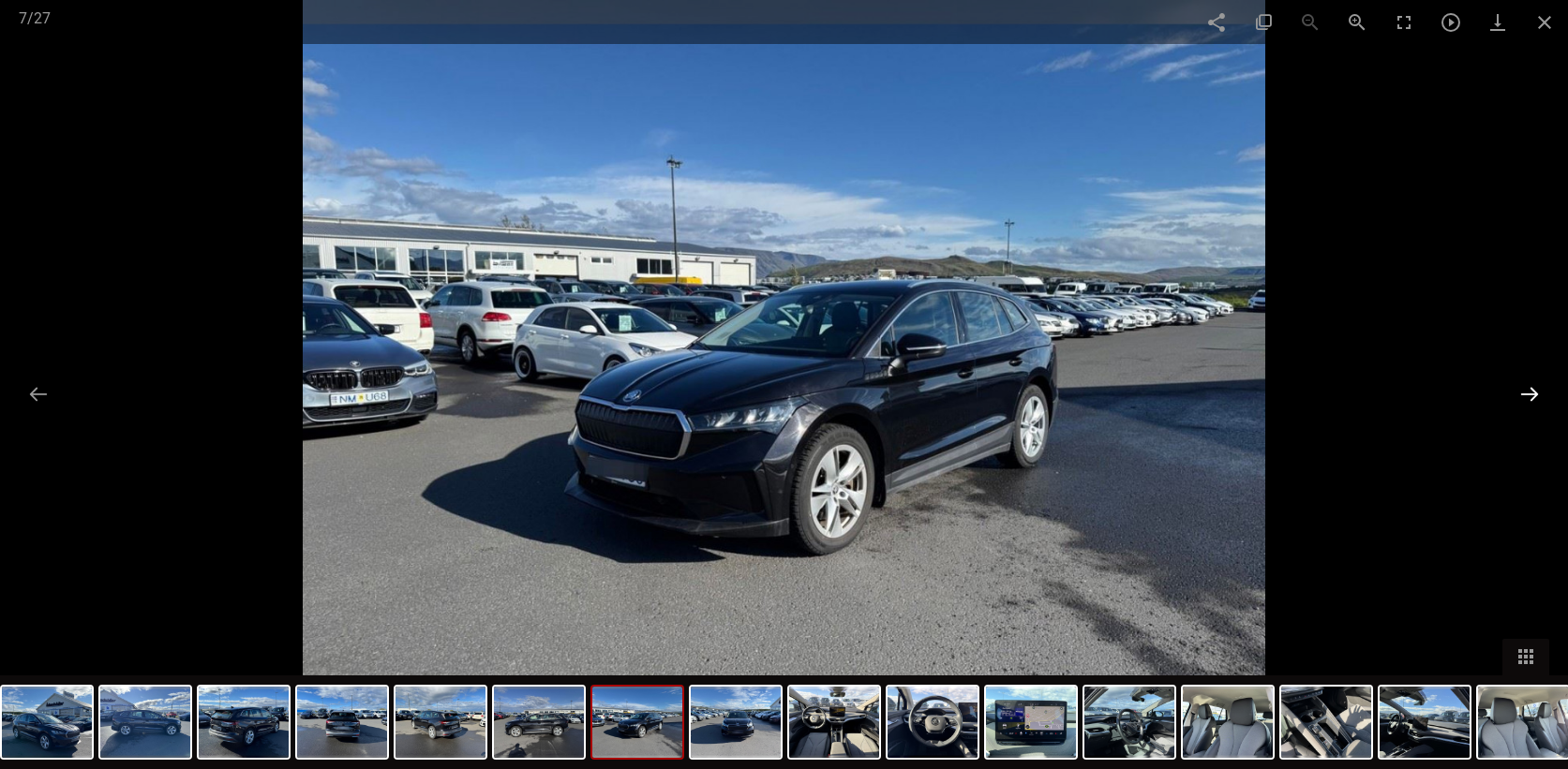
click at [1519, 398] on button at bounding box center [1529, 394] width 39 height 36
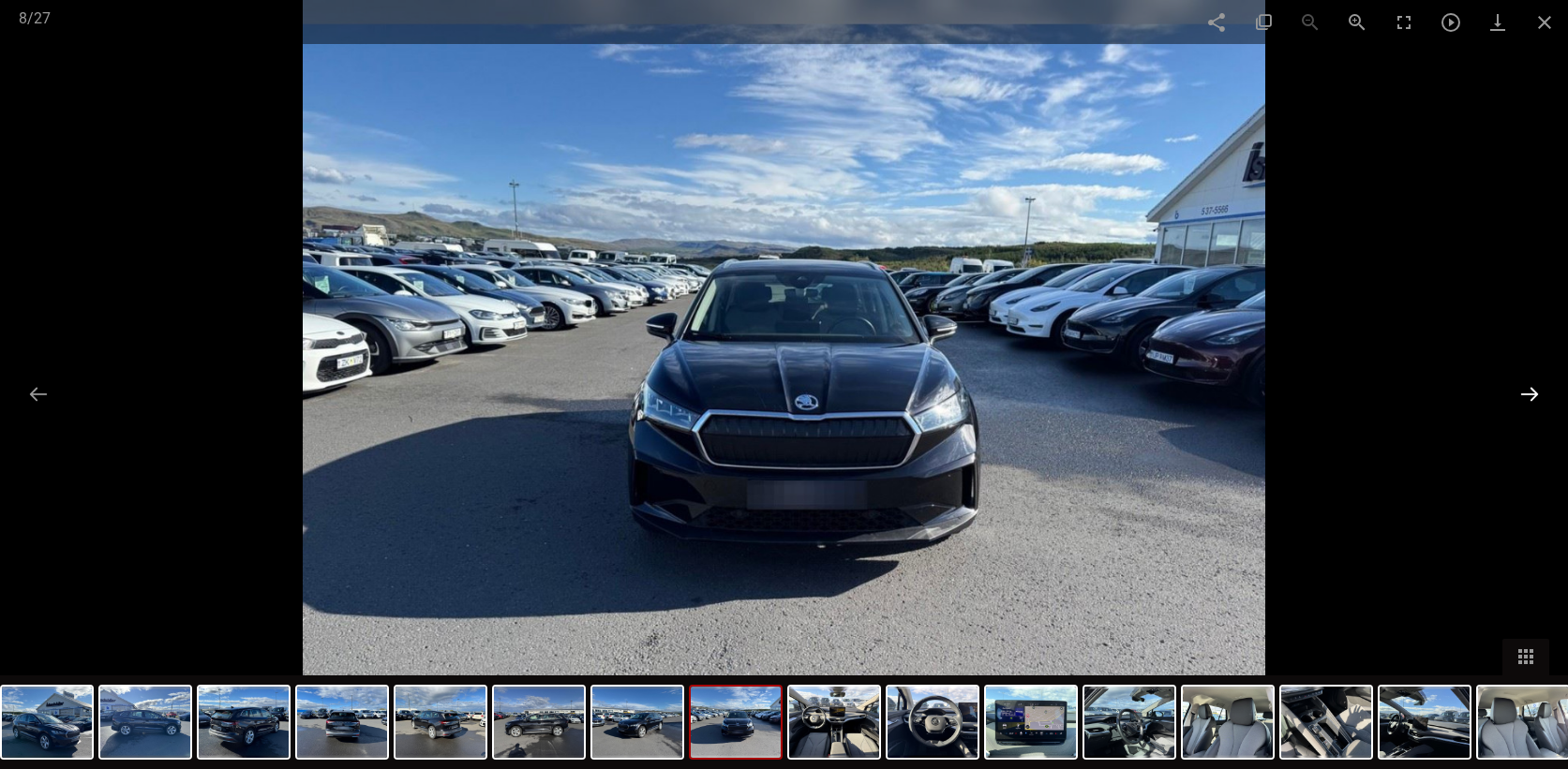
click at [1522, 396] on button at bounding box center [1529, 394] width 39 height 36
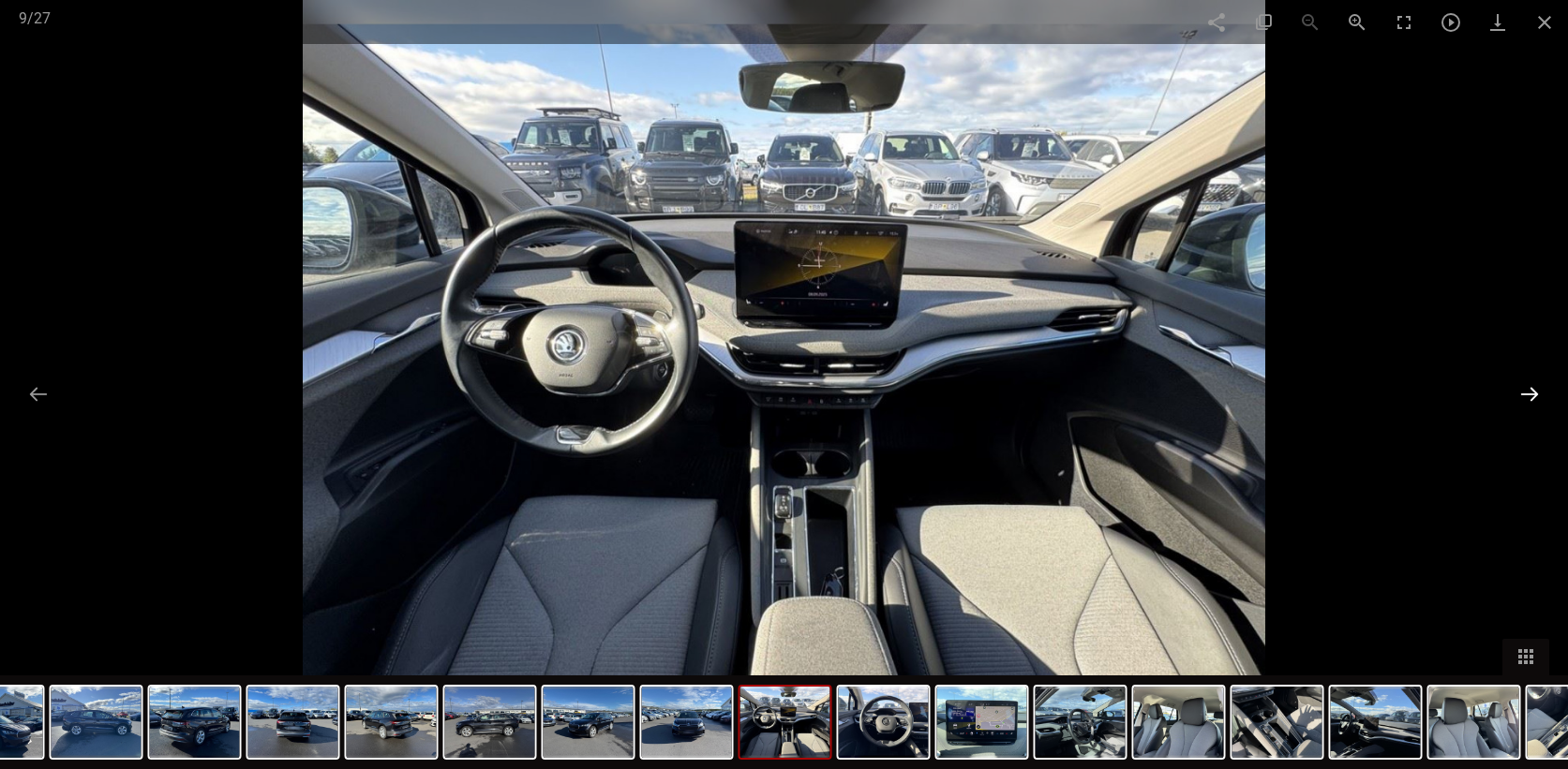
click at [1522, 396] on button at bounding box center [1529, 394] width 39 height 36
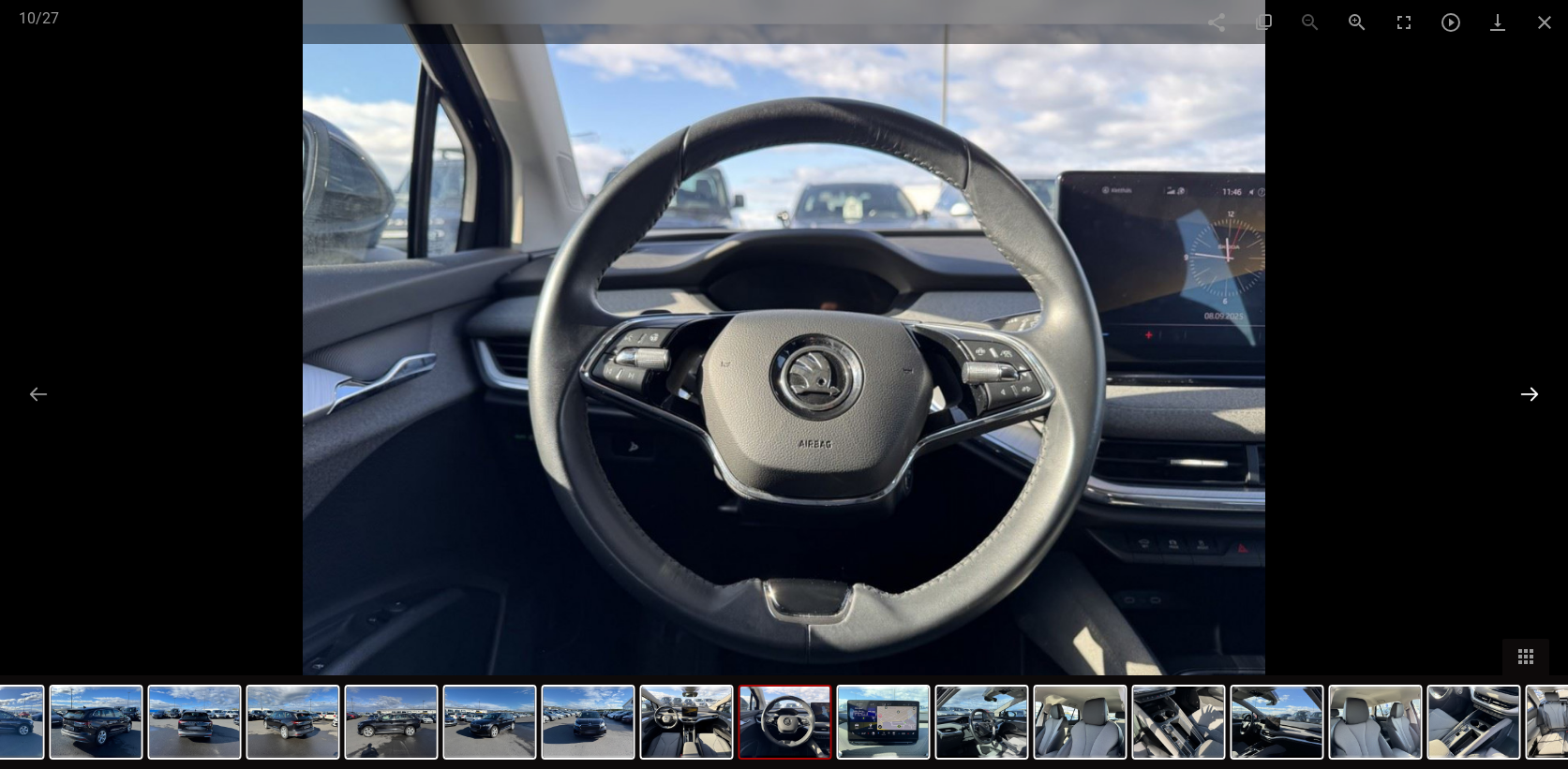
click at [1522, 396] on button at bounding box center [1529, 394] width 39 height 36
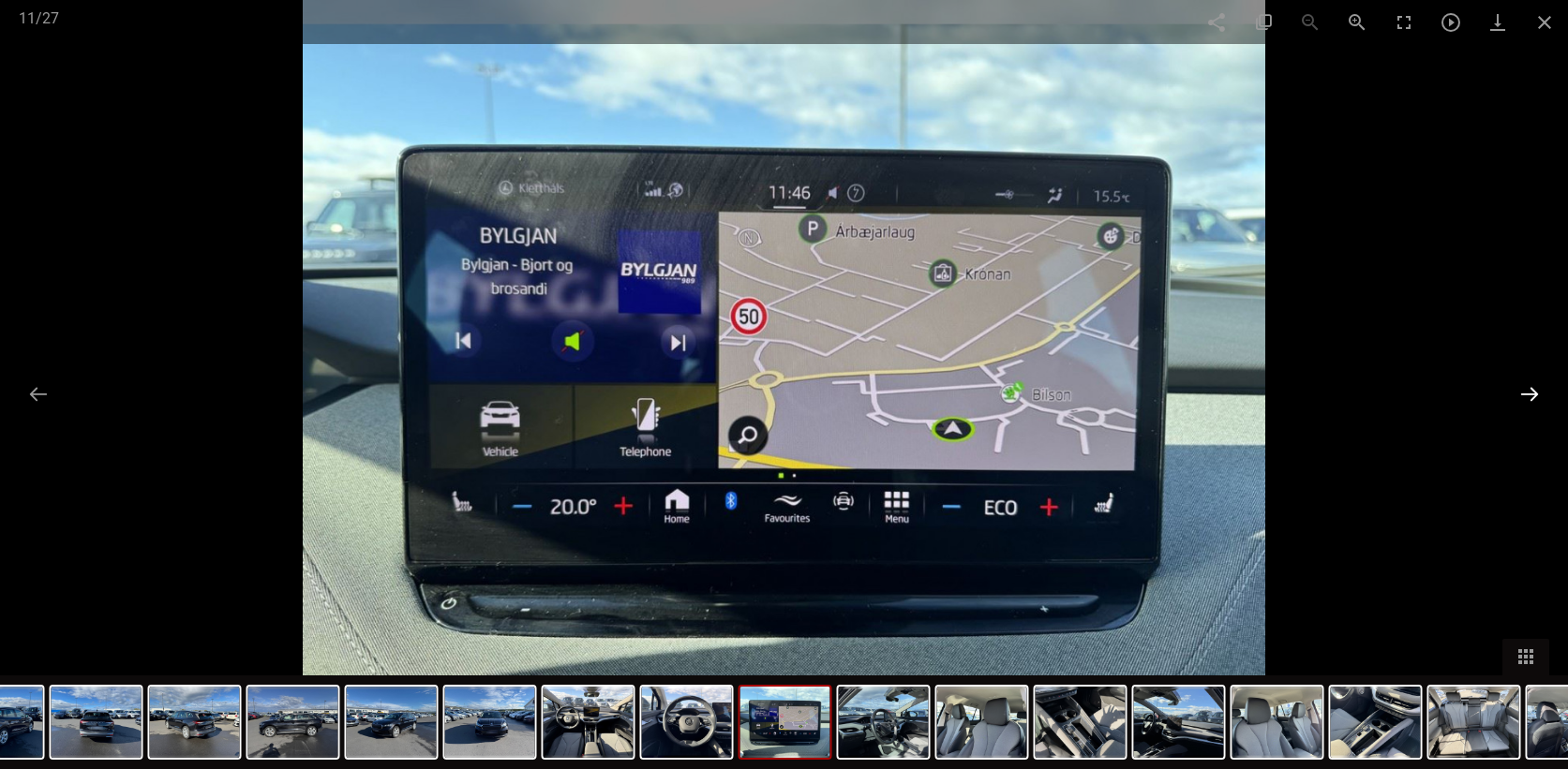
click at [1522, 396] on button at bounding box center [1529, 394] width 39 height 36
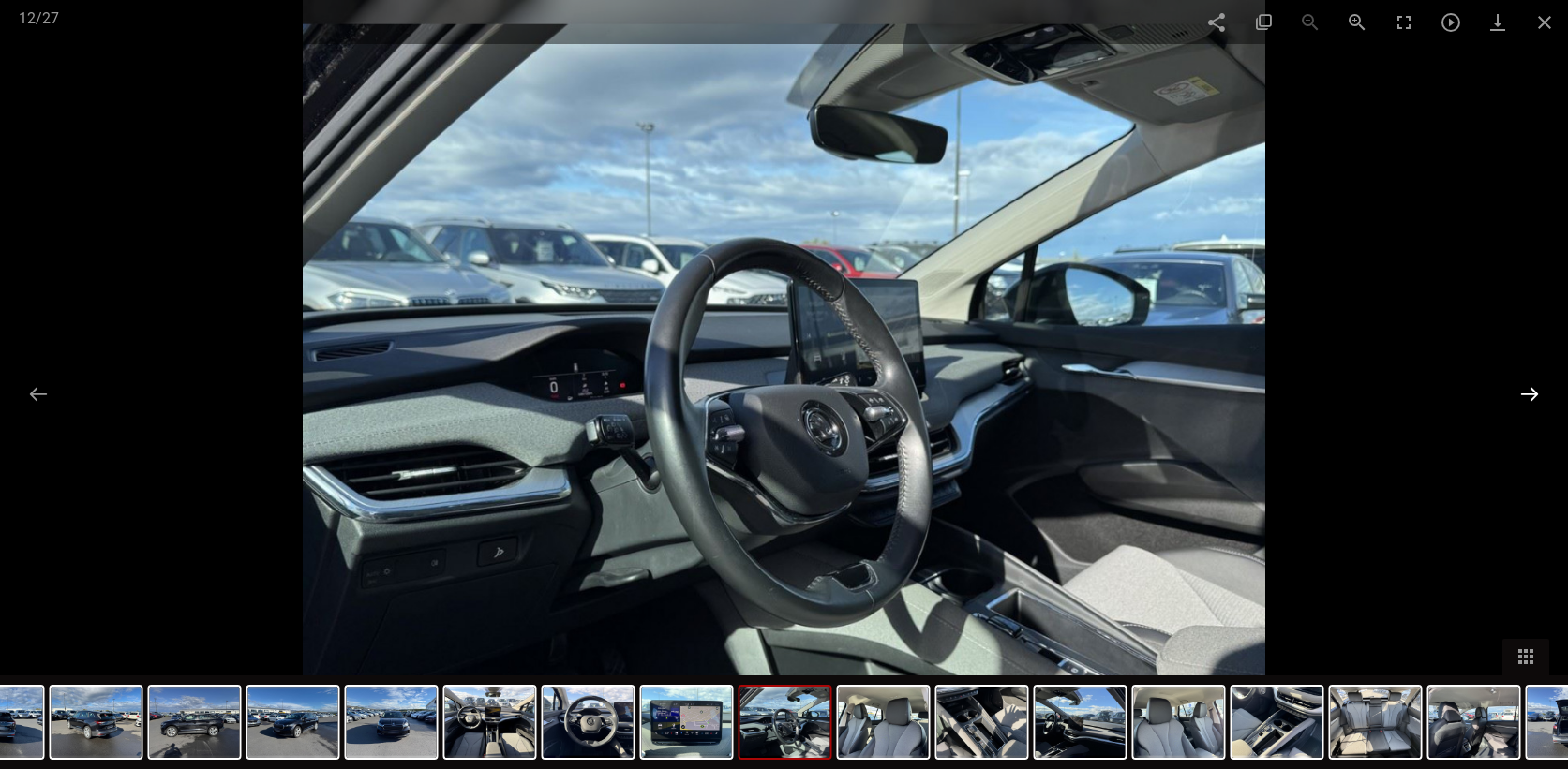
click at [1522, 396] on button at bounding box center [1529, 394] width 39 height 36
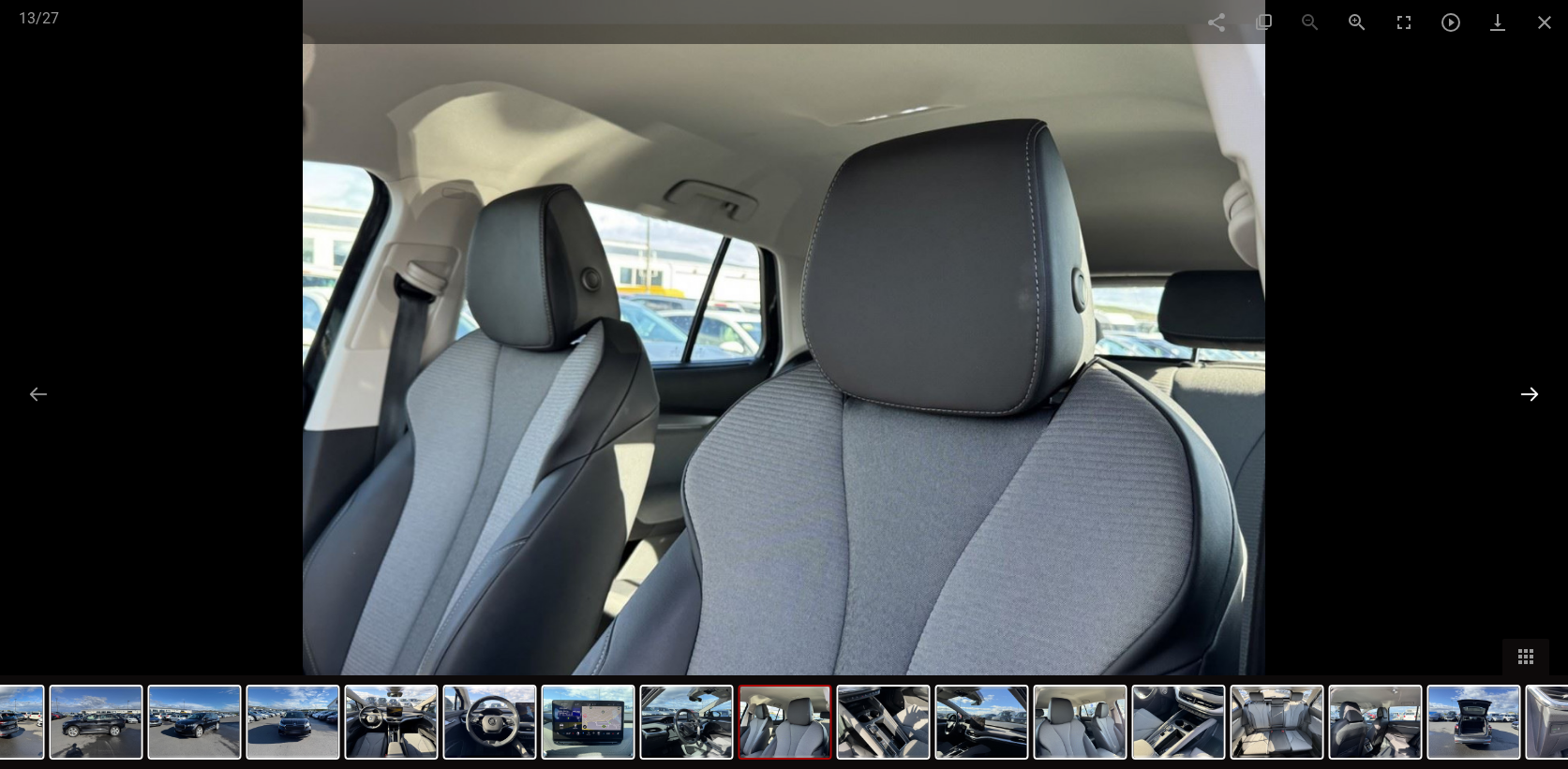
click at [1522, 396] on button at bounding box center [1529, 394] width 39 height 36
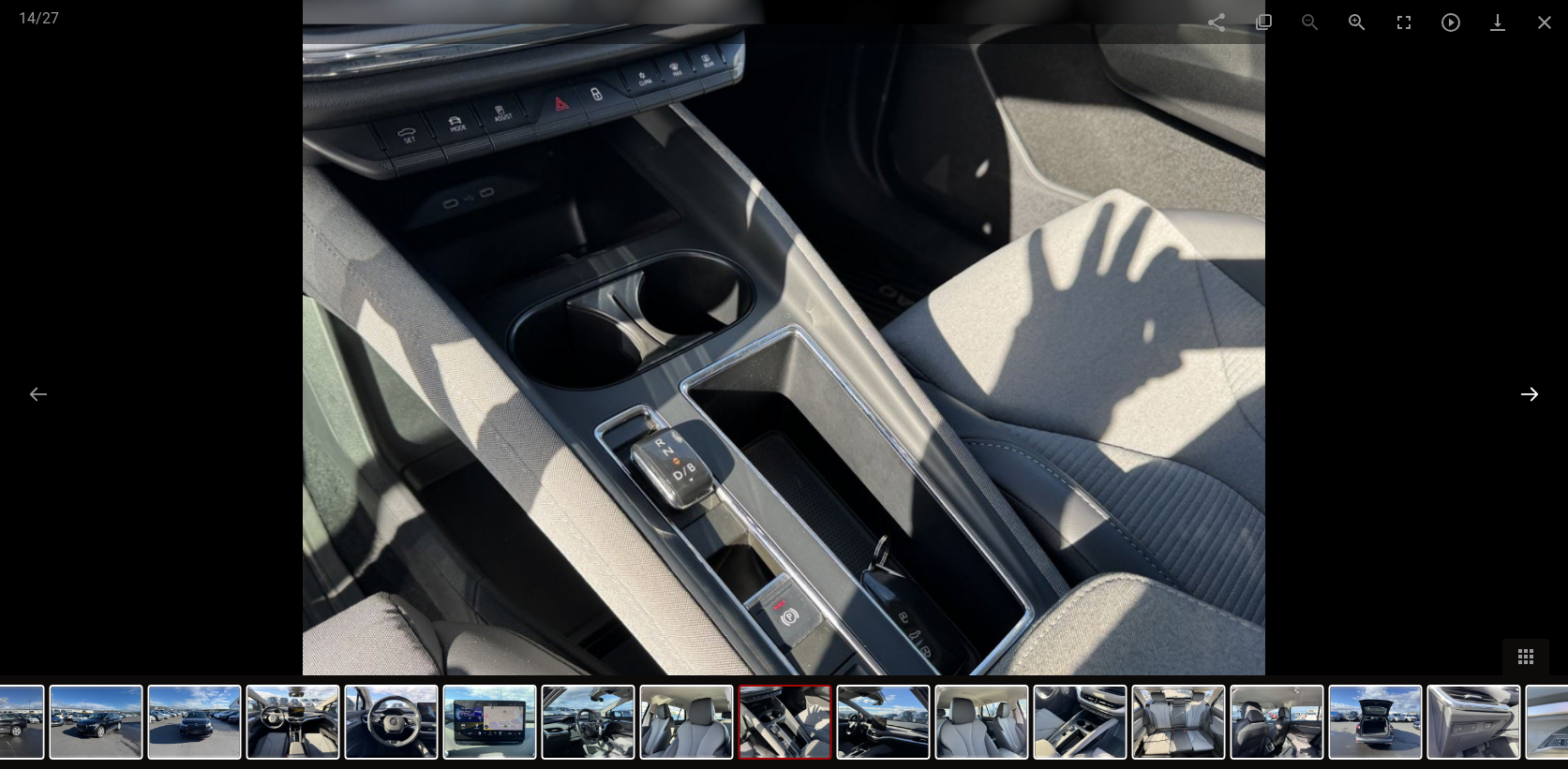
click at [1522, 396] on button at bounding box center [1529, 394] width 39 height 36
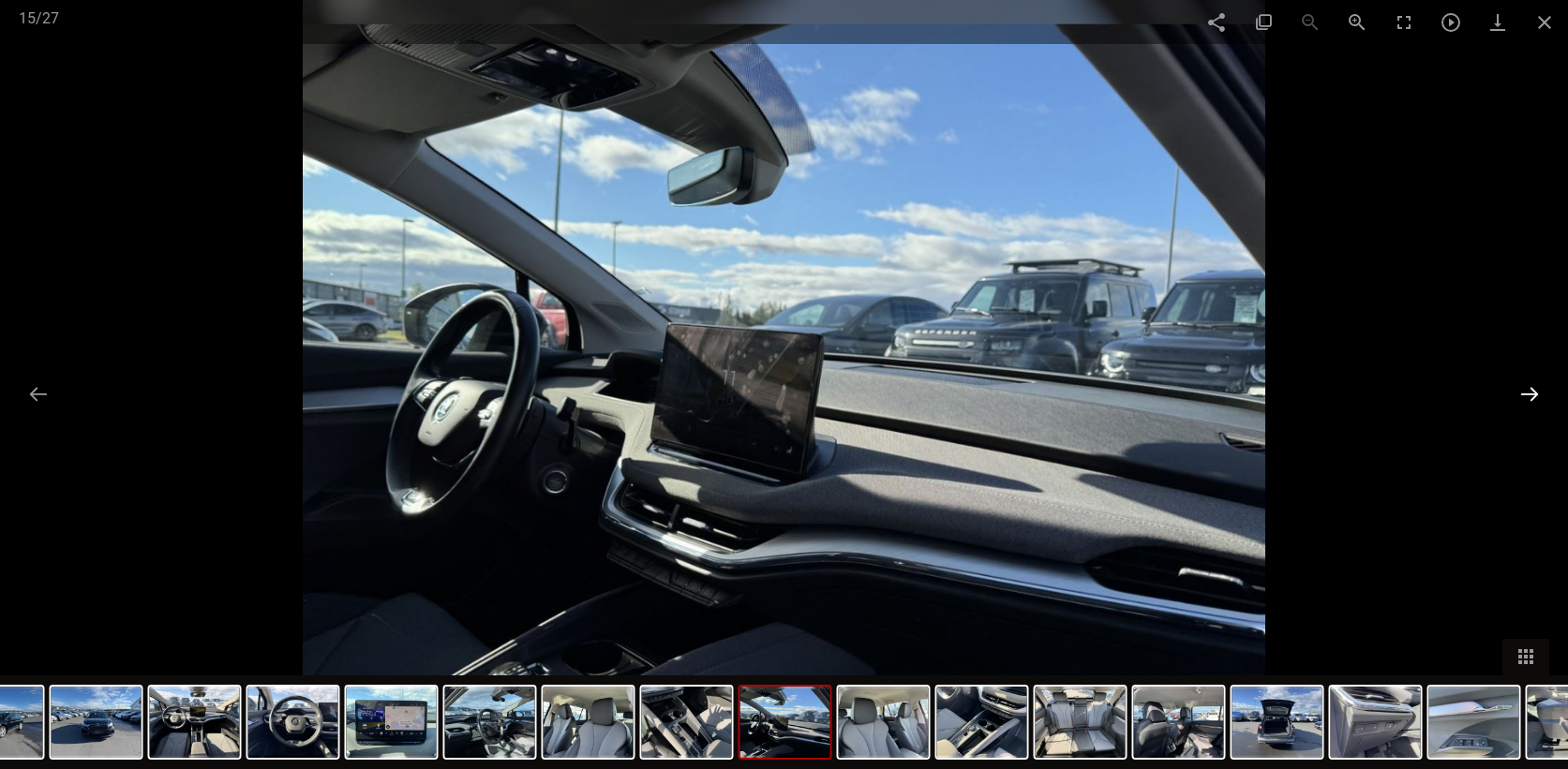
click at [1522, 396] on button at bounding box center [1529, 394] width 39 height 36
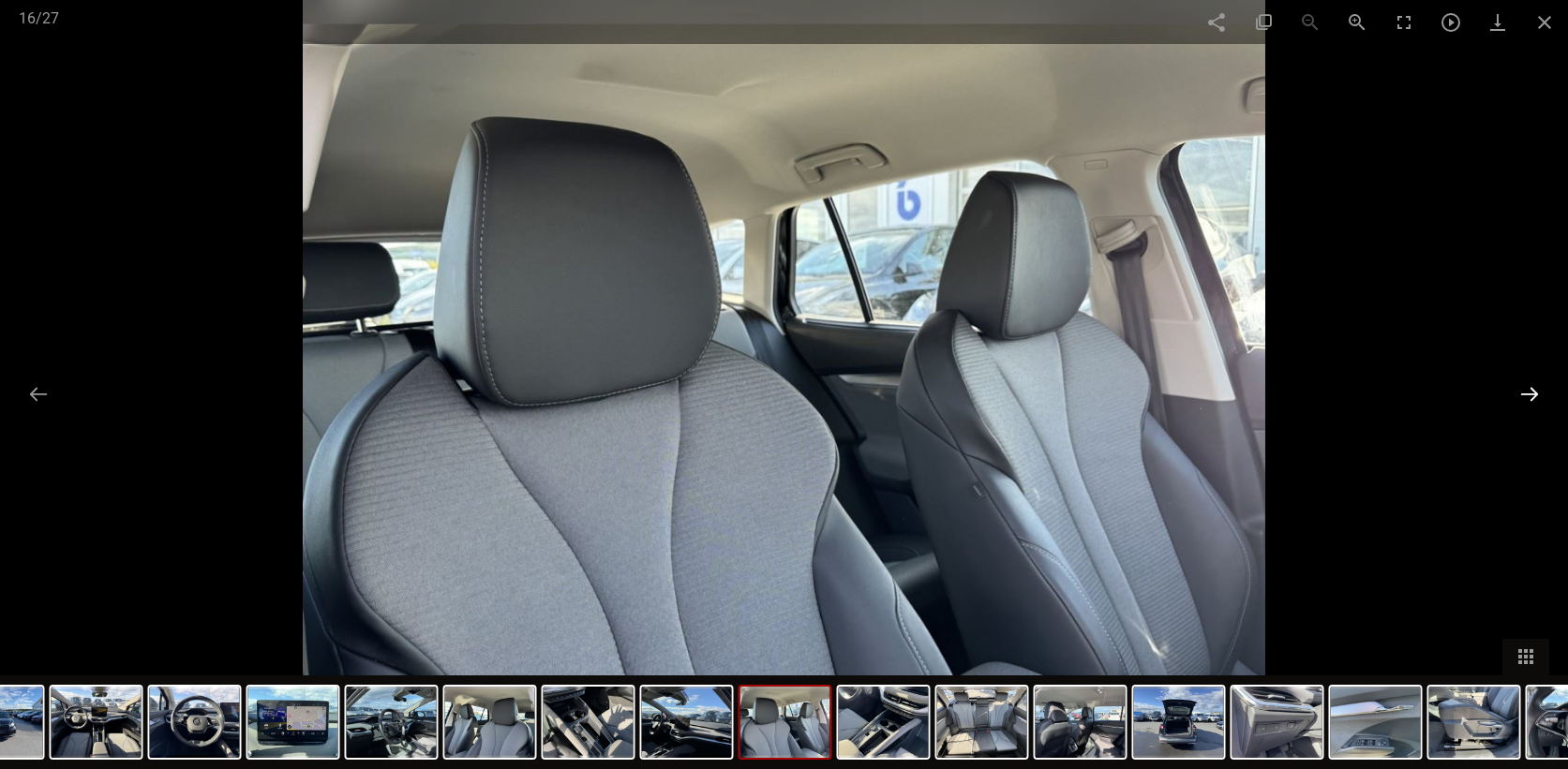
click at [1522, 396] on button at bounding box center [1529, 394] width 39 height 36
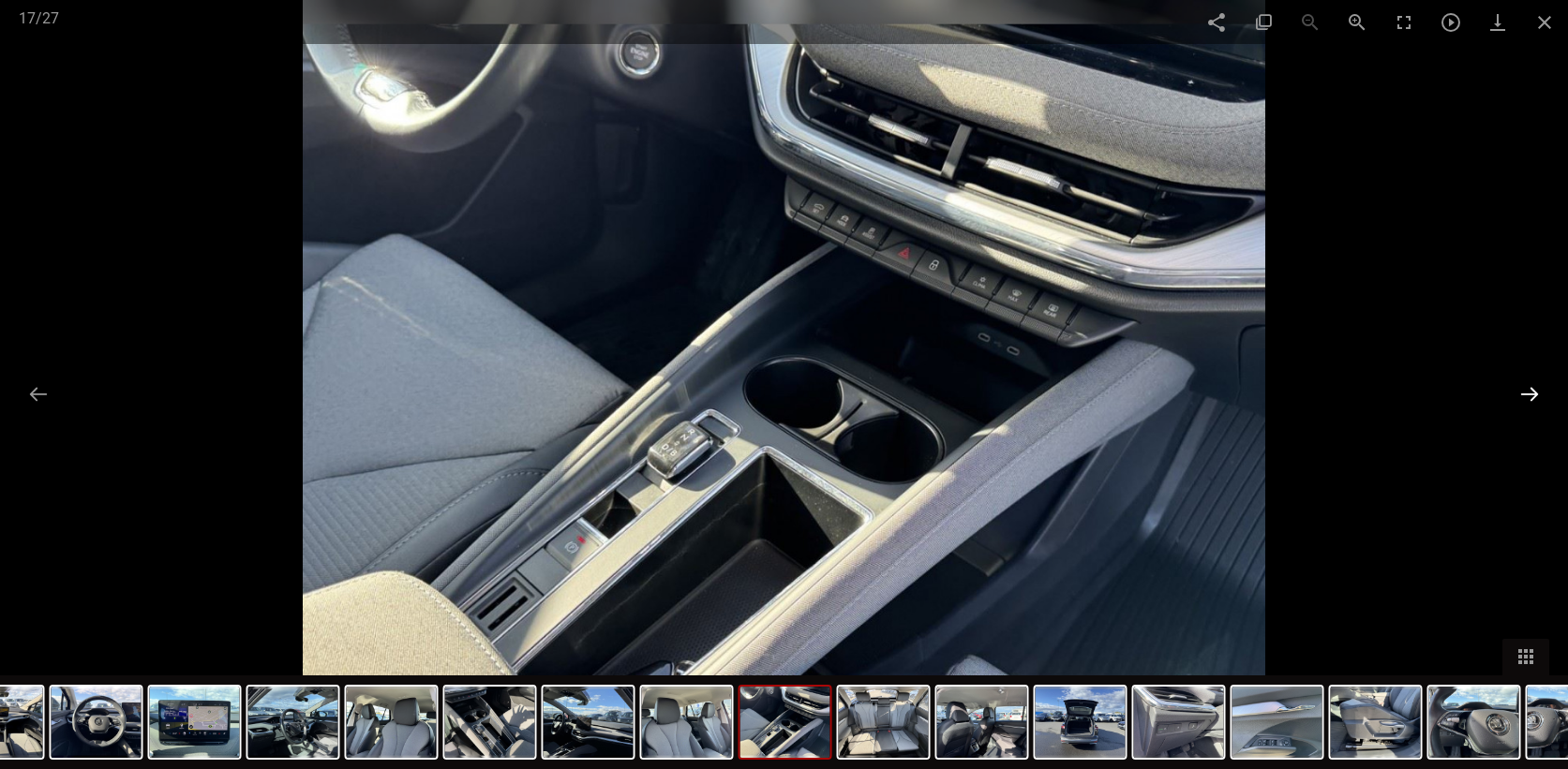
click at [1522, 396] on button at bounding box center [1529, 394] width 39 height 36
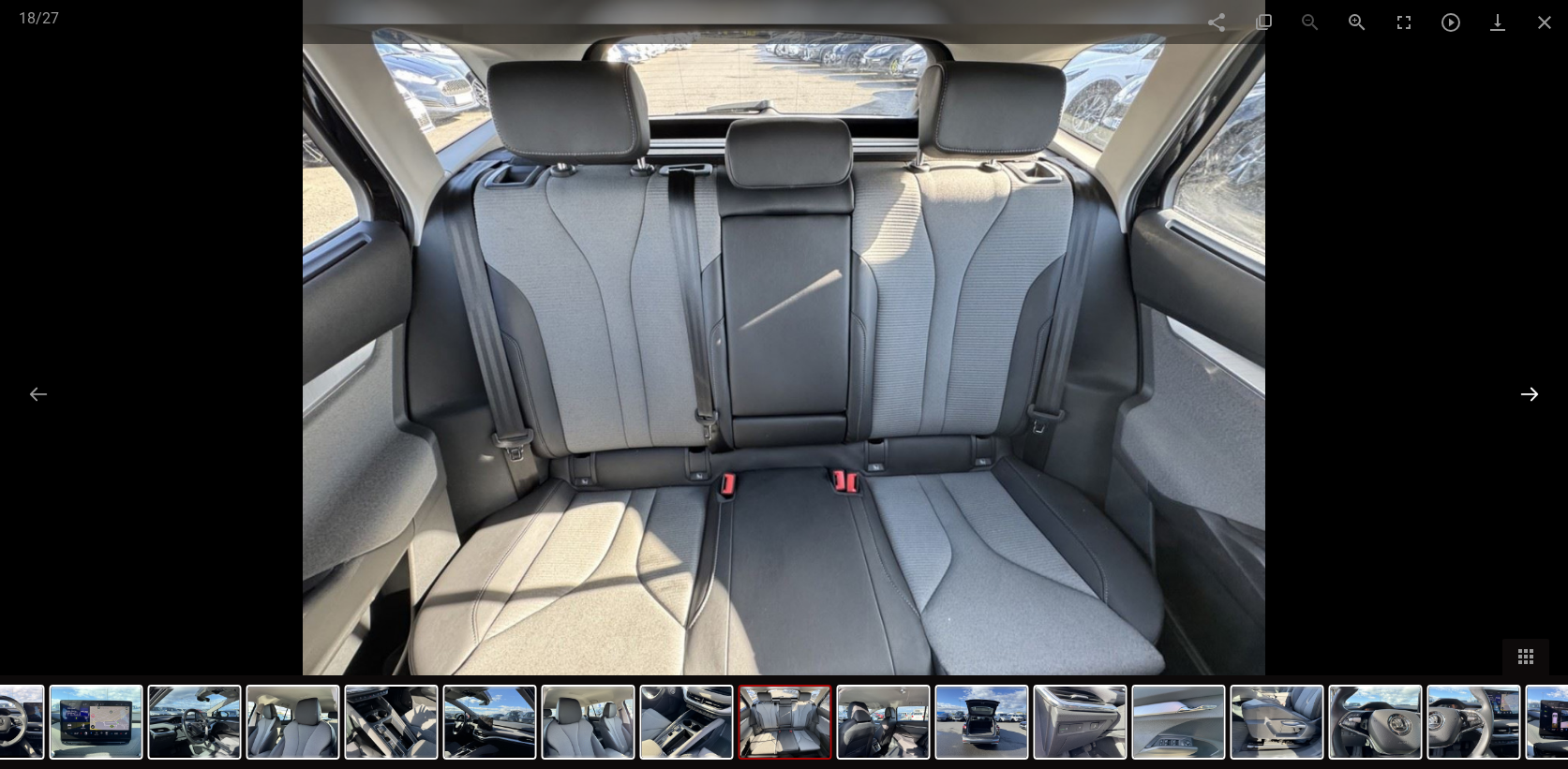
click at [1522, 396] on button at bounding box center [1529, 394] width 39 height 36
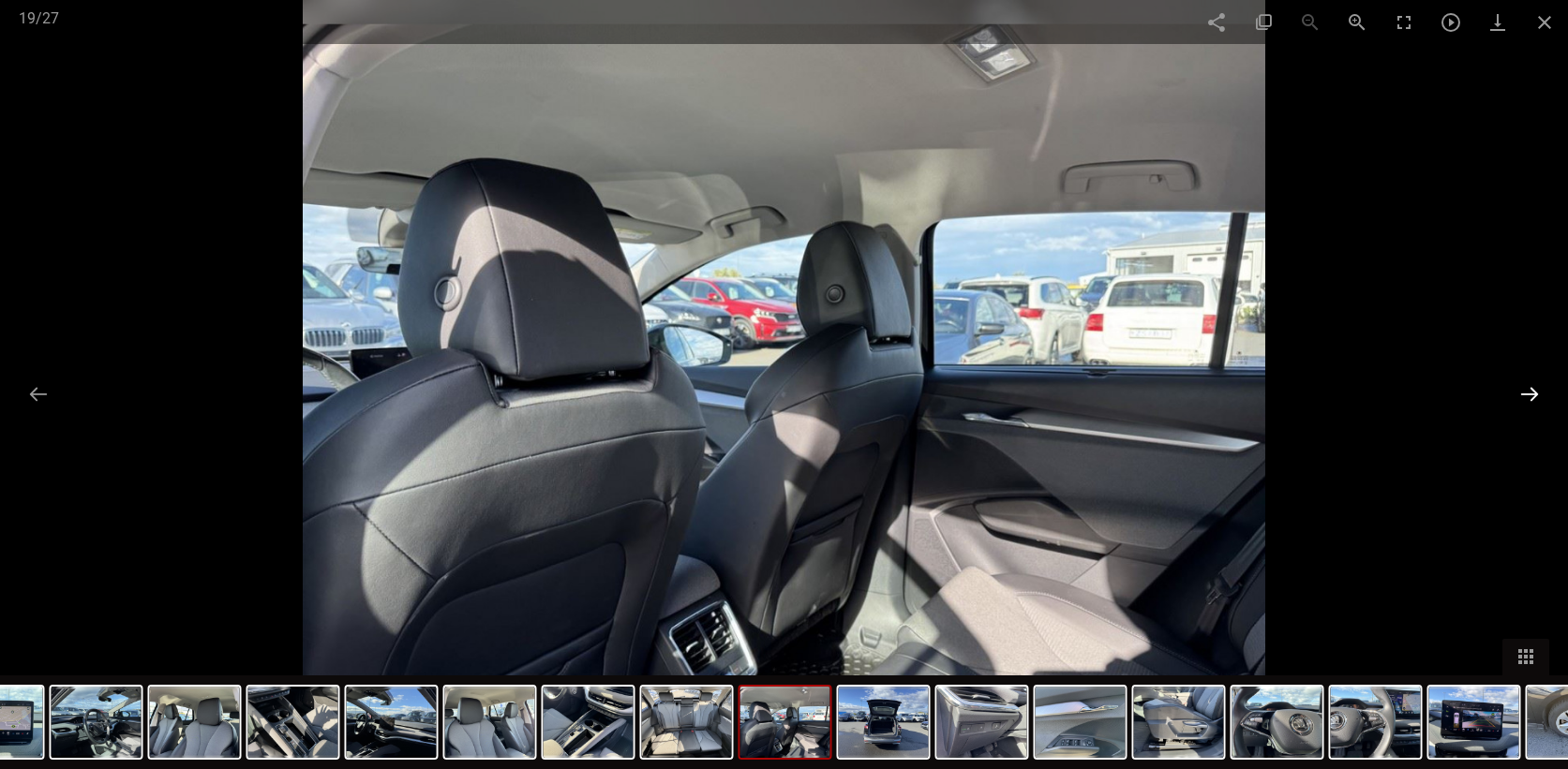
click at [1522, 396] on button at bounding box center [1529, 394] width 39 height 36
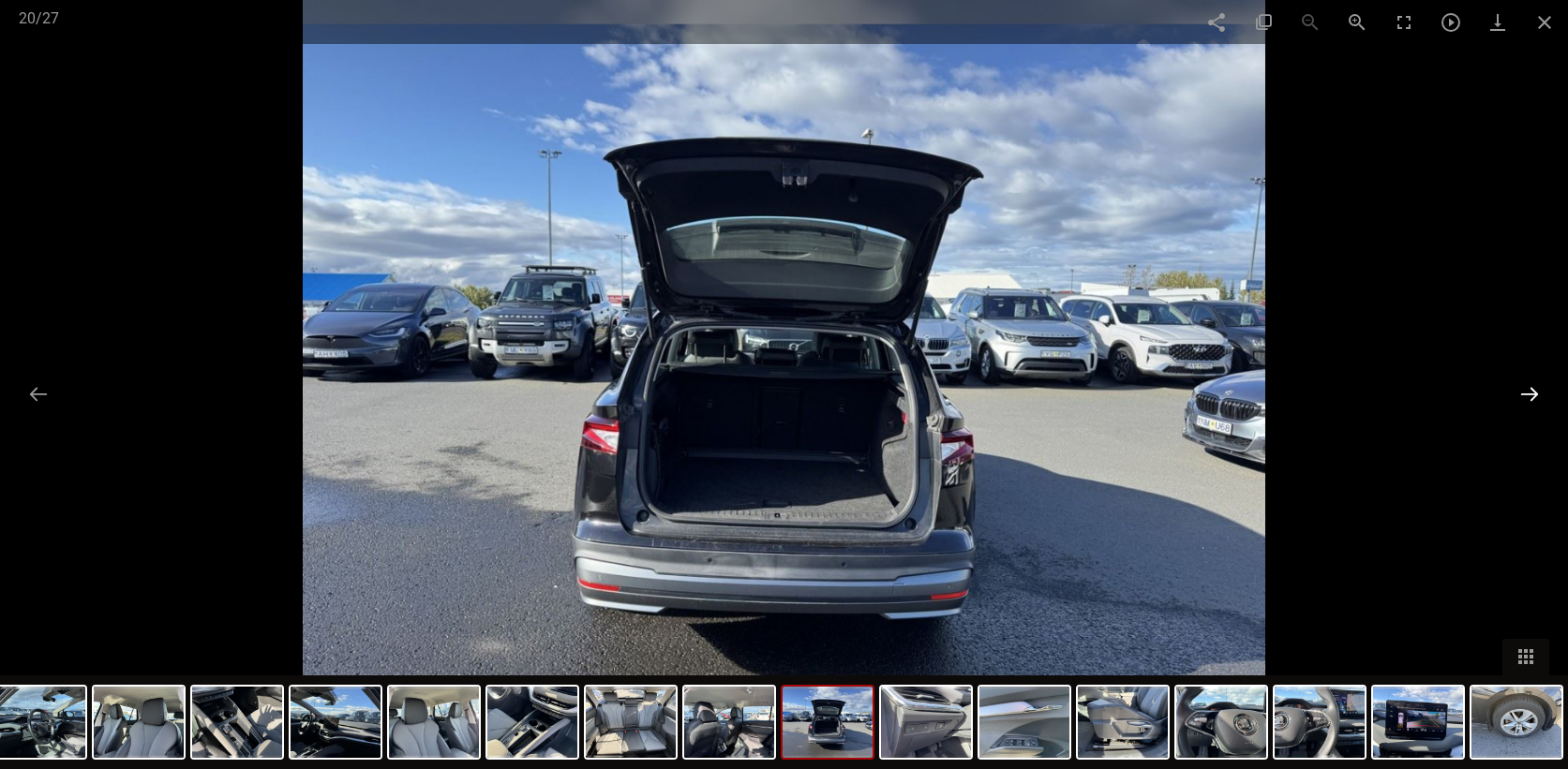
click at [1522, 396] on button at bounding box center [1529, 394] width 39 height 36
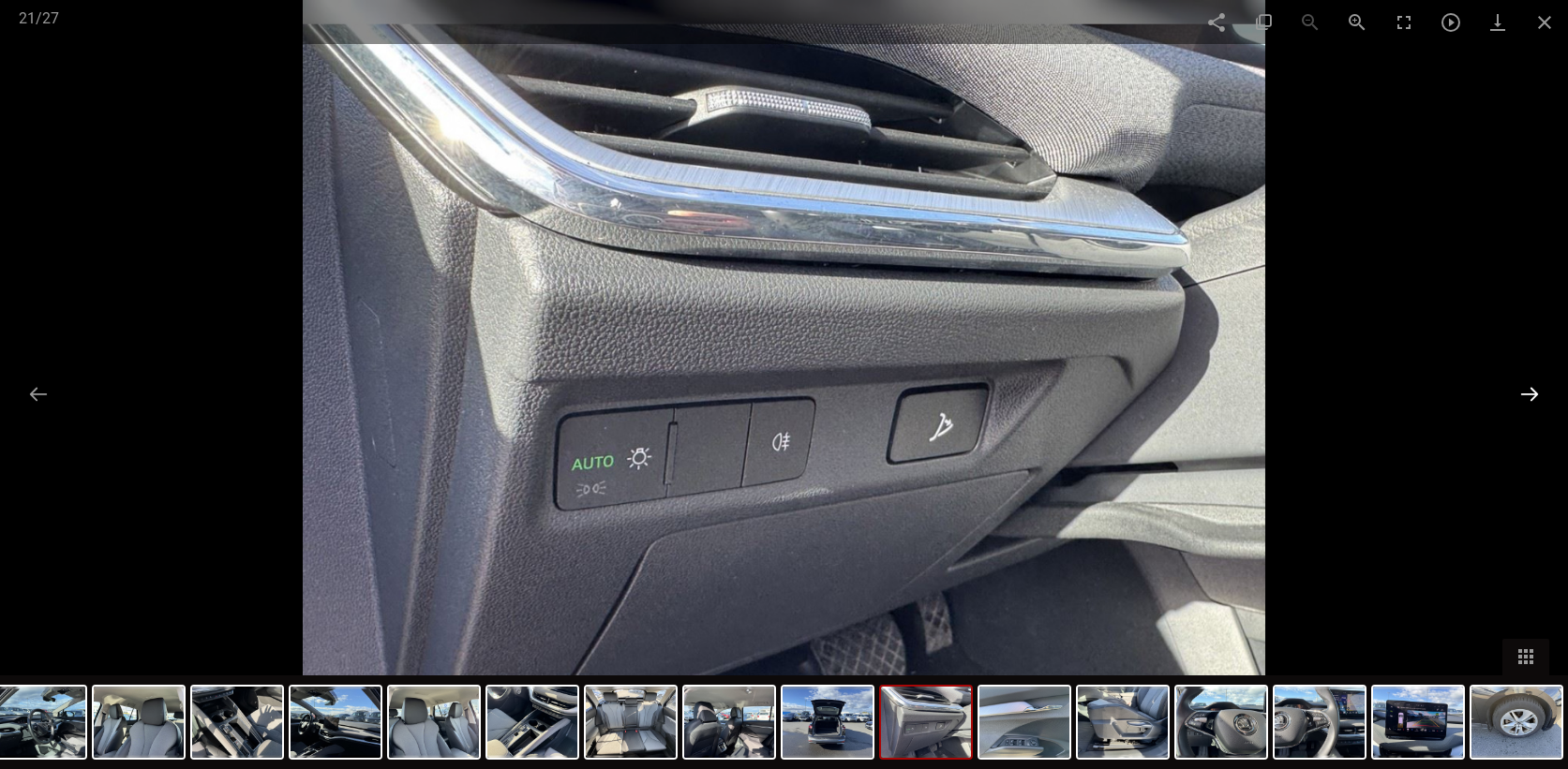
click at [1522, 396] on button at bounding box center [1529, 394] width 39 height 36
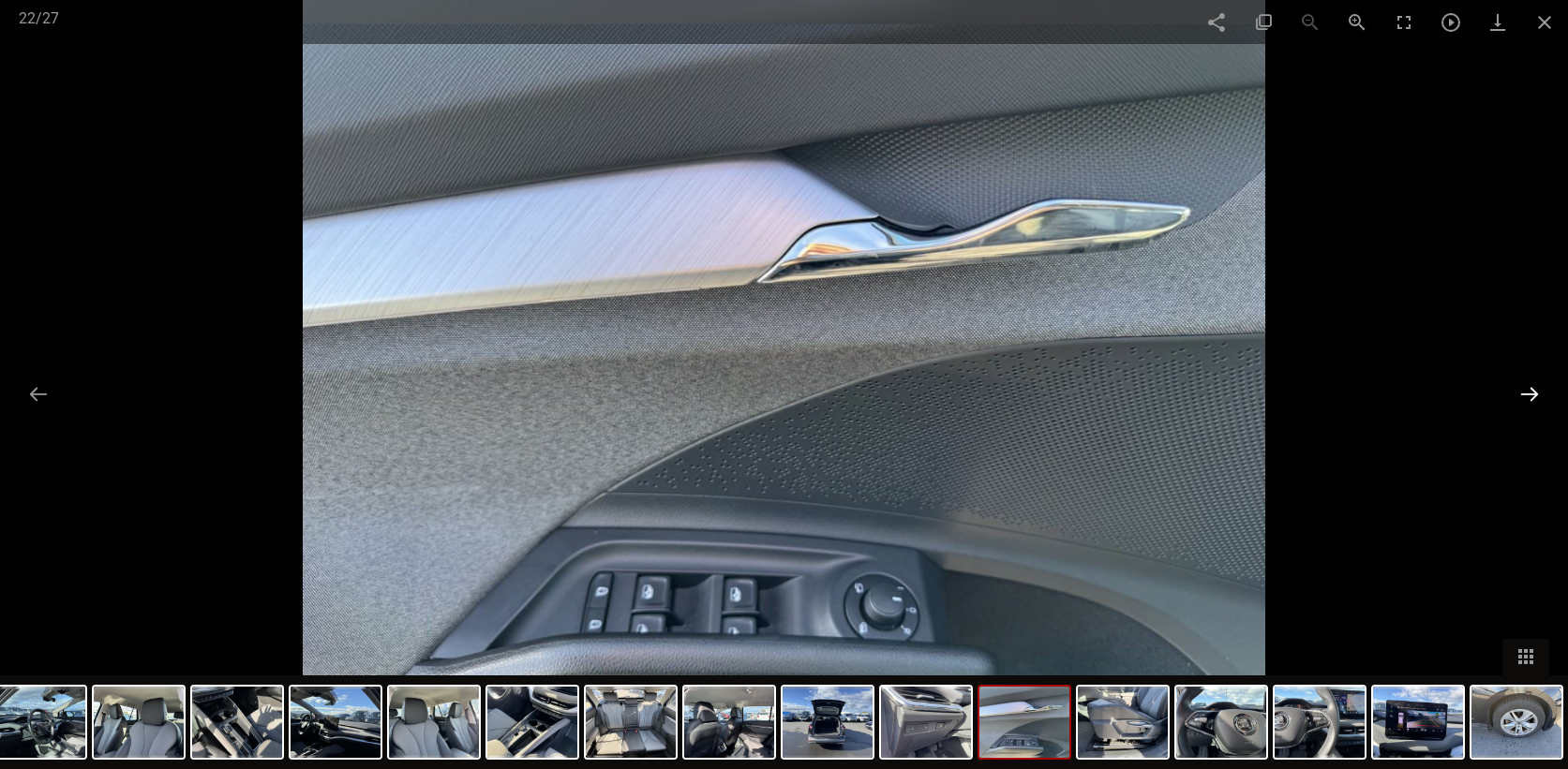
click at [1522, 396] on button at bounding box center [1529, 394] width 39 height 36
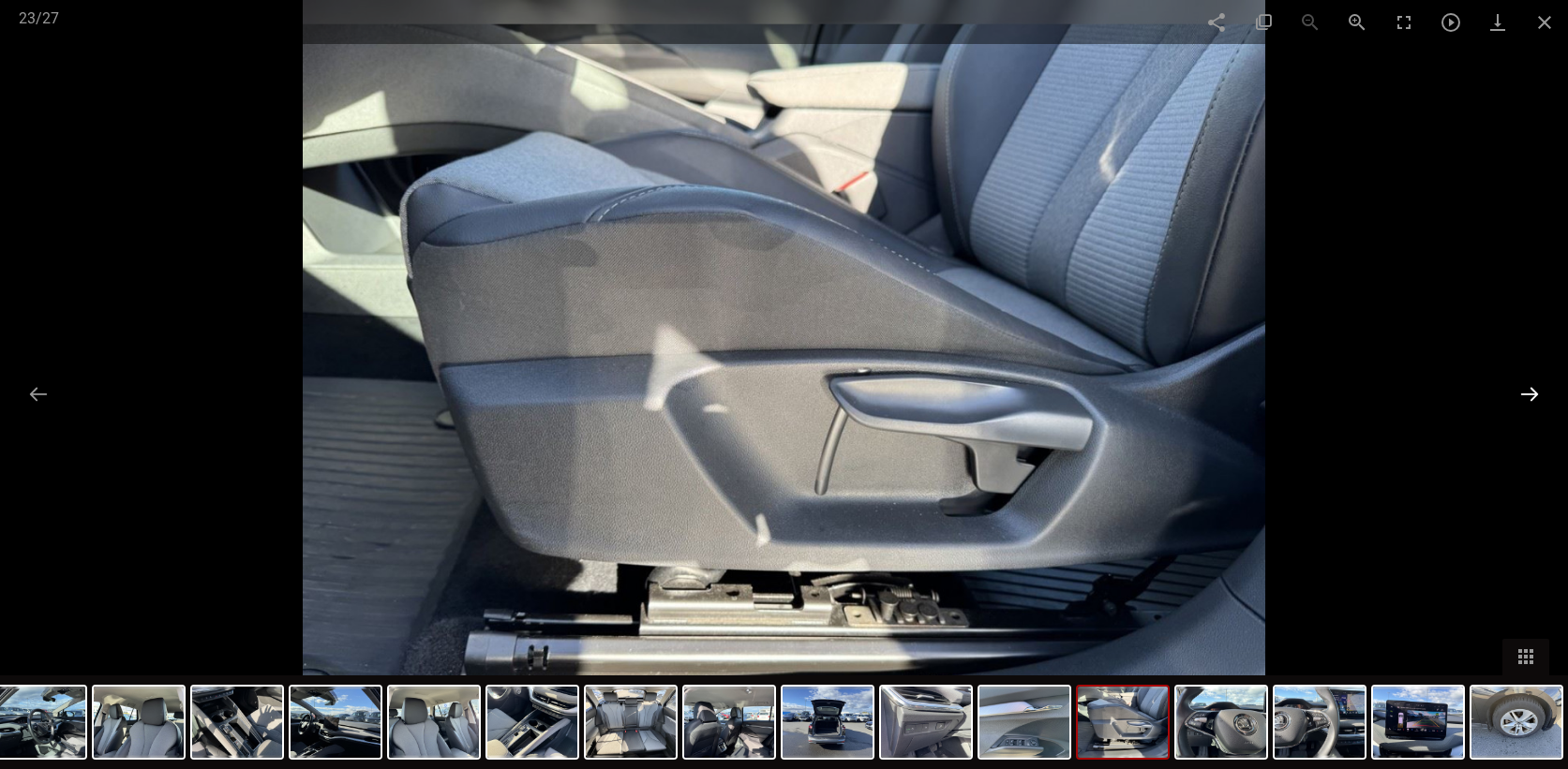
click at [1522, 396] on button at bounding box center [1529, 394] width 39 height 36
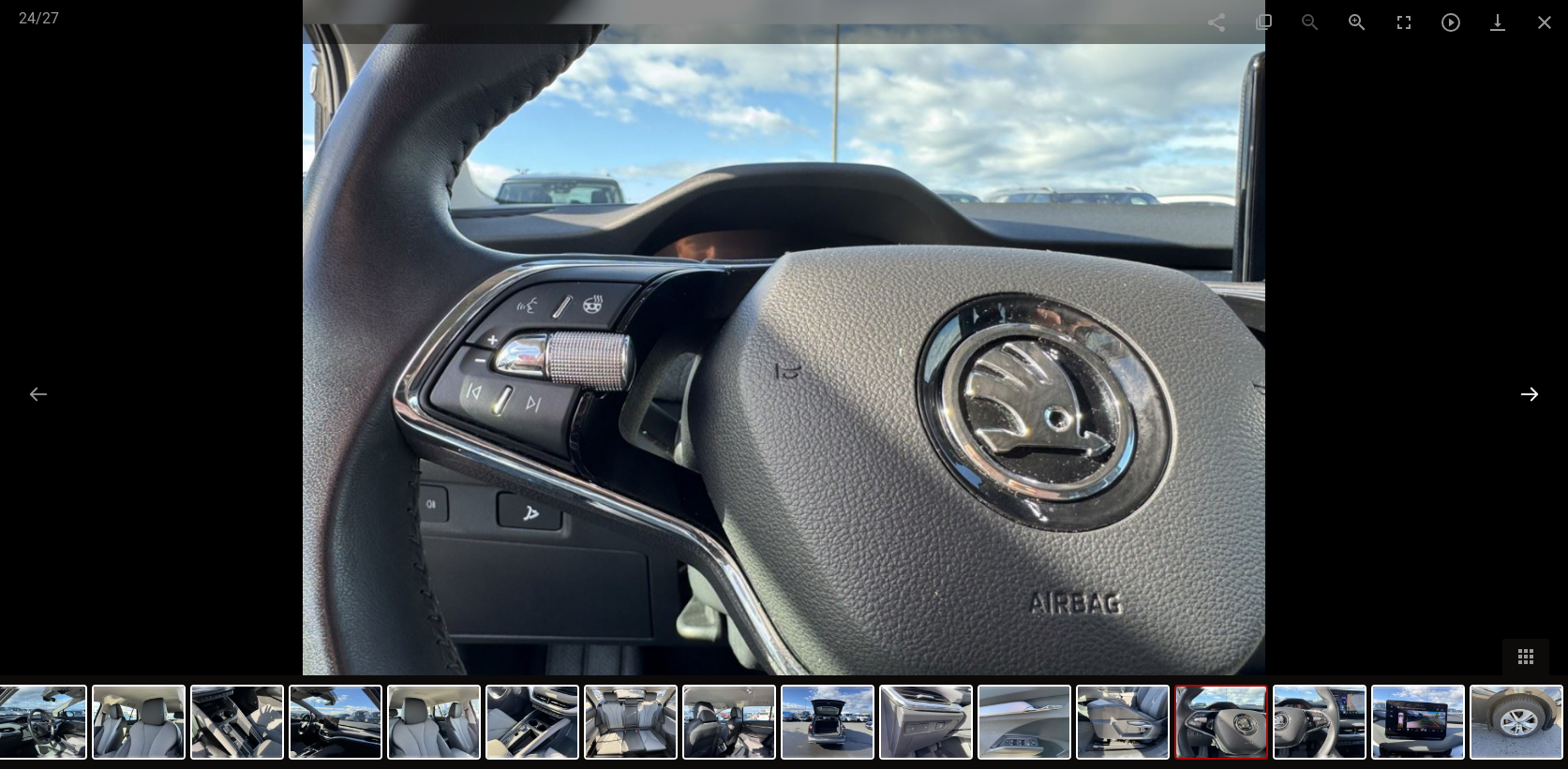
click at [1522, 396] on button at bounding box center [1529, 394] width 39 height 36
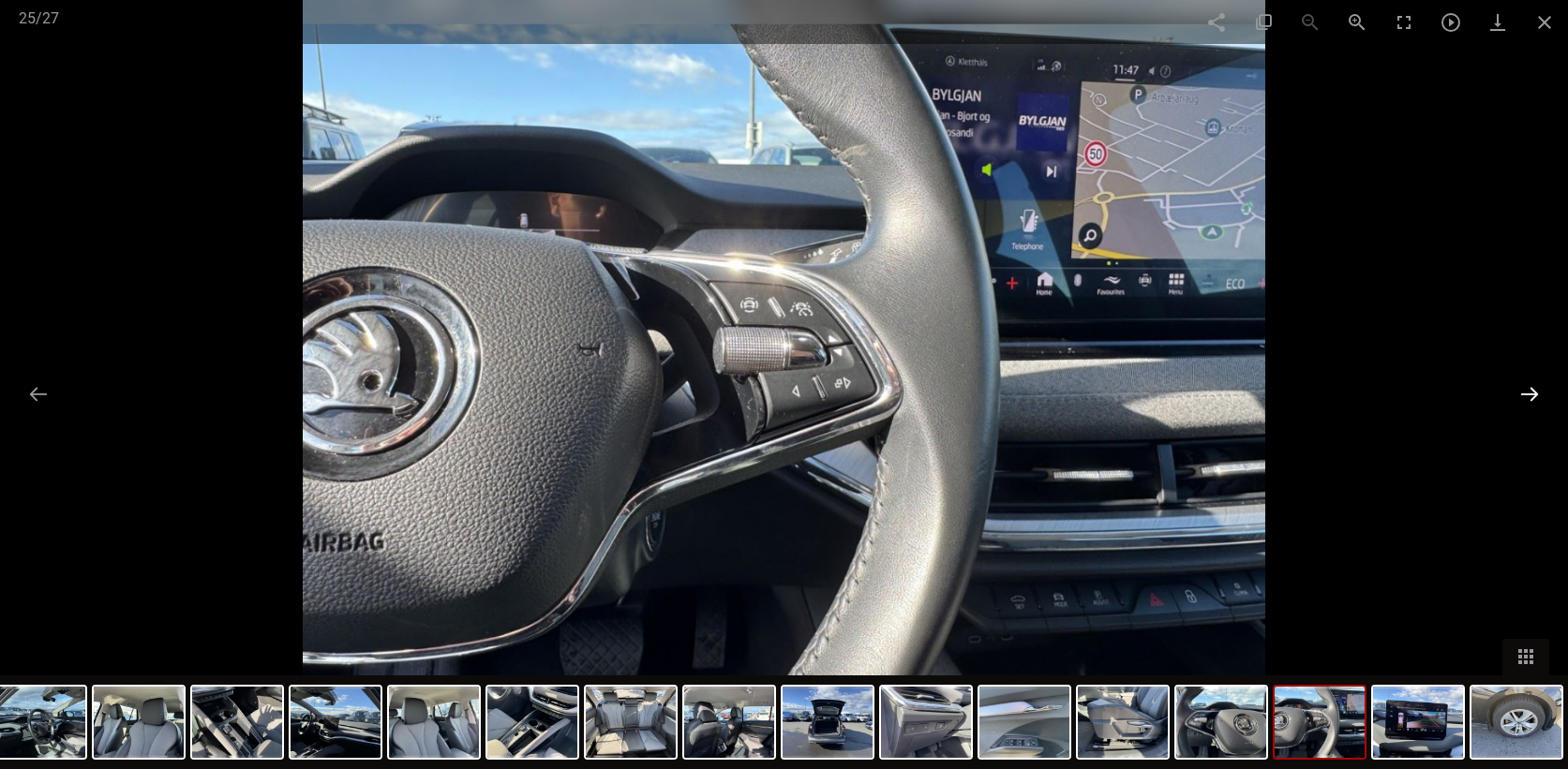
click at [1522, 396] on button at bounding box center [1529, 394] width 39 height 36
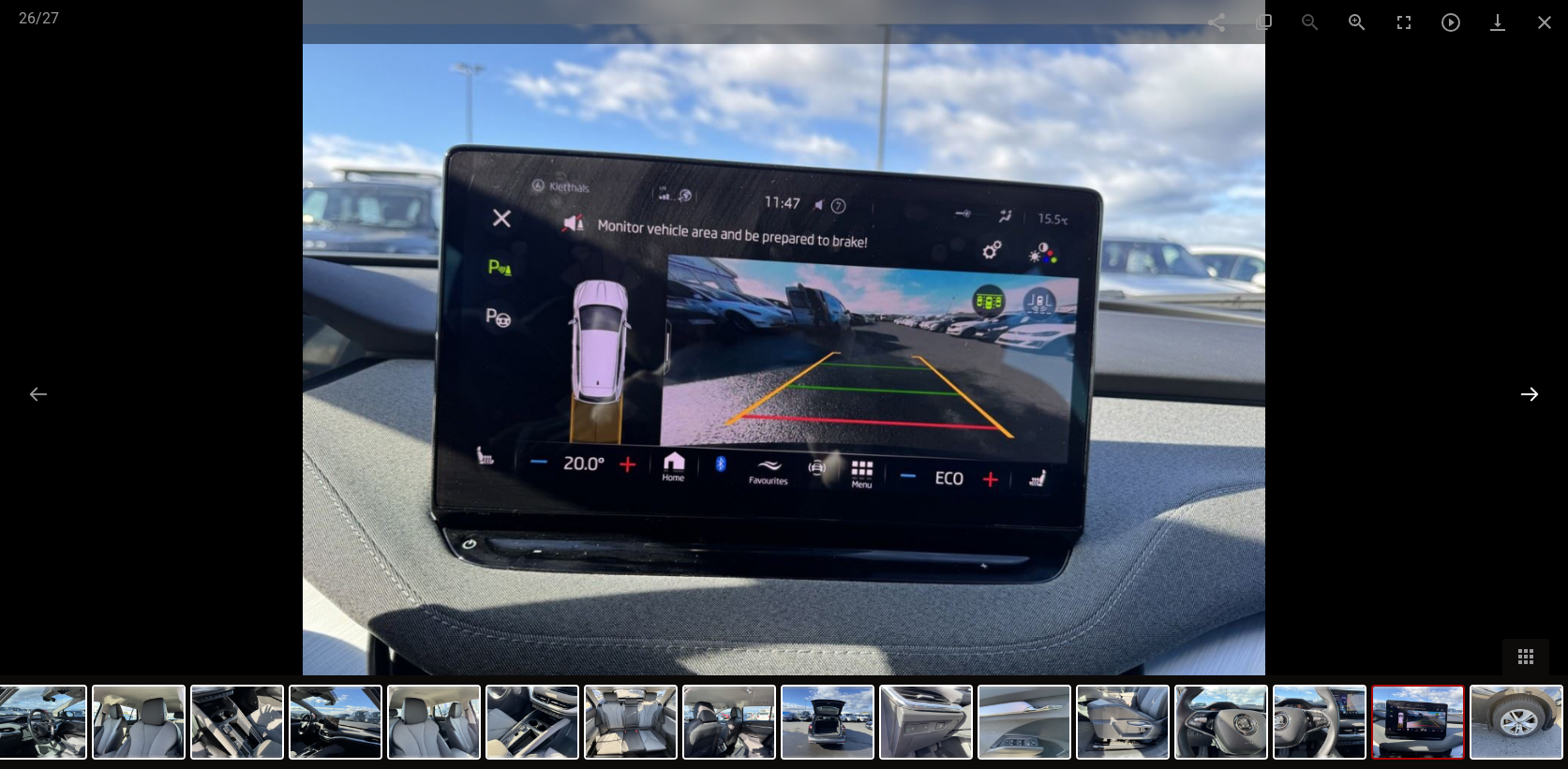
click at [1522, 396] on button at bounding box center [1529, 394] width 39 height 36
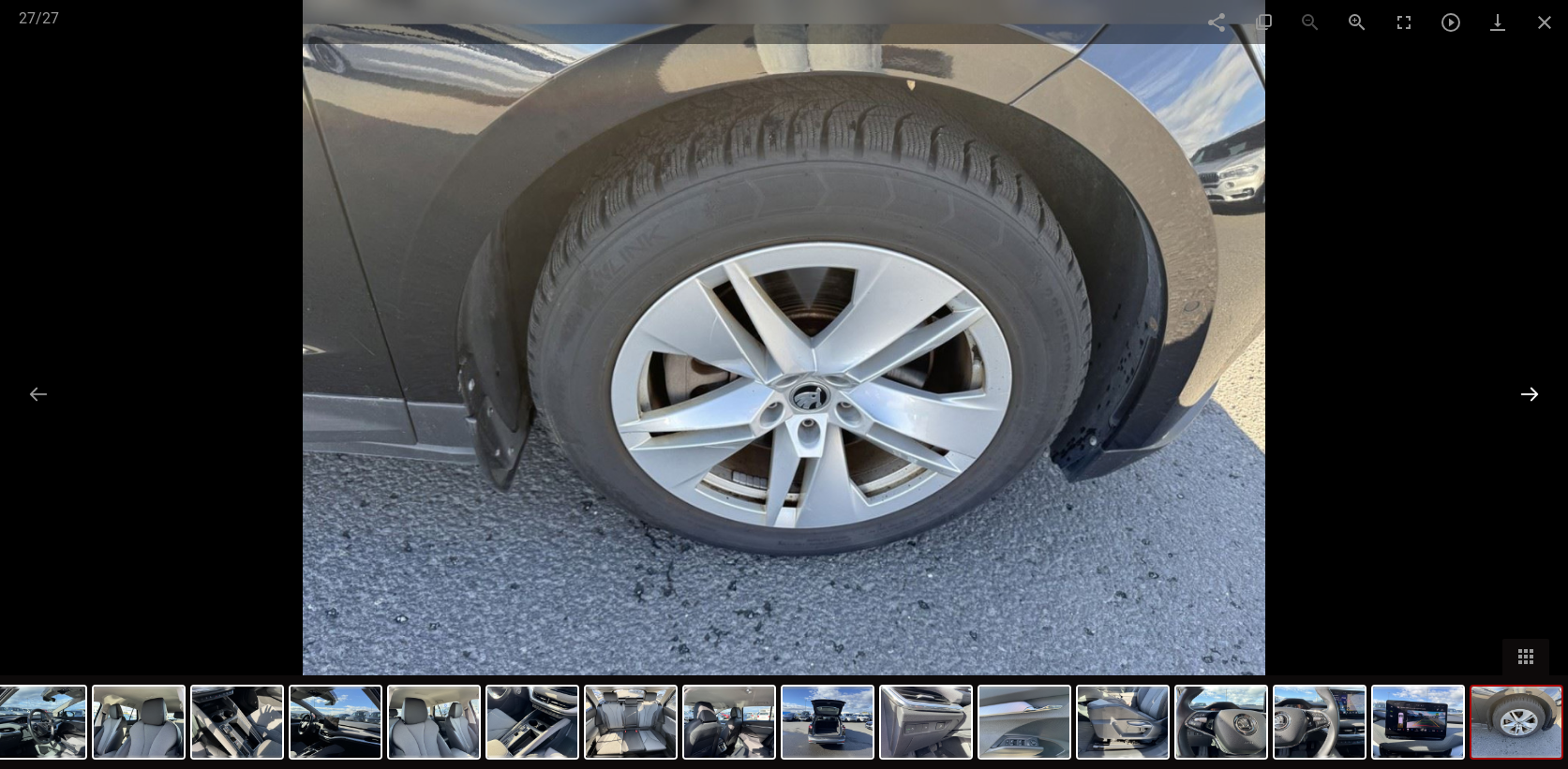
click at [1522, 396] on button at bounding box center [1529, 394] width 39 height 36
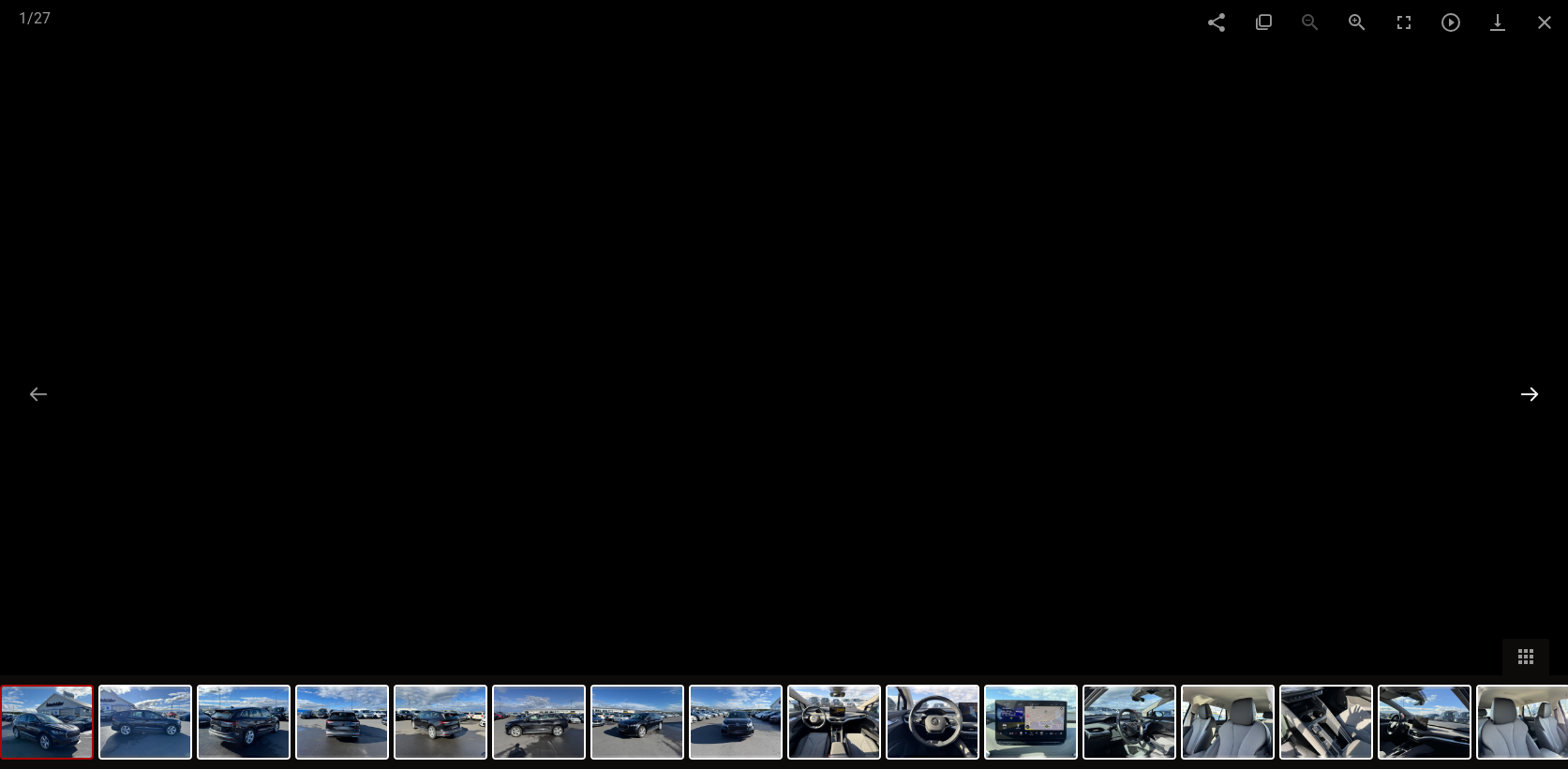
click at [1522, 396] on button at bounding box center [1529, 394] width 39 height 36
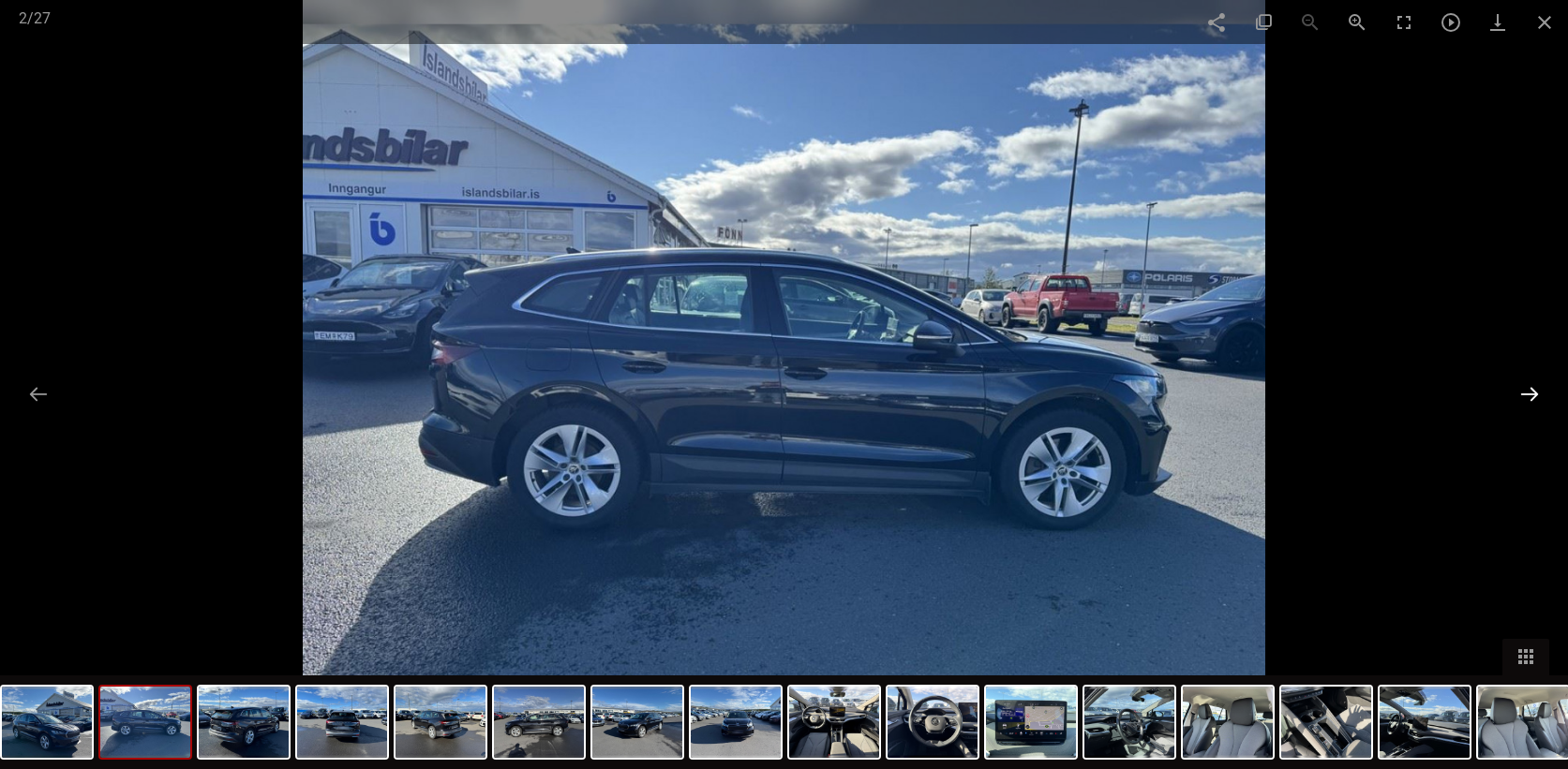
click at [1522, 396] on button at bounding box center [1529, 394] width 39 height 36
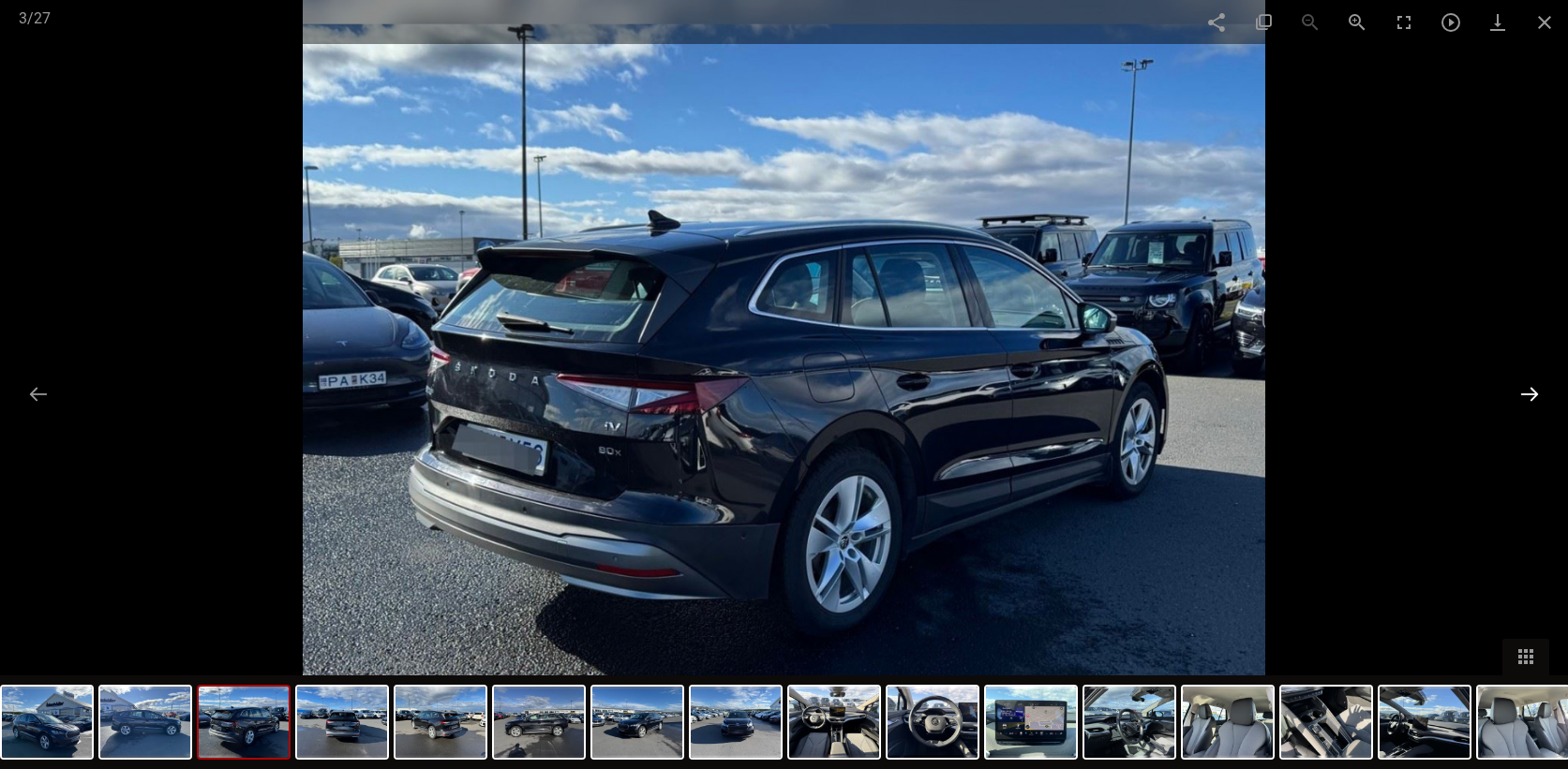
click at [1530, 388] on button at bounding box center [1529, 394] width 39 height 36
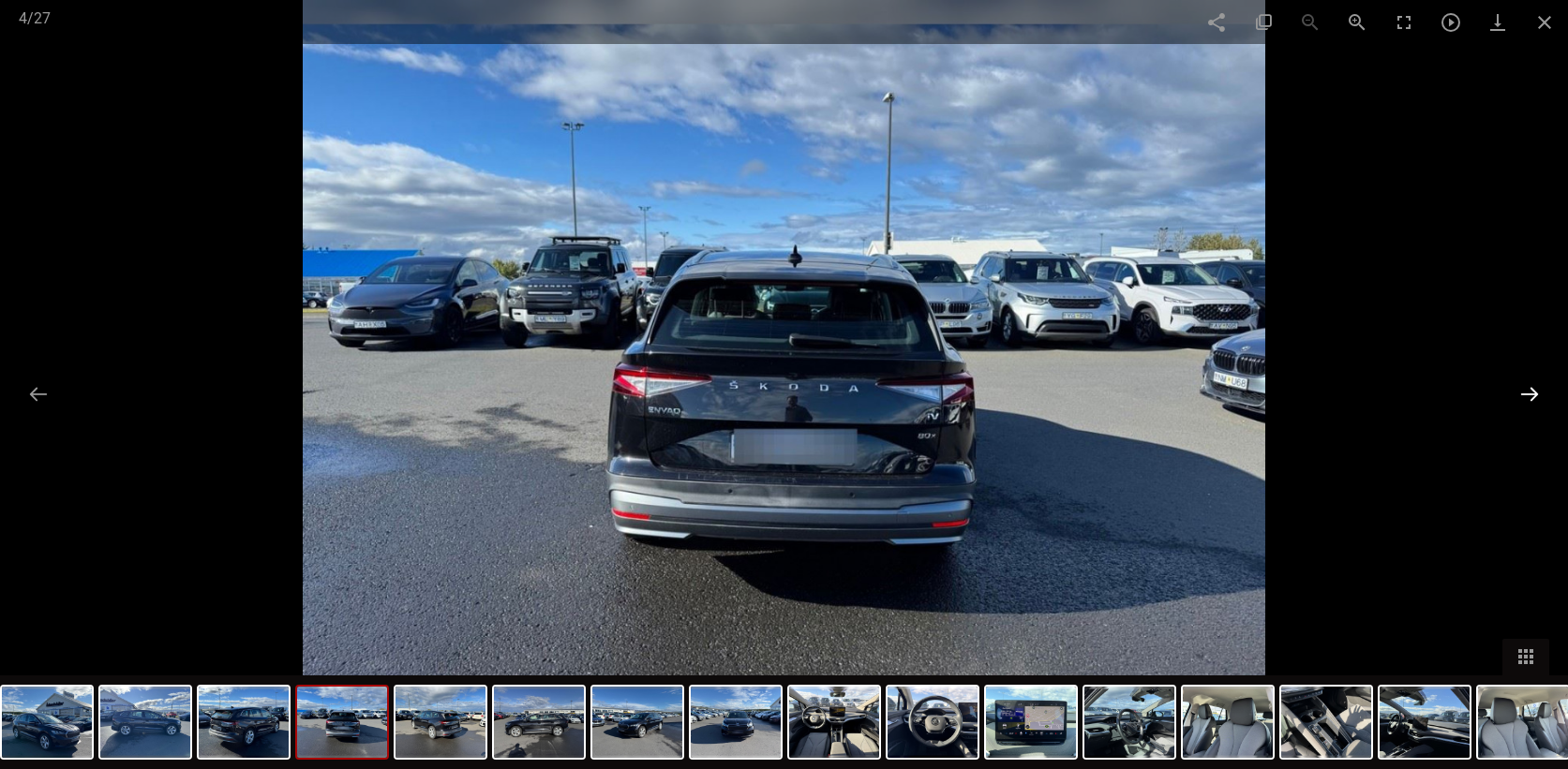
click at [1530, 388] on button at bounding box center [1529, 394] width 39 height 36
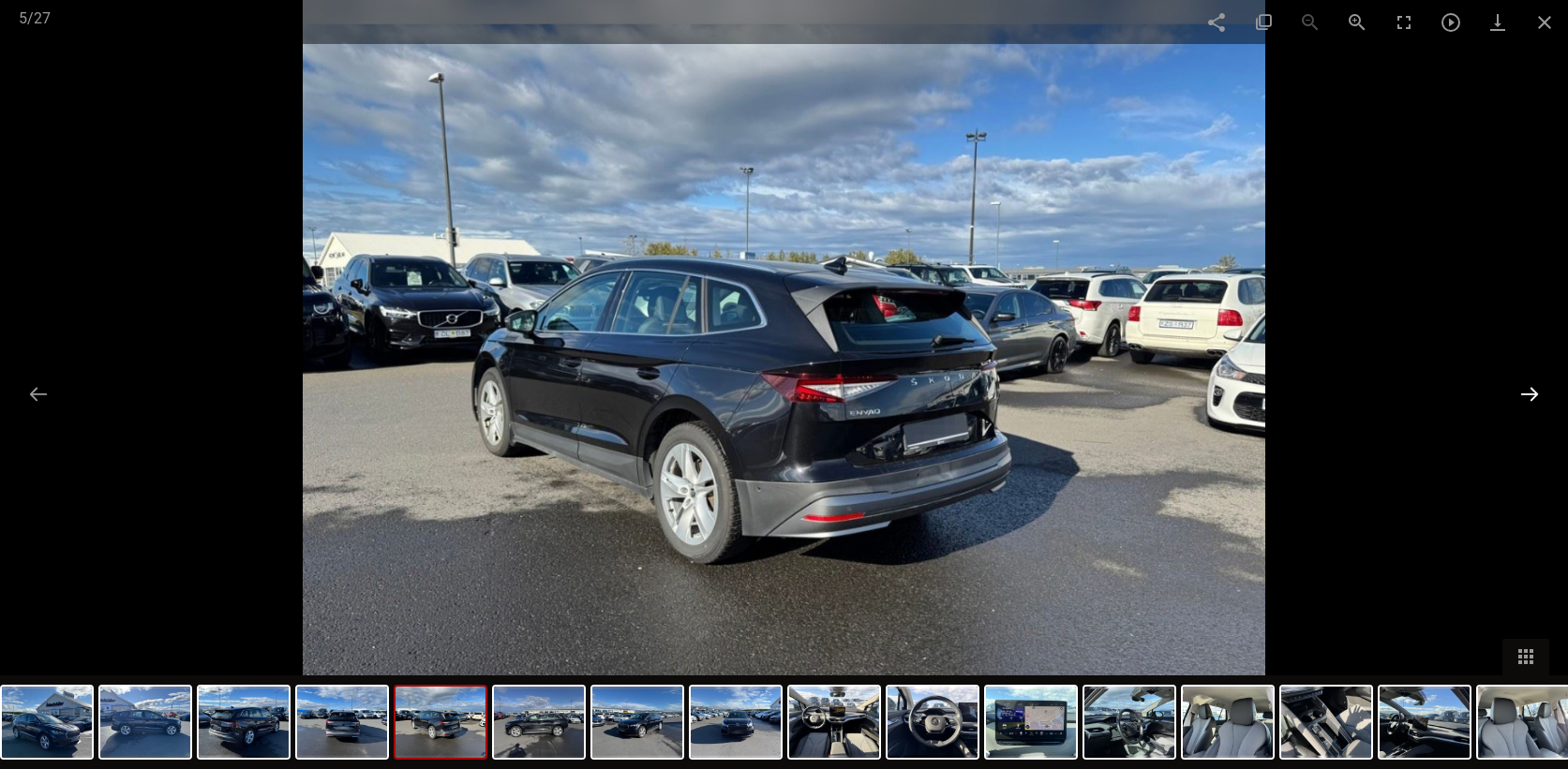
click at [1530, 388] on button at bounding box center [1529, 394] width 39 height 36
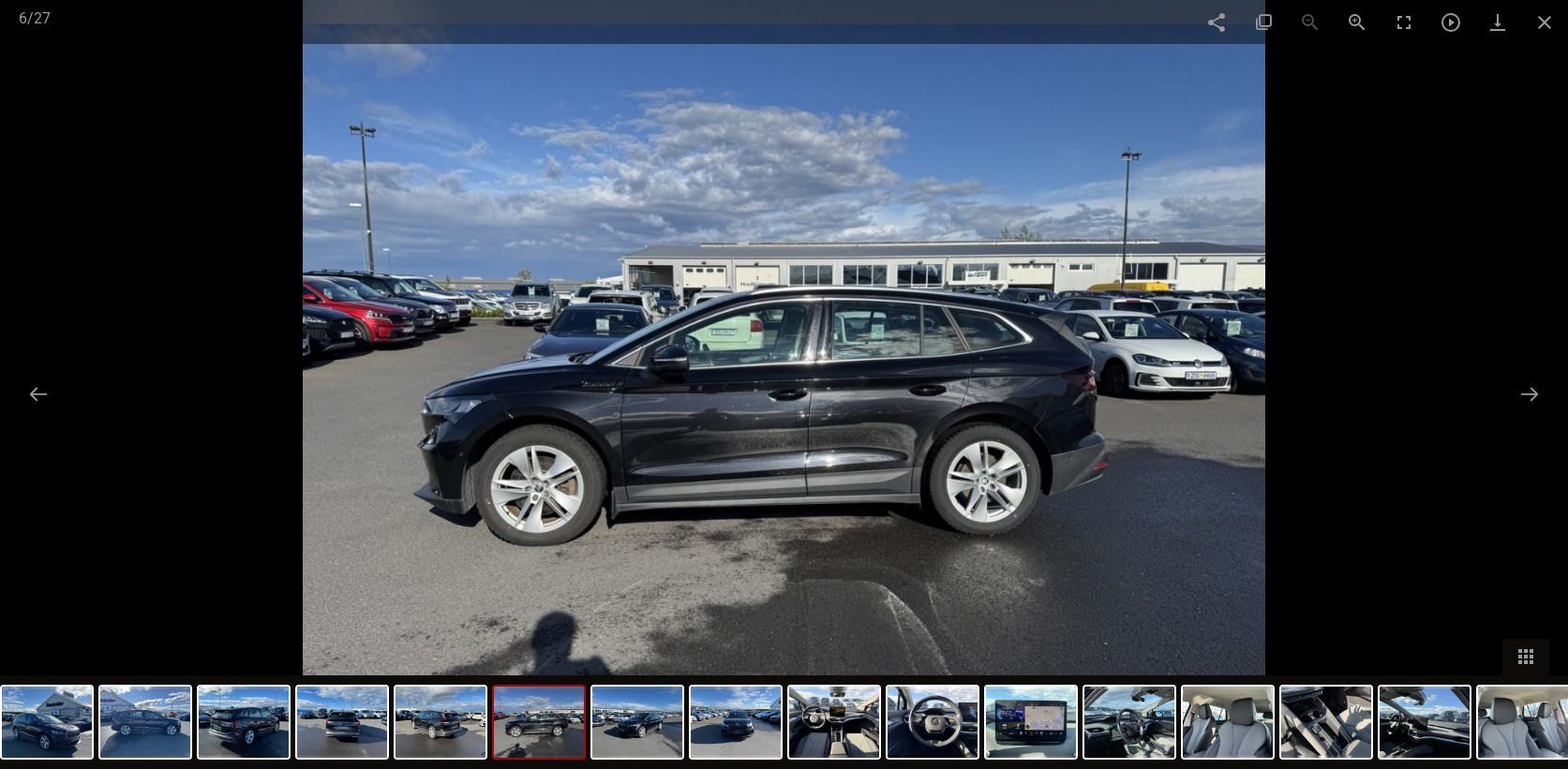
click at [214, 427] on div at bounding box center [784, 384] width 1568 height 769
click at [1531, 392] on button at bounding box center [1529, 394] width 39 height 36
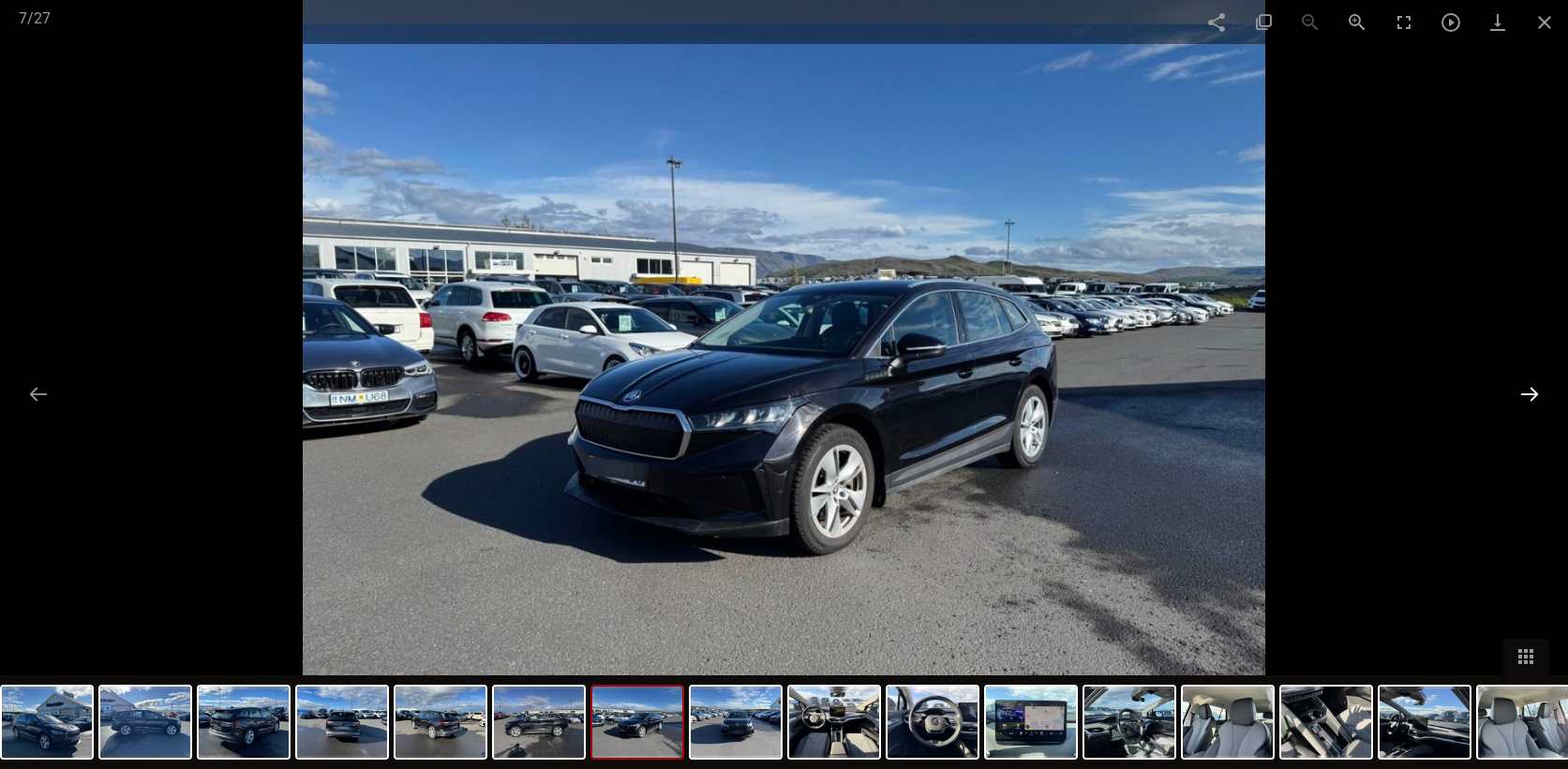
click at [1525, 397] on button at bounding box center [1529, 394] width 39 height 36
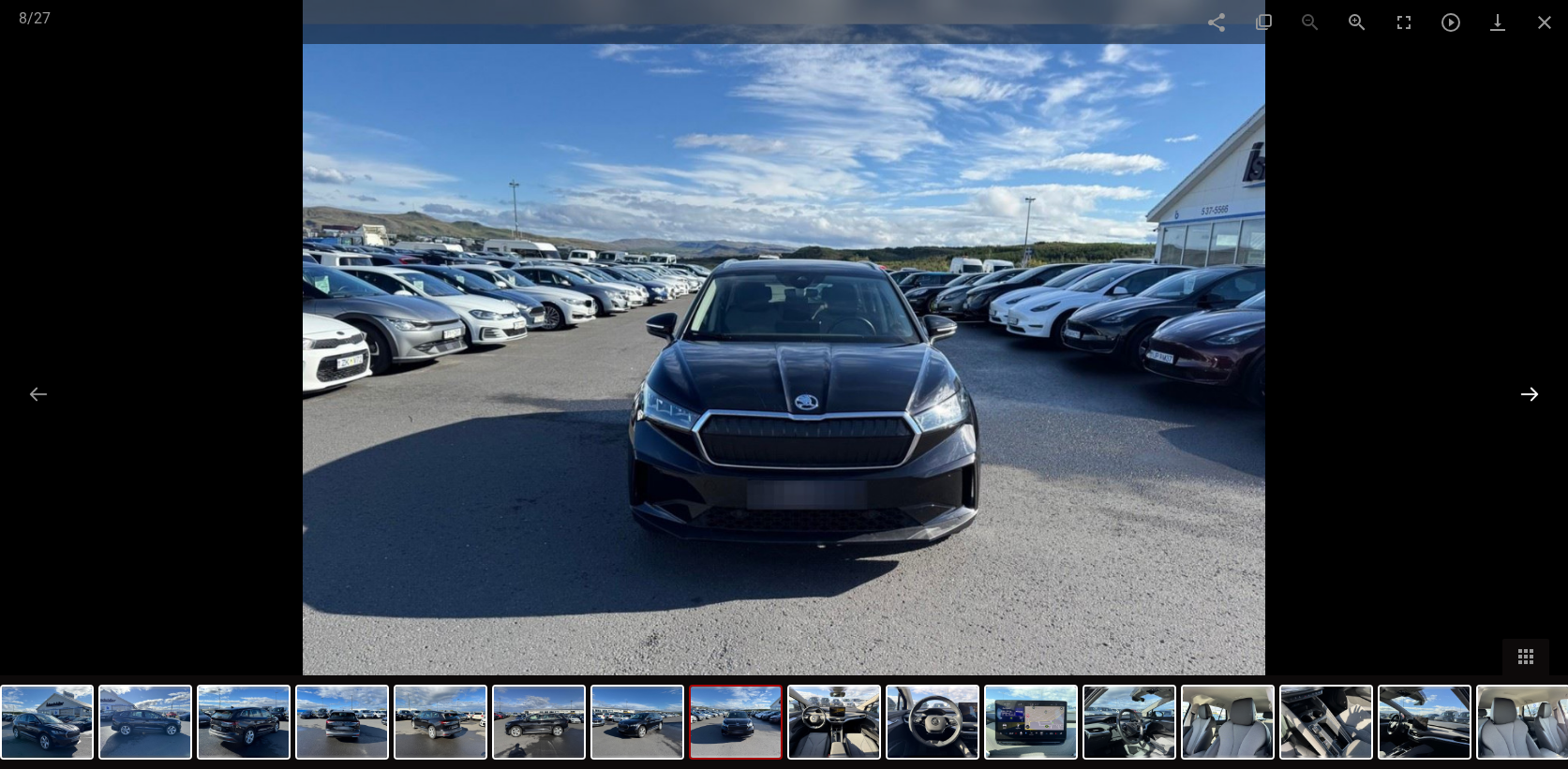
click at [1525, 397] on button at bounding box center [1529, 394] width 39 height 36
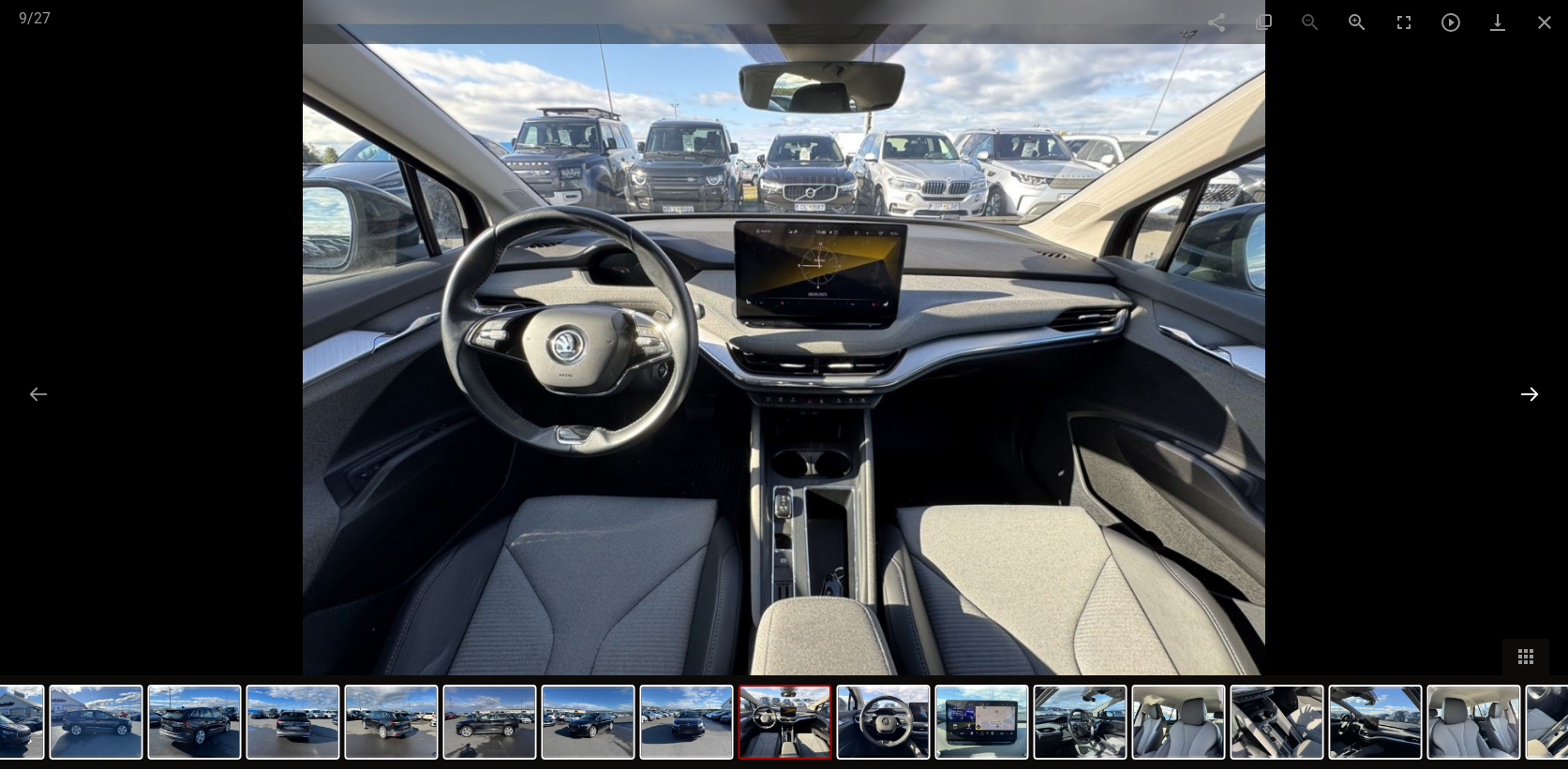
click at [1525, 397] on button at bounding box center [1529, 394] width 39 height 36
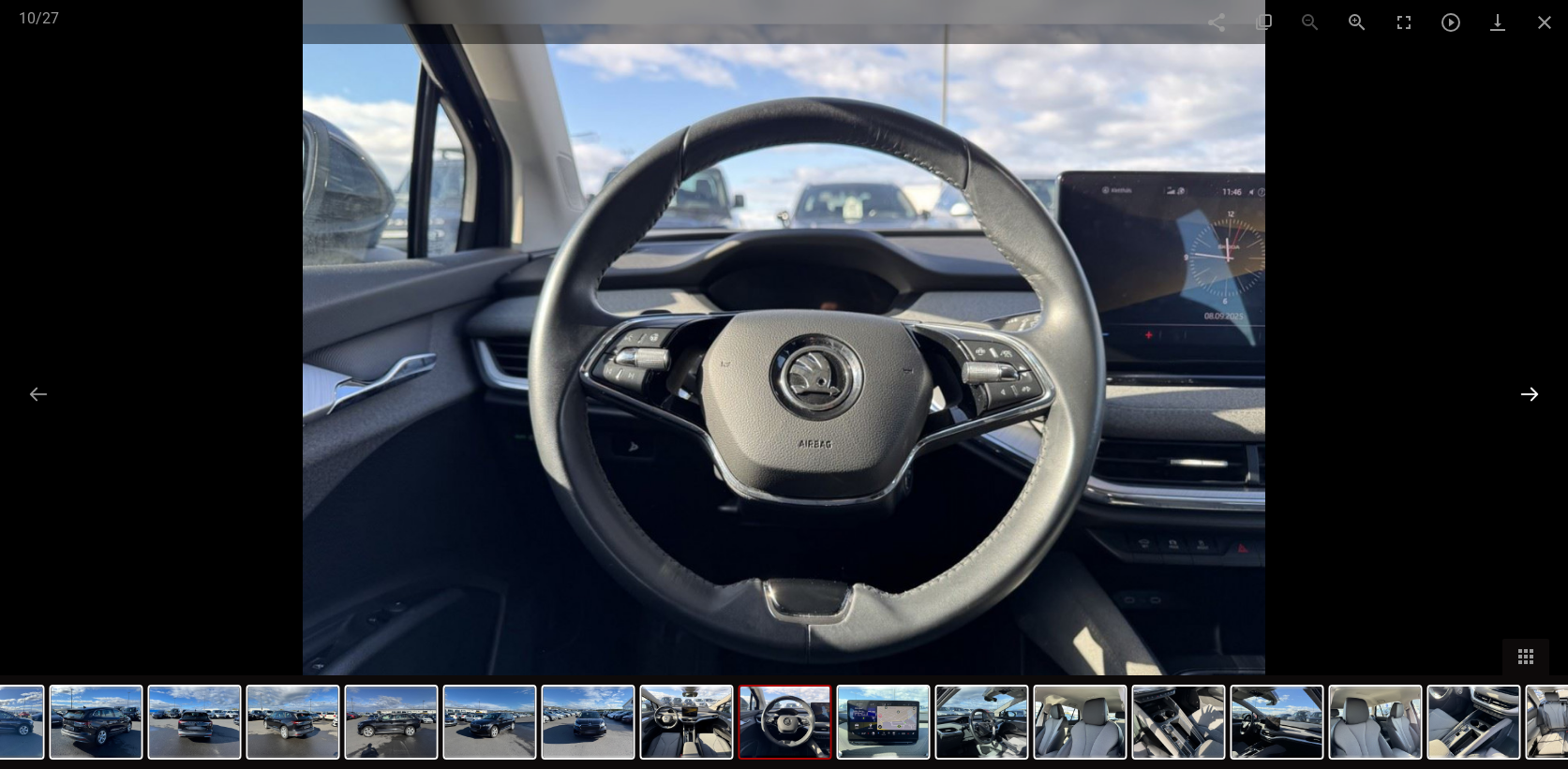
click at [1525, 397] on button at bounding box center [1529, 394] width 39 height 36
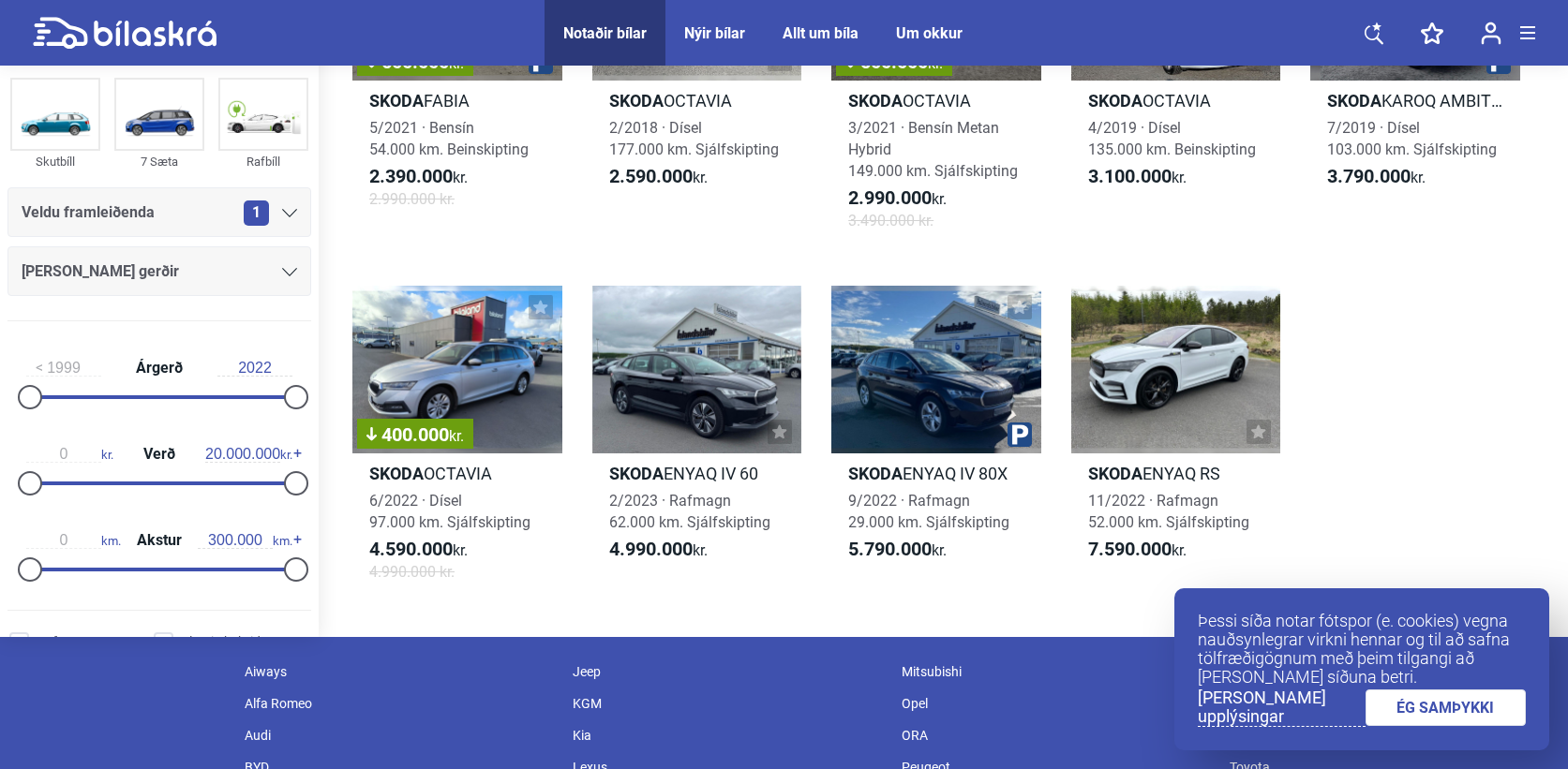
scroll to position [950, 0]
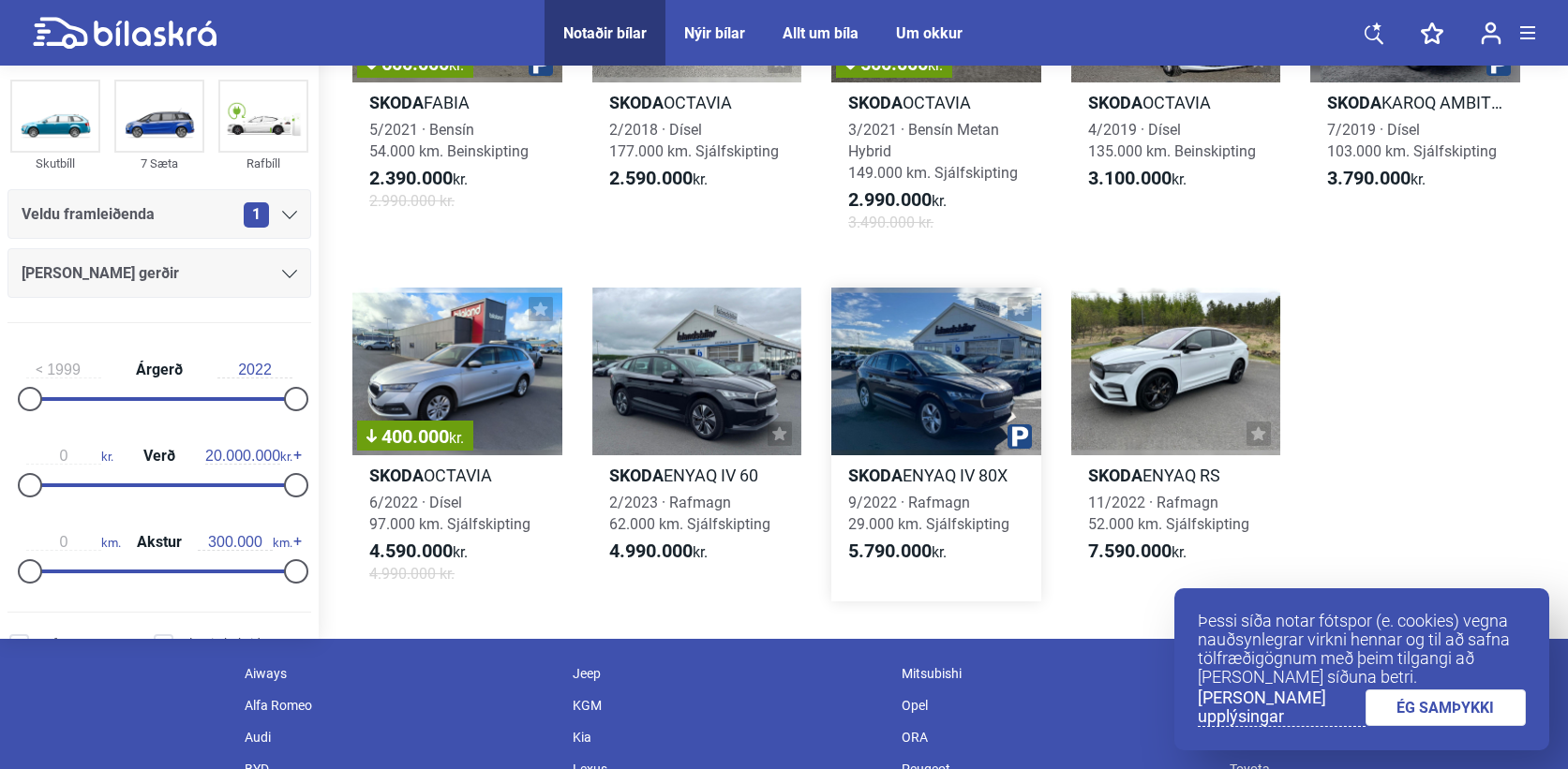
click at [944, 360] on div at bounding box center [936, 372] width 210 height 167
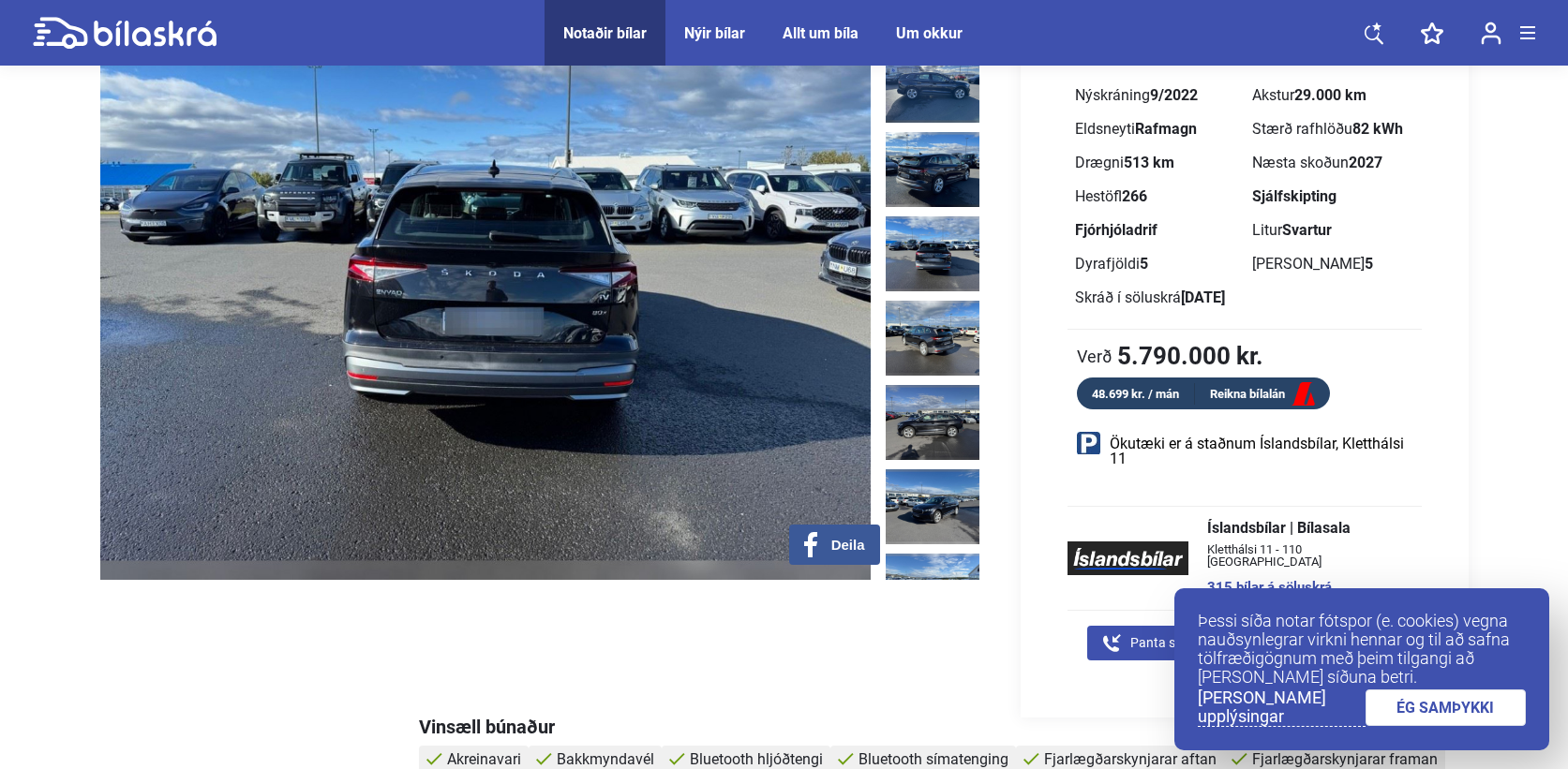
scroll to position [177, 0]
